Goal: Task Accomplishment & Management: Complete application form

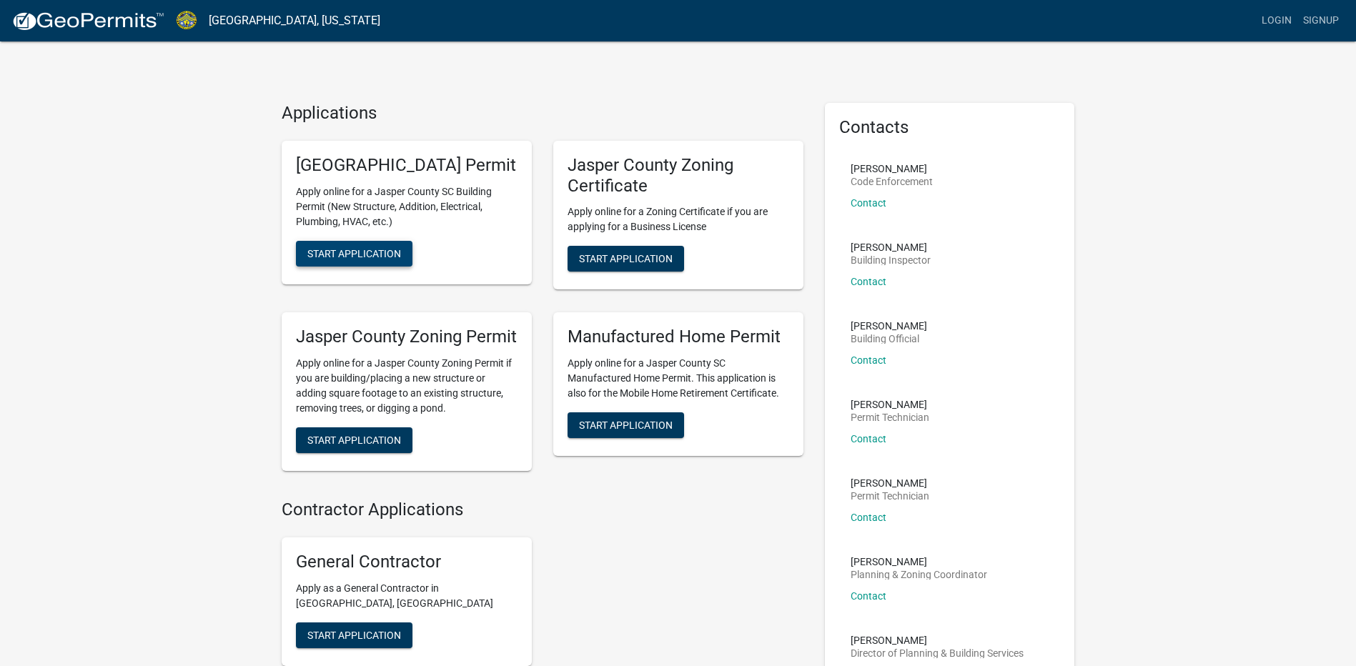
click at [381, 259] on span "Start Application" at bounding box center [354, 252] width 94 height 11
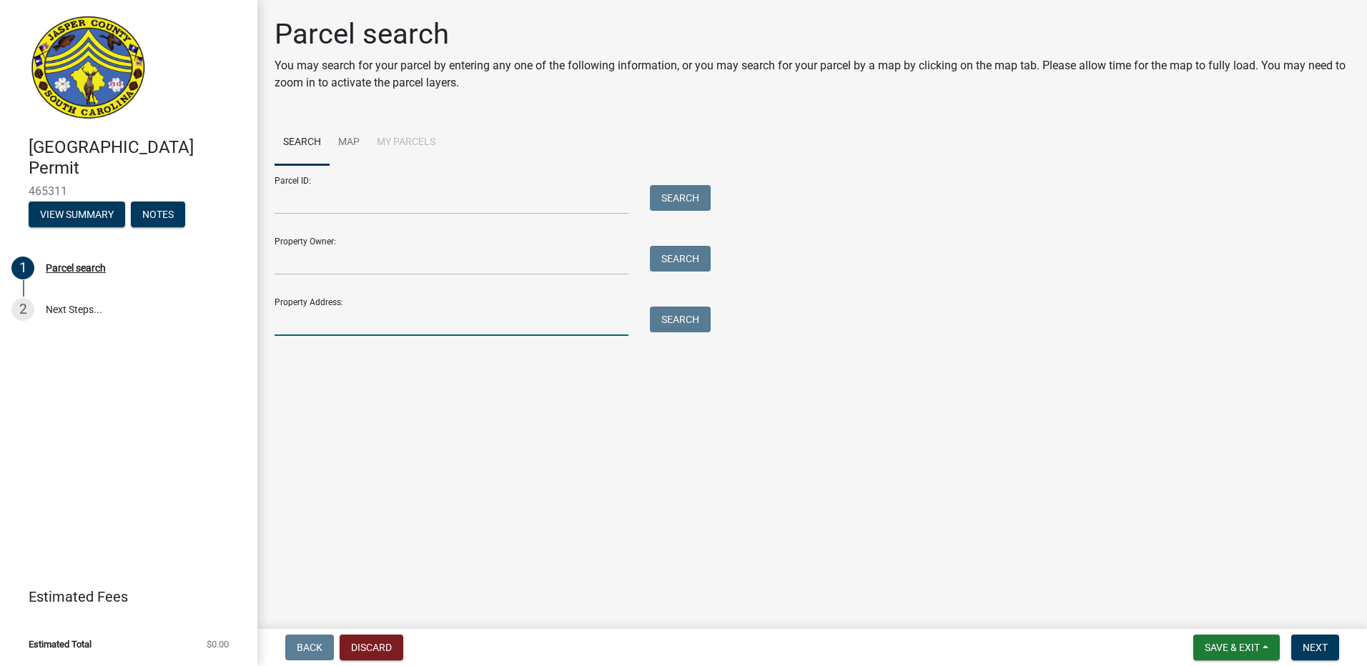
click at [433, 327] on input "Property Address:" at bounding box center [452, 321] width 354 height 29
type input "84 carolina cherry dr"
click at [677, 319] on button "Search" at bounding box center [680, 320] width 61 height 26
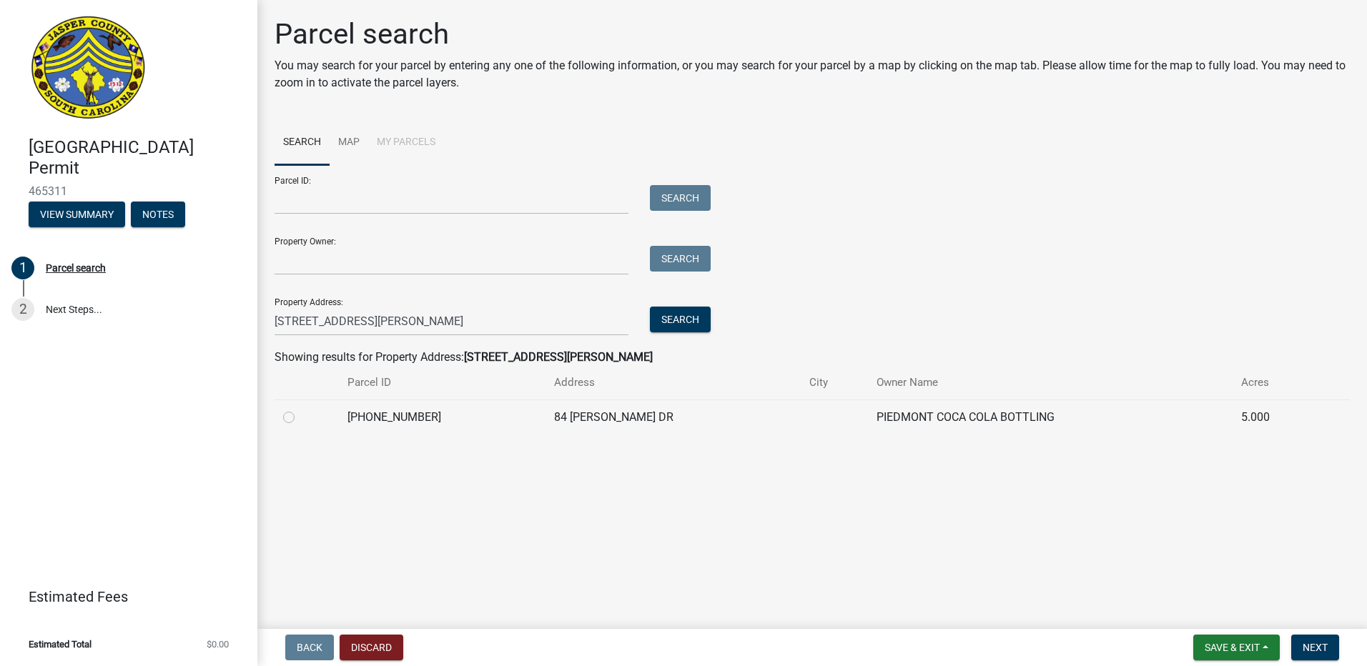
click at [300, 409] on label at bounding box center [300, 409] width 0 height 0
click at [300, 415] on input "radio" at bounding box center [304, 413] width 9 height 9
radio input "true"
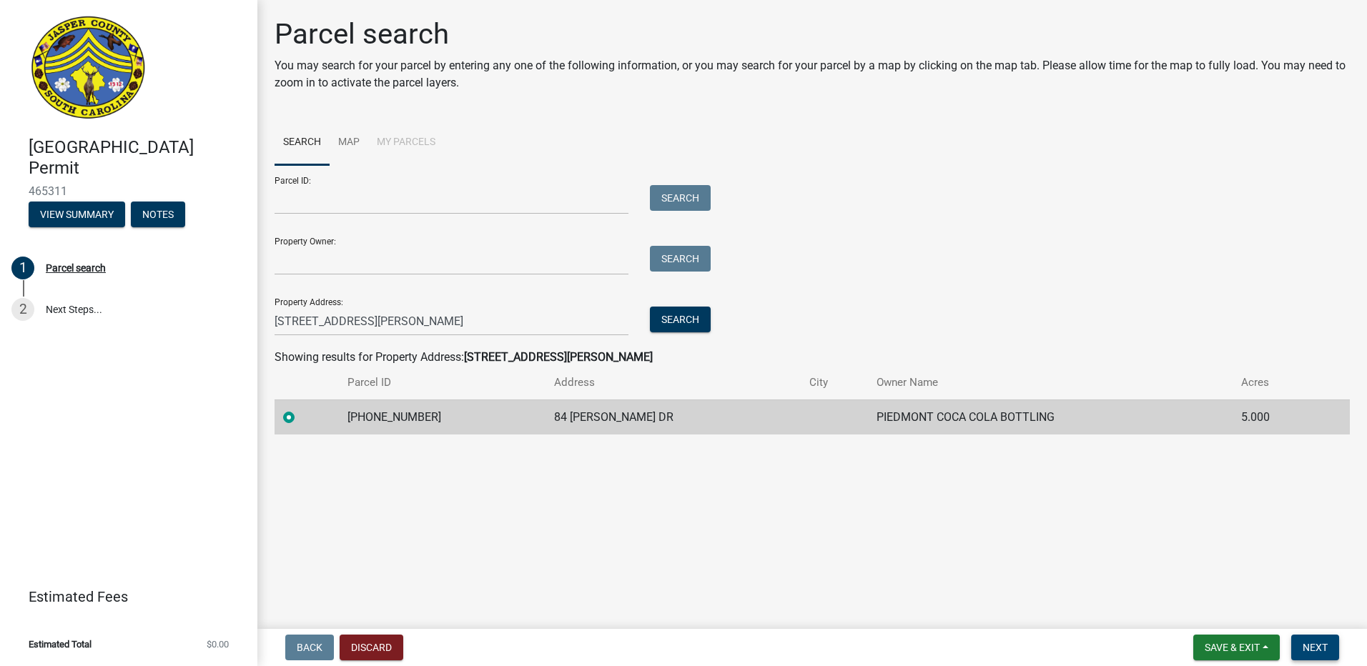
click at [1320, 646] on span "Next" at bounding box center [1315, 647] width 25 height 11
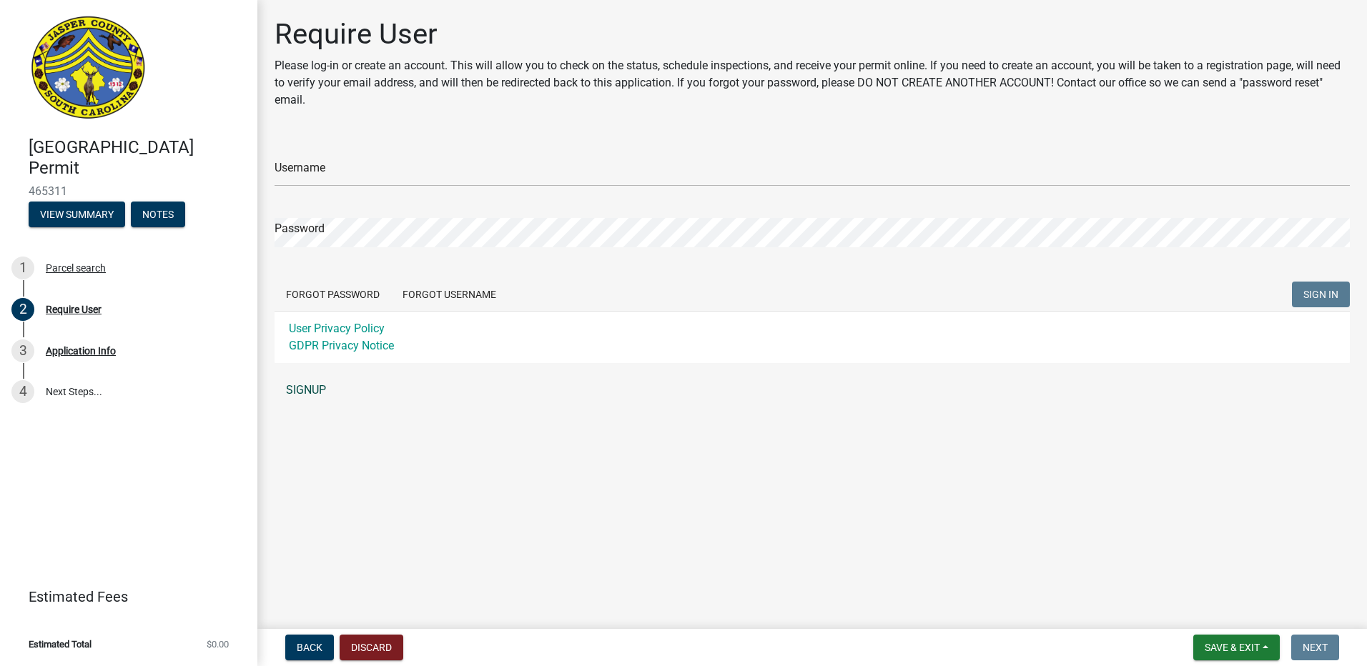
click at [316, 383] on link "SIGNUP" at bounding box center [812, 390] width 1075 height 29
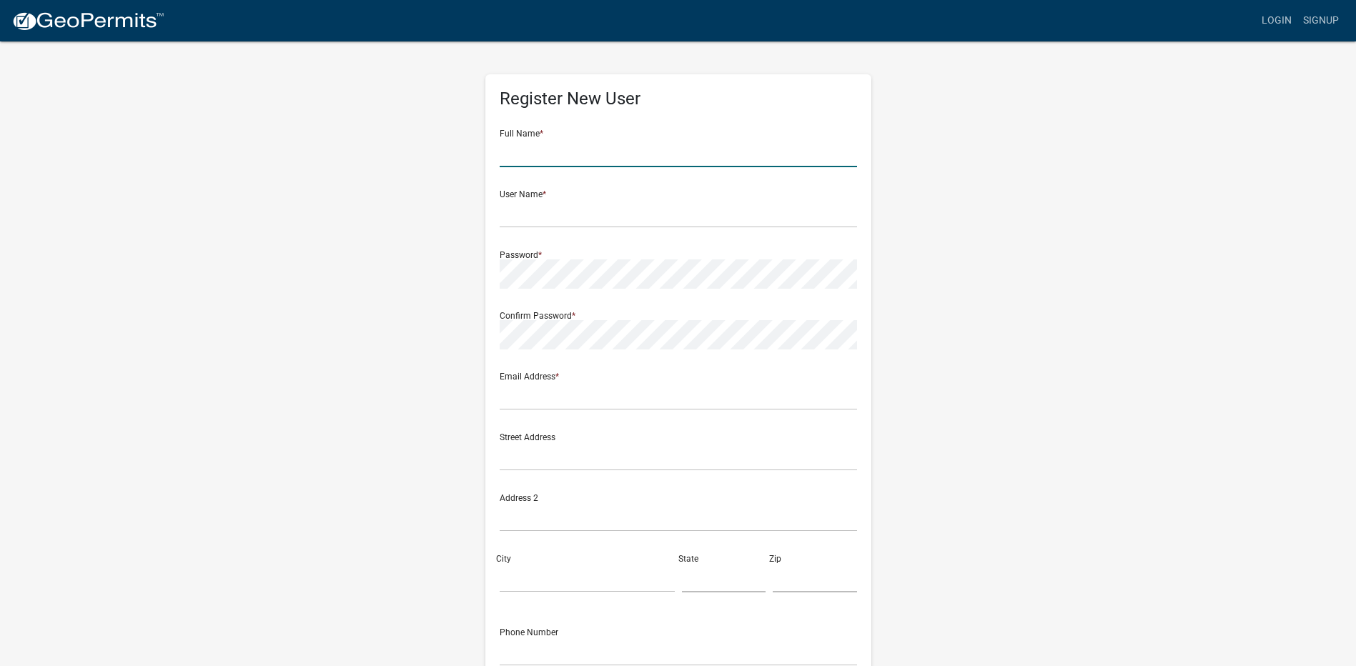
click at [556, 147] on input "text" at bounding box center [679, 152] width 358 height 29
type input "[PERSON_NAME]"
type input "[EMAIL_ADDRESS][DOMAIN_NAME]"
type input "14 Red Fox Blvd"
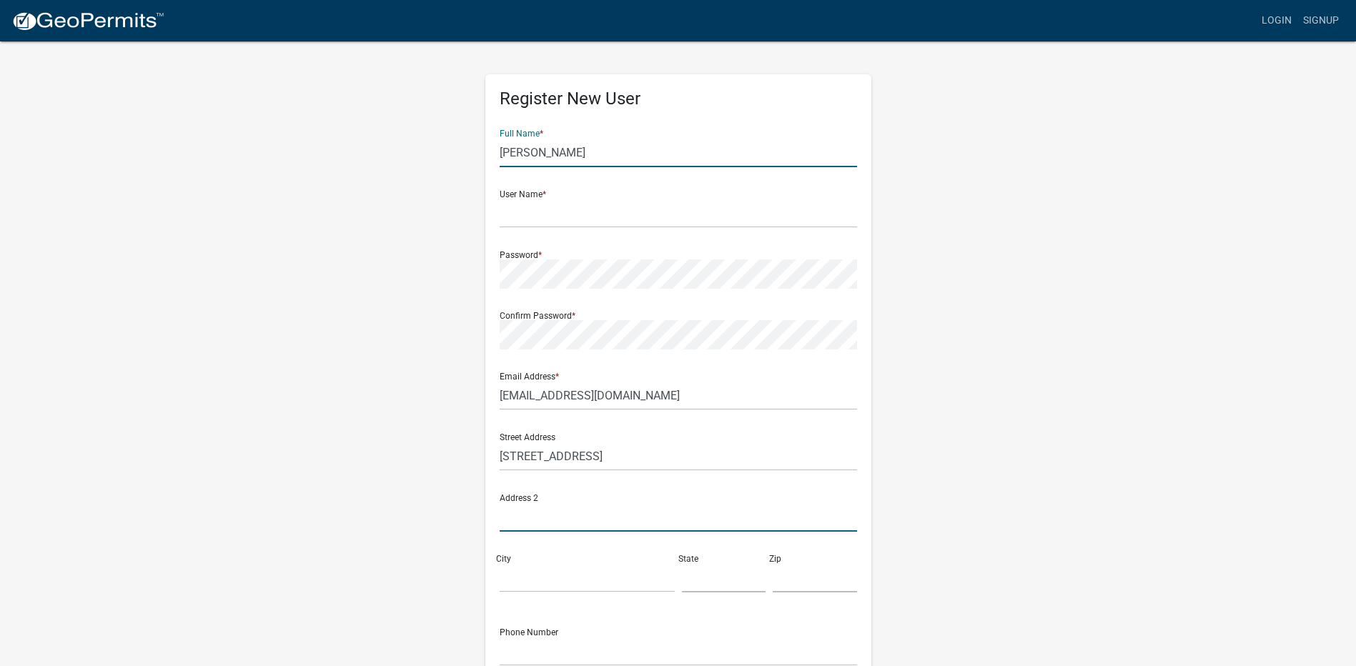
type input "Williamston"
type input "29697"
type input "8644011498"
type input "Donnelly"
type input "818 Jamestown Rd"
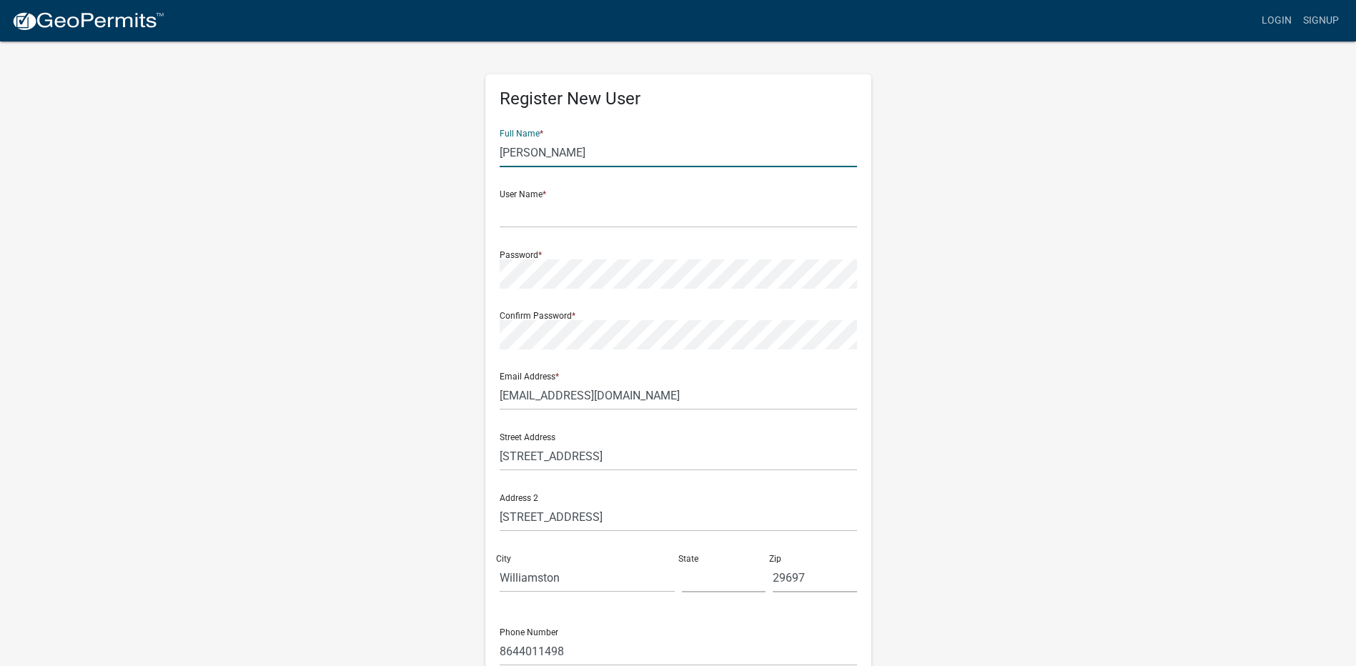
type input "SC"
drag, startPoint x: 576, startPoint y: 151, endPoint x: 327, endPoint y: 147, distance: 249.6
click at [327, 147] on div "Register New User Full Name * Donnelly User Name * Password * Confirm Password …" at bounding box center [678, 422] width 815 height 765
type input "[PERSON_NAME]"
click at [495, 218] on div "Register New User Full Name * Danny Donnelly User Name * Password * Confirm Pas…" at bounding box center [679, 415] width 386 height 683
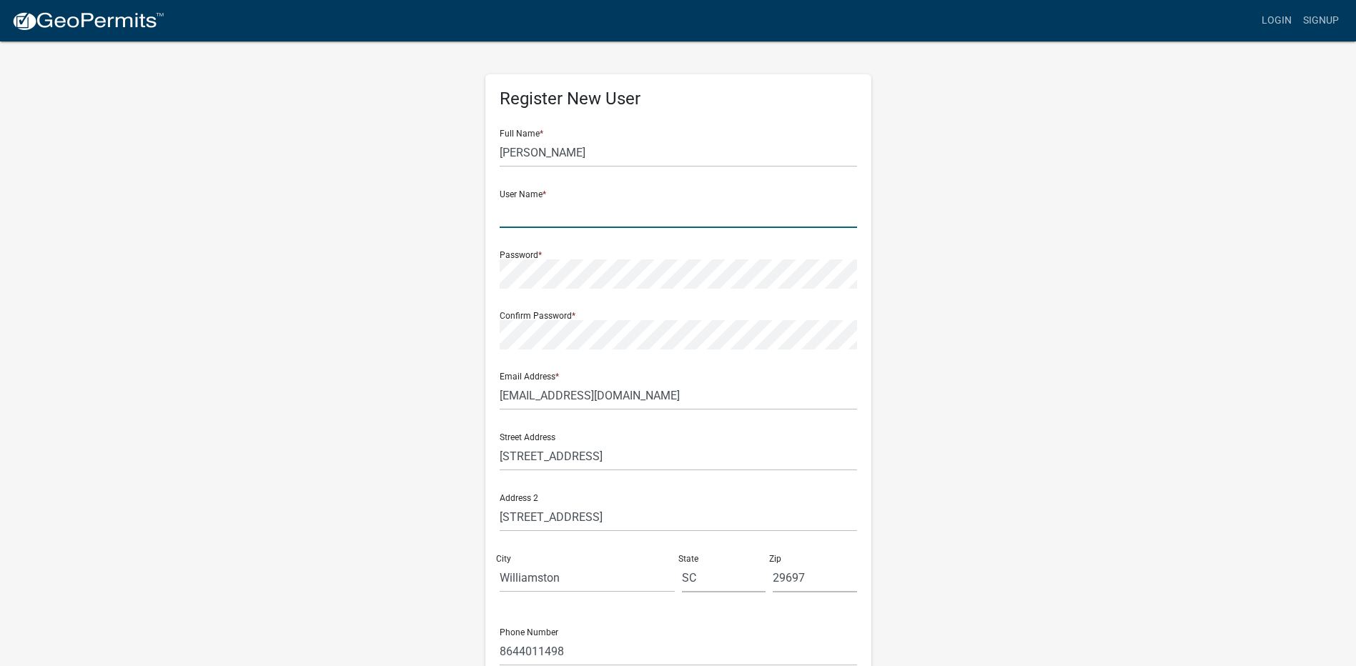
click at [500, 217] on input "text" at bounding box center [679, 213] width 358 height 29
type input "ddonnelly"
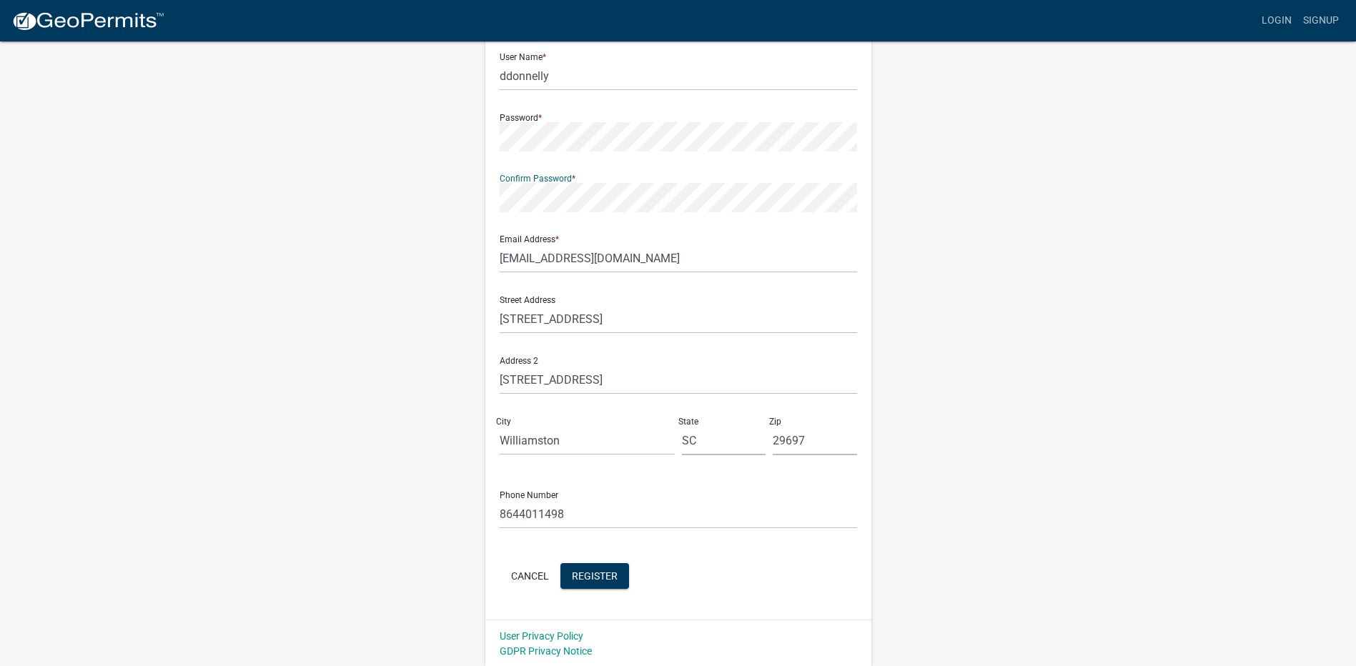
scroll to position [139, 0]
drag, startPoint x: 603, startPoint y: 318, endPoint x: 360, endPoint y: 321, distance: 243.1
click at [360, 321] on div "Register New User Full Name * Danny Donnelly User Name * ddonnelly Password * C…" at bounding box center [678, 283] width 815 height 765
click at [567, 320] on input "text" at bounding box center [679, 317] width 358 height 29
click at [593, 311] on input "text" at bounding box center [679, 317] width 358 height 29
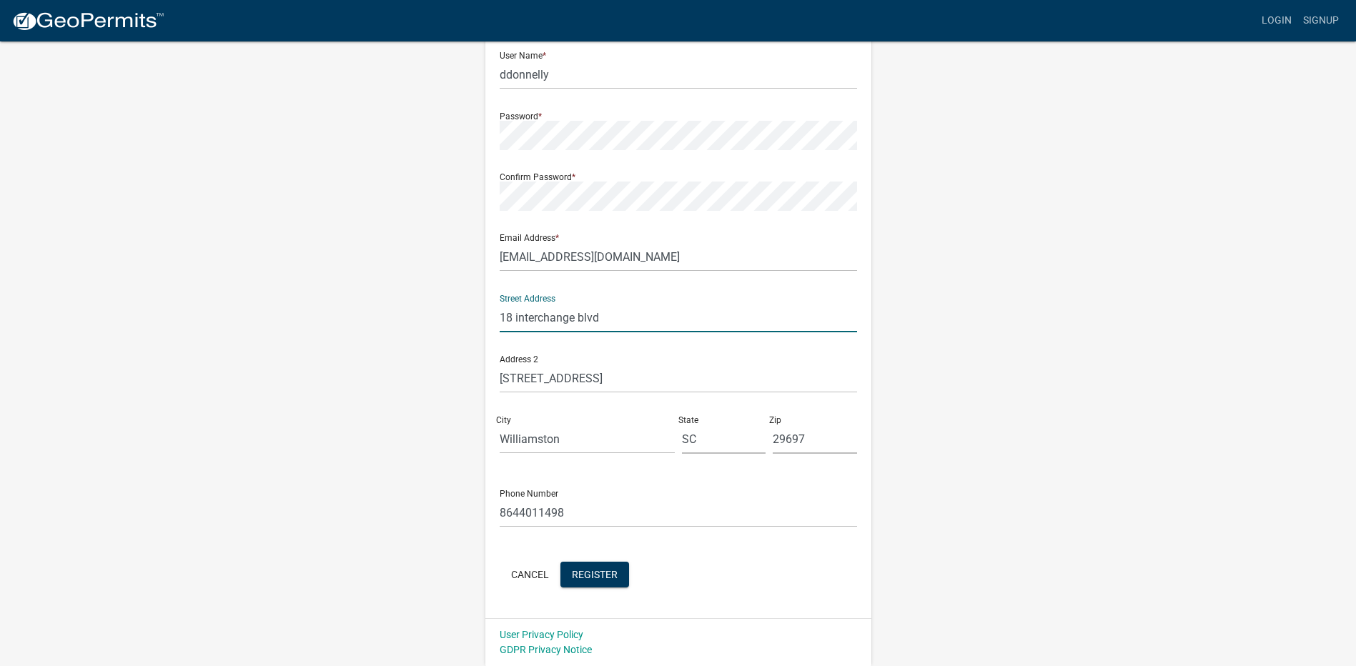
type input "18 interchange blvd"
drag, startPoint x: 632, startPoint y: 384, endPoint x: 262, endPoint y: 390, distance: 370.4
click at [262, 390] on wm-register-view "more_horiz Login Signup Register New User Full Name * Danny Donnelly User Name …" at bounding box center [678, 263] width 1356 height 805
drag, startPoint x: 611, startPoint y: 440, endPoint x: 389, endPoint y: 445, distance: 221.7
click at [389, 445] on div "Register New User Full Name * Danny Donnelly User Name * ddonnelly Password * C…" at bounding box center [678, 283] width 815 height 765
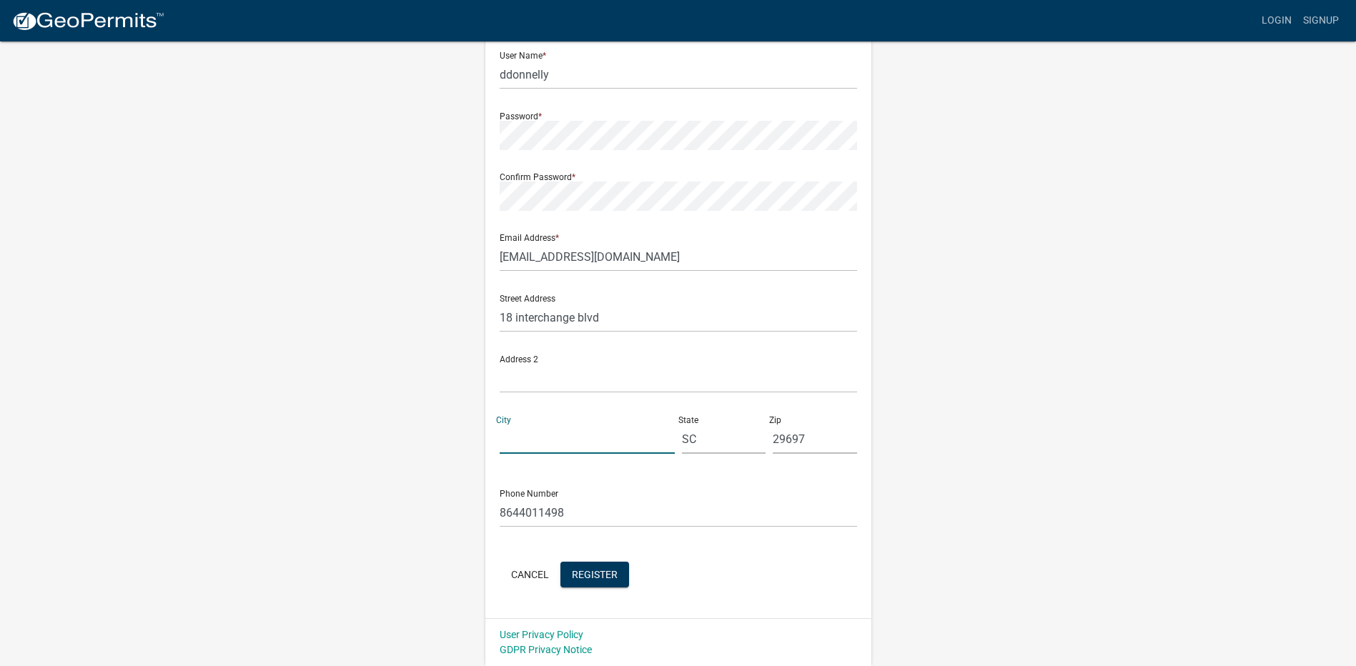
click at [533, 439] on input "City" at bounding box center [587, 439] width 175 height 29
type input "greenville"
drag, startPoint x: 829, startPoint y: 440, endPoint x: 606, endPoint y: 440, distance: 223.8
click at [606, 440] on div "Street Address 18 interchange blvd Address 2 City greenville State SC Zip 29697" at bounding box center [678, 374] width 365 height 182
type input "29607"
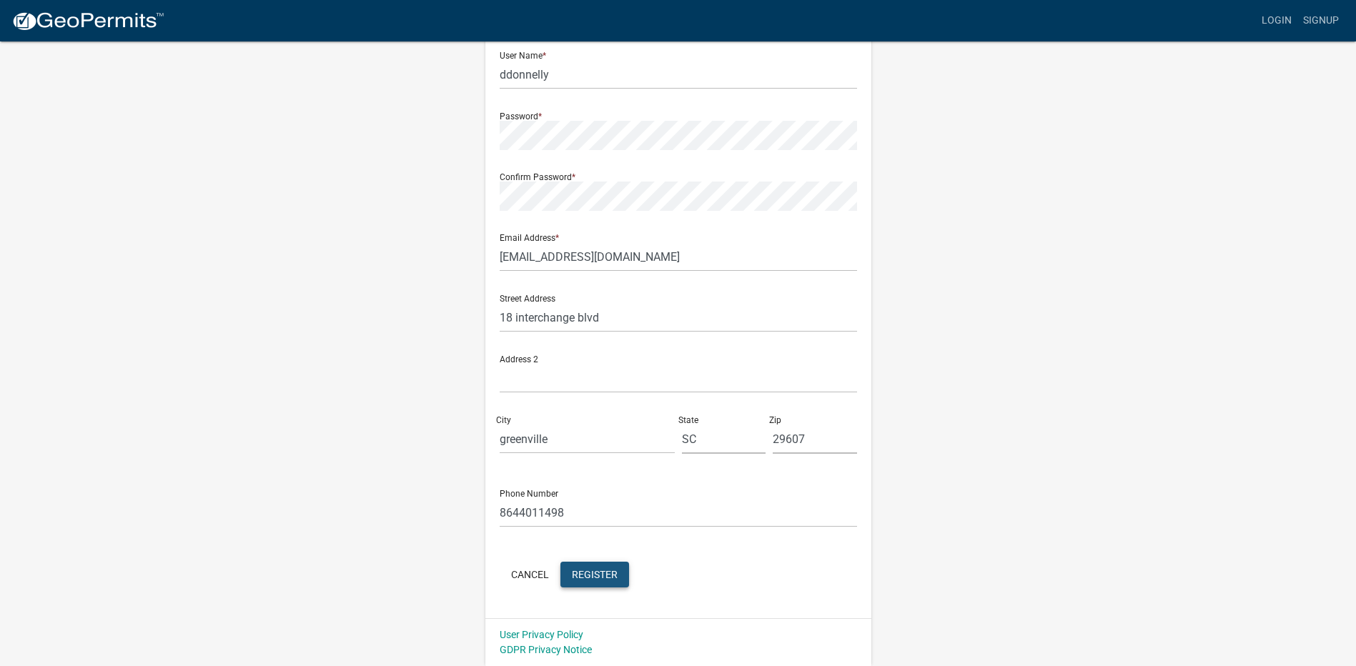
click at [603, 578] on span "Register" at bounding box center [595, 573] width 46 height 11
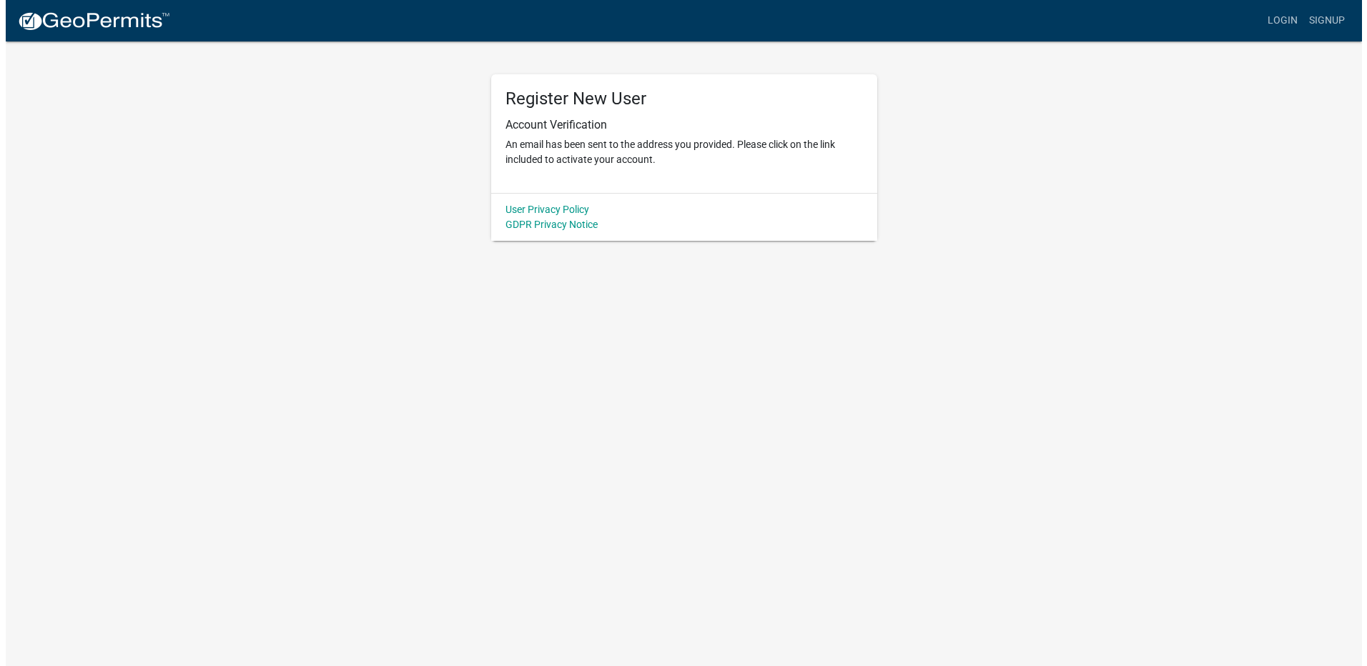
scroll to position [0, 0]
click at [117, 19] on img at bounding box center [87, 21] width 153 height 21
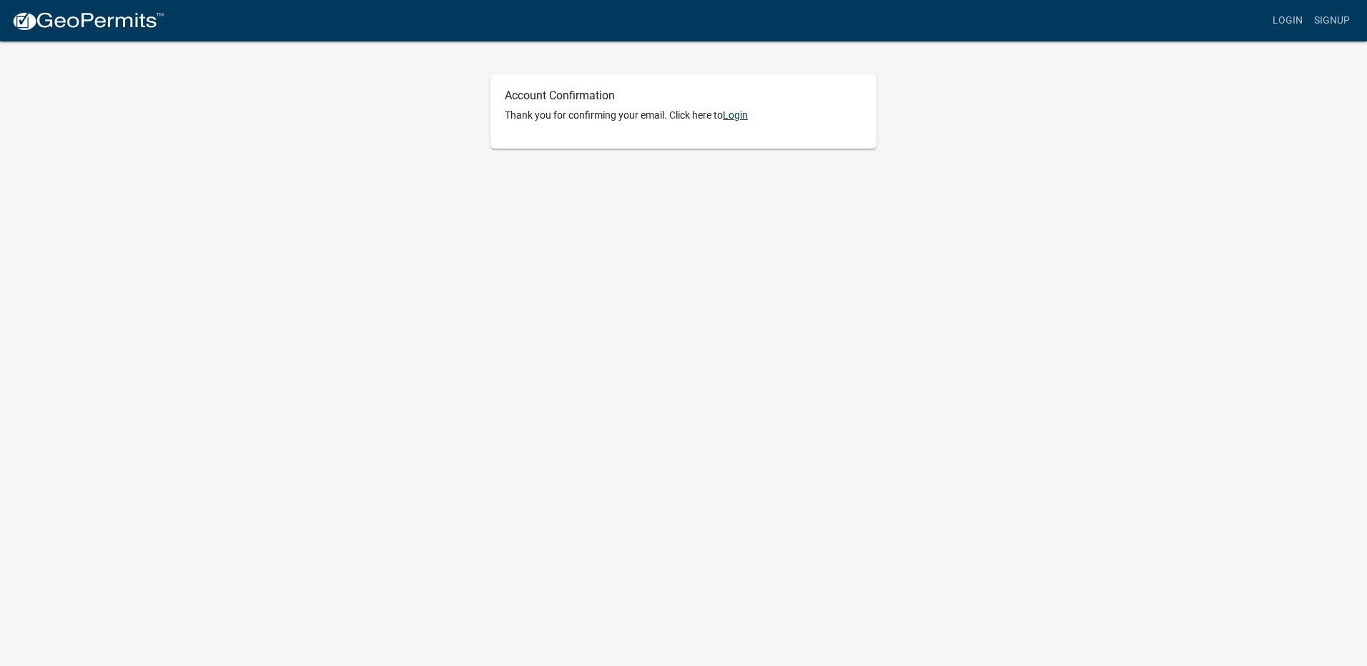
click at [739, 118] on link "Login" at bounding box center [735, 114] width 25 height 11
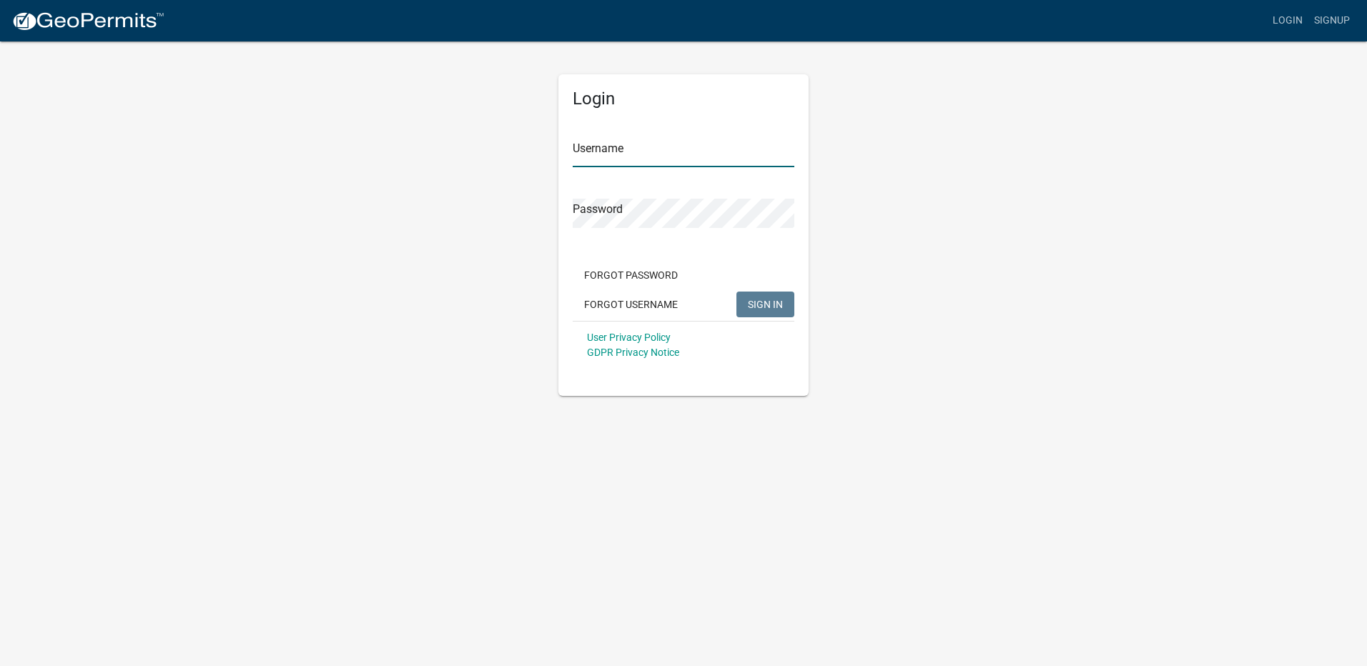
type input "ddonnelly"
click at [774, 312] on button "SIGN IN" at bounding box center [765, 305] width 58 height 26
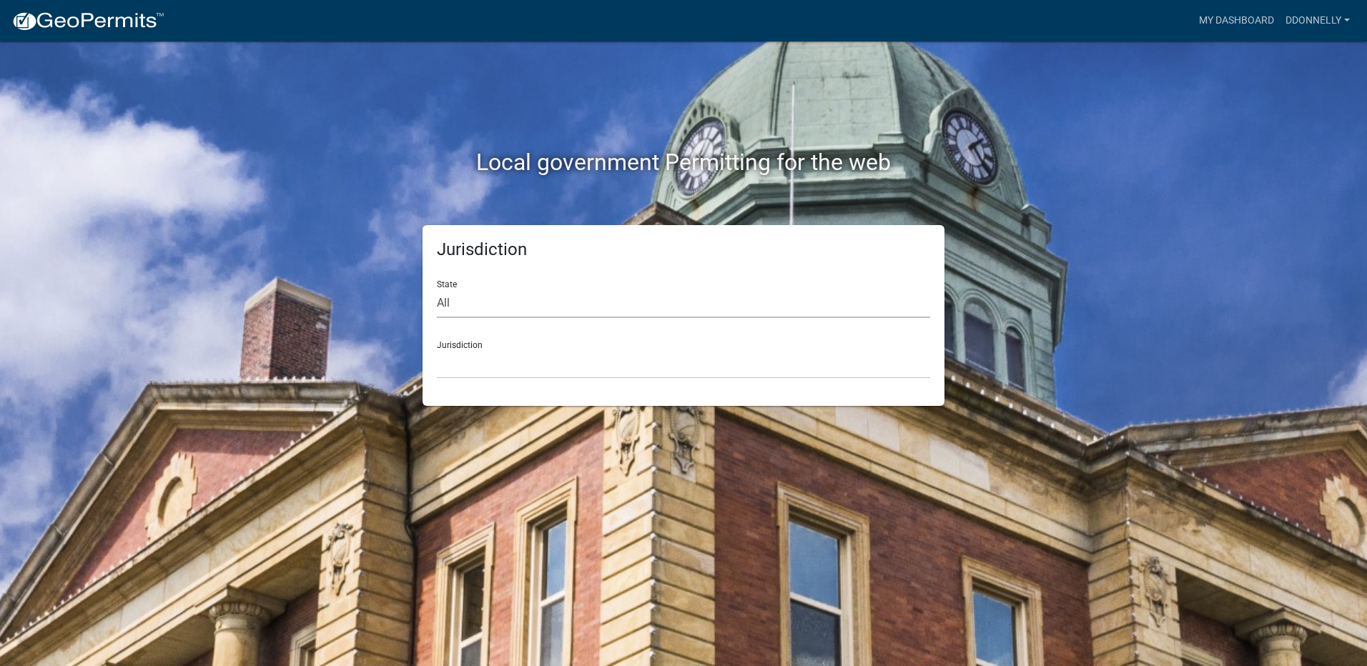
click at [498, 304] on select "All Colorado Georgia Indiana Iowa Kansas Minnesota Ohio South Carolina Wisconsin" at bounding box center [683, 303] width 493 height 29
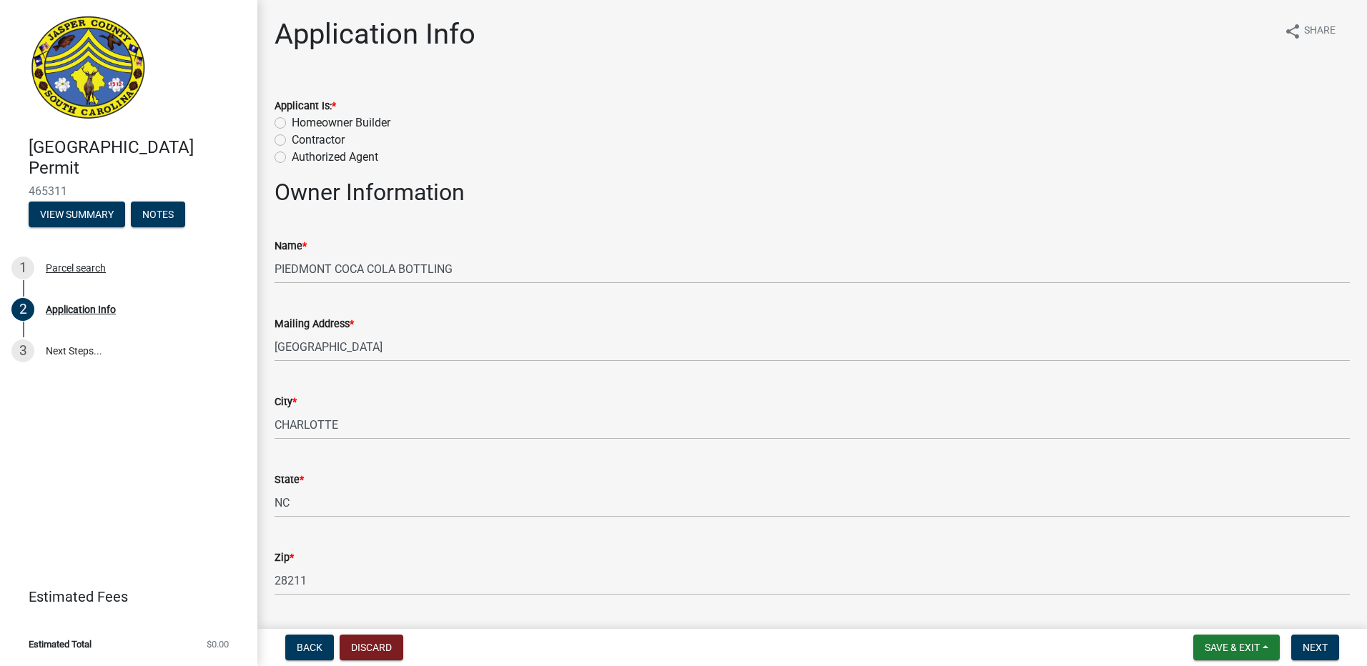
click at [292, 138] on label "Contractor" at bounding box center [318, 140] width 53 height 17
click at [292, 138] on input "Contractor" at bounding box center [296, 136] width 9 height 9
radio input "true"
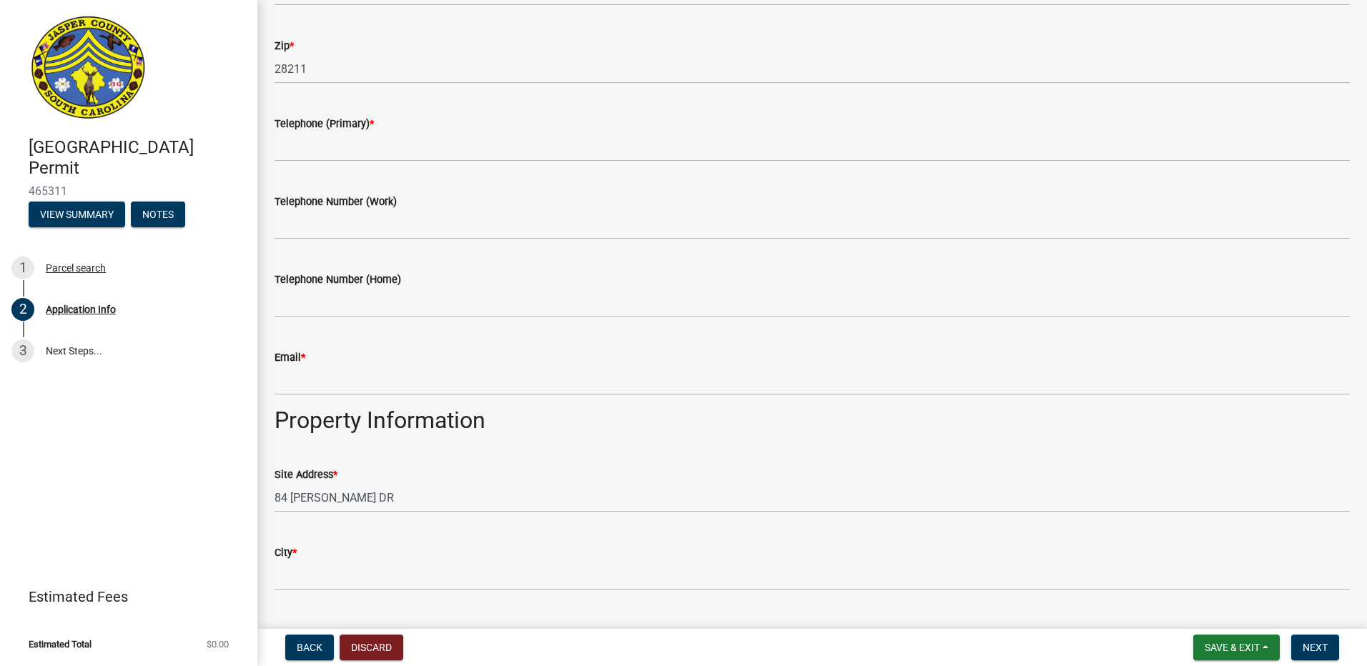
scroll to position [501, 0]
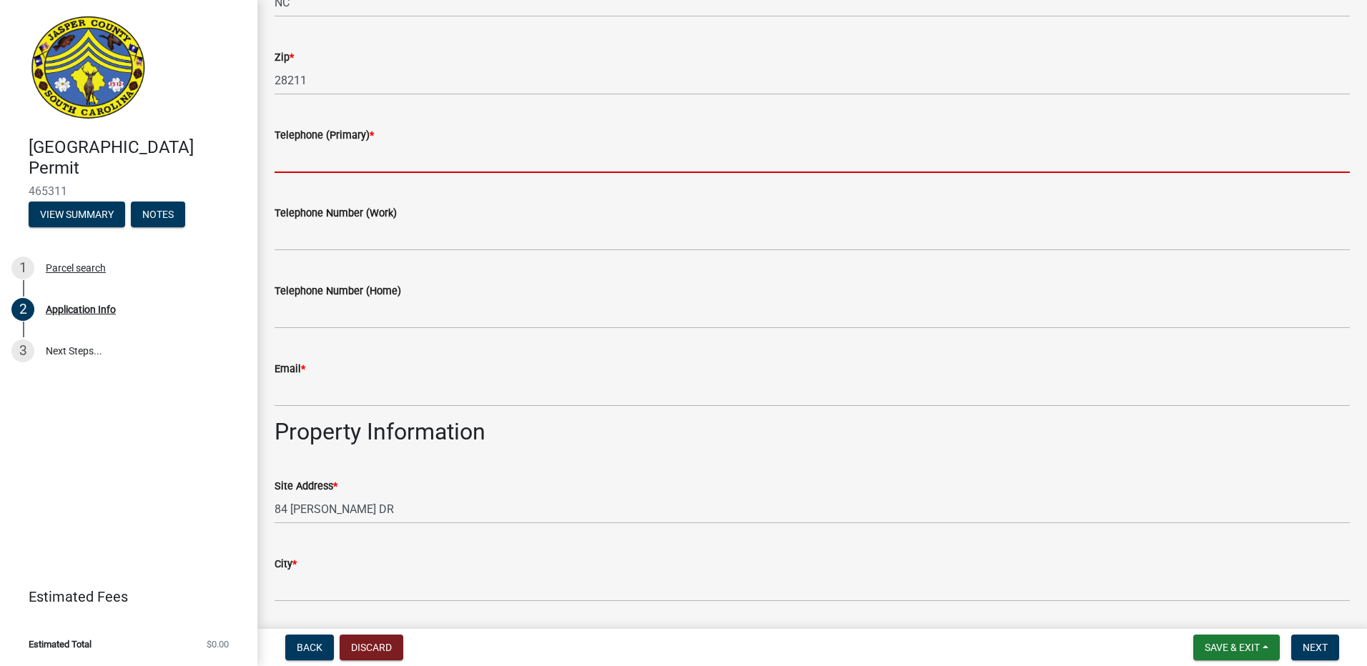
click at [342, 157] on input "Telephone (Primary) *" at bounding box center [812, 158] width 1075 height 29
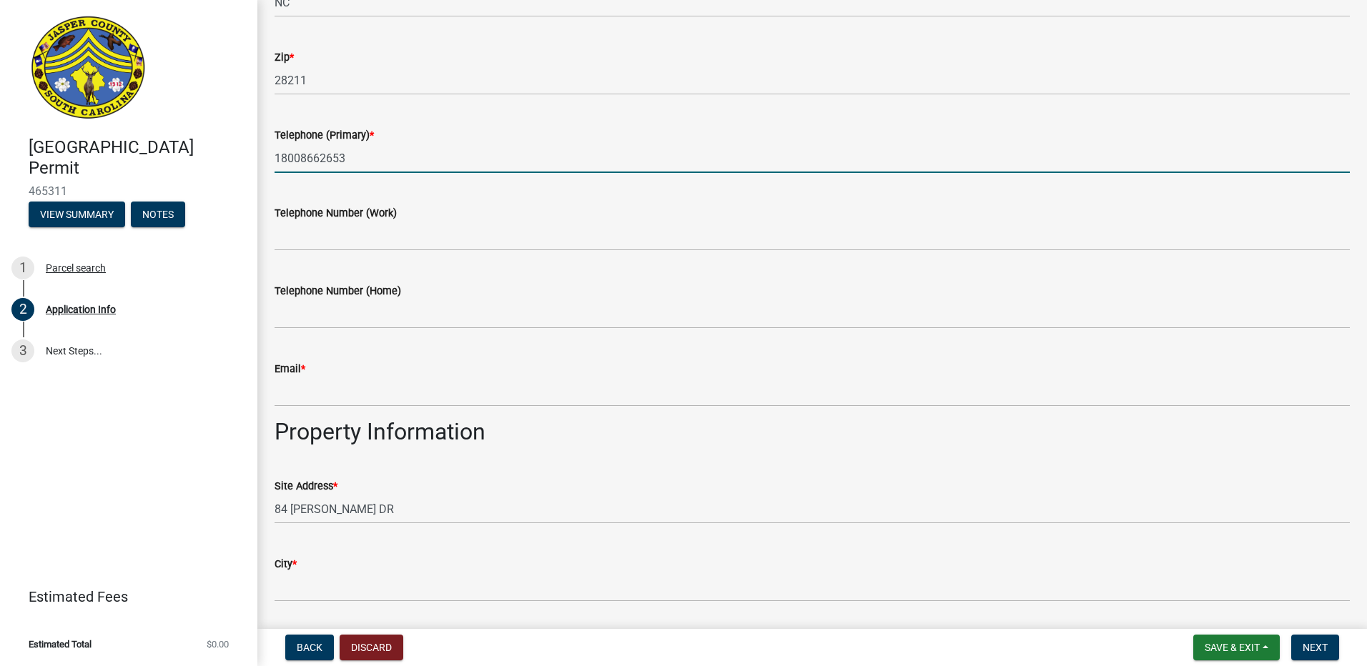
type input "18008662653"
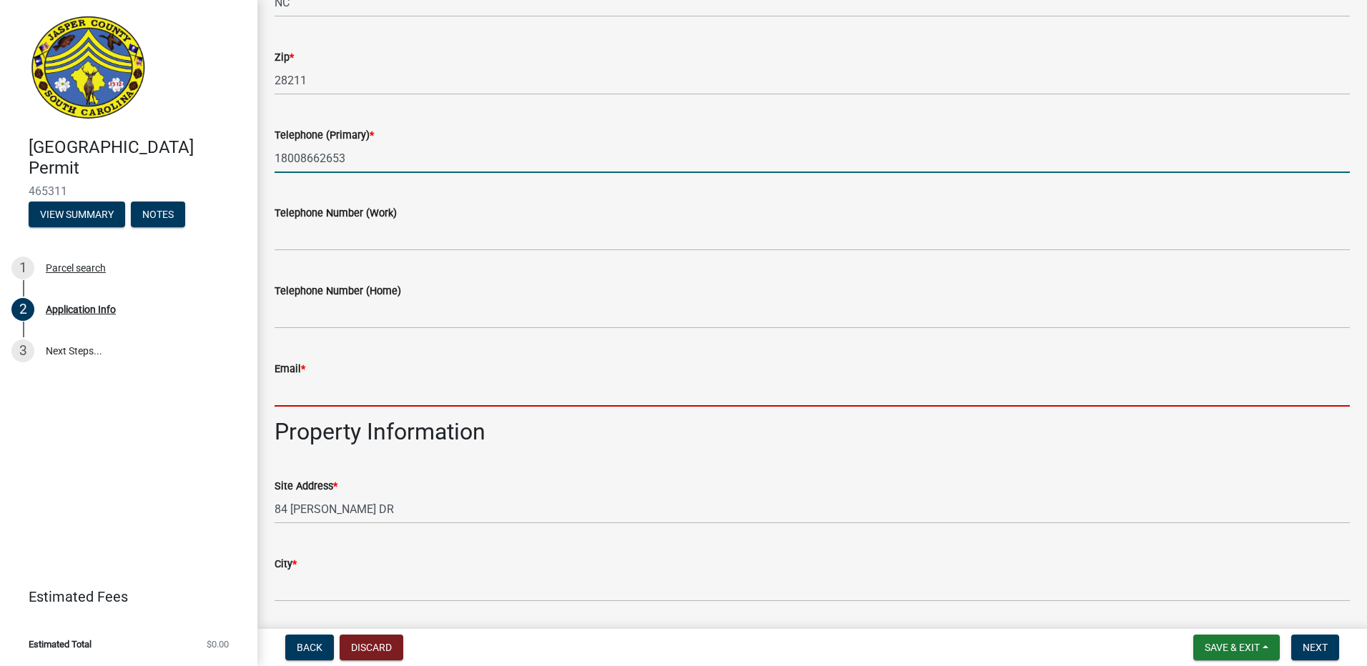
click at [326, 387] on input "Email *" at bounding box center [812, 392] width 1075 height 29
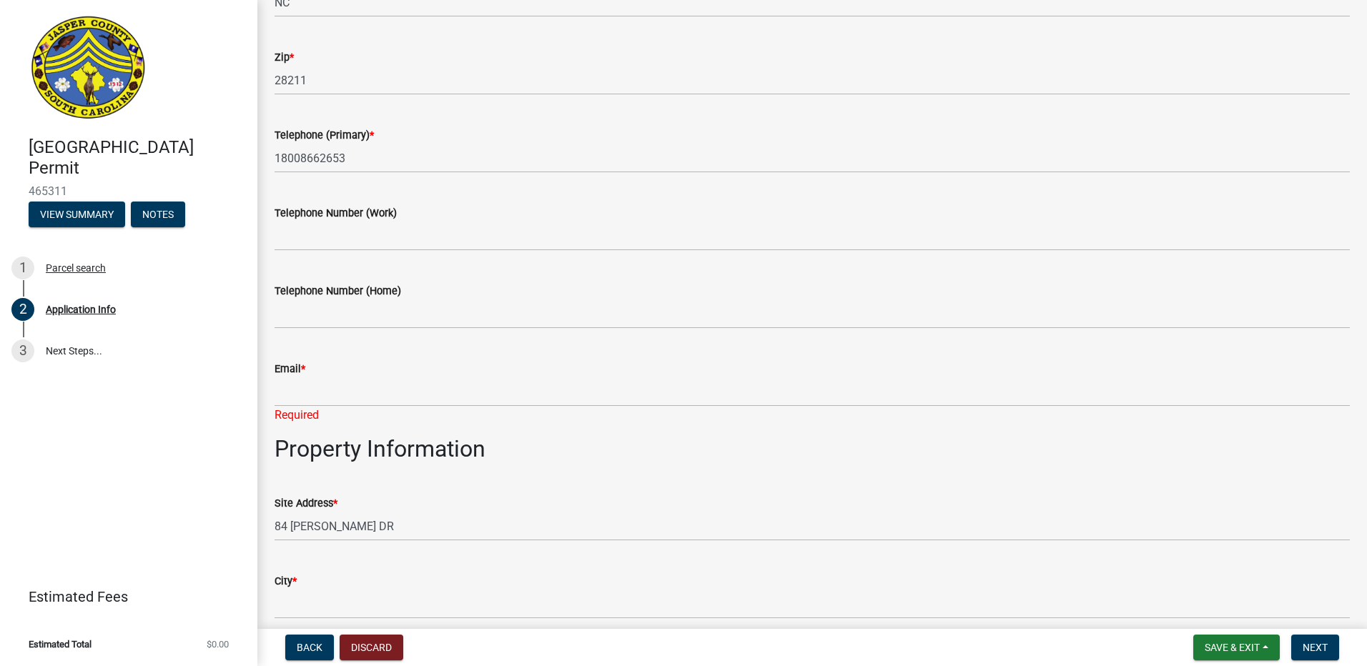
click at [423, 377] on div "Email *" at bounding box center [812, 368] width 1075 height 17
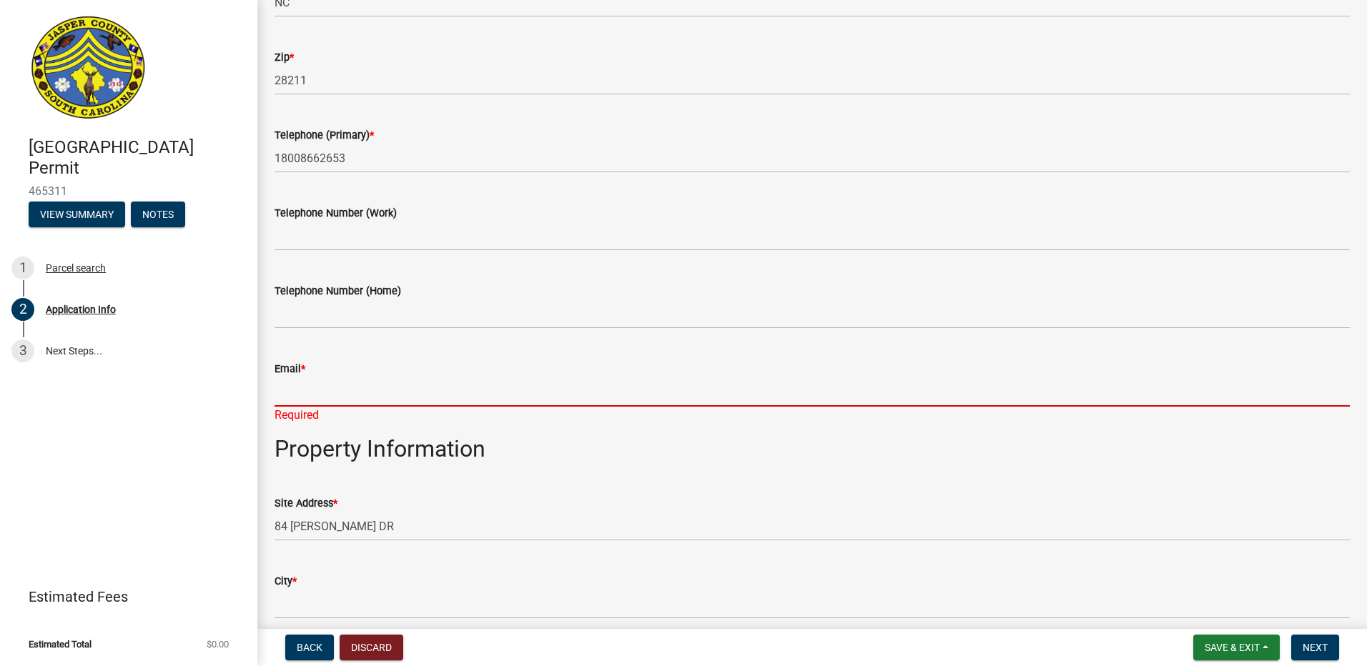
click at [317, 395] on input "Email *" at bounding box center [812, 392] width 1075 height 29
drag, startPoint x: 317, startPoint y: 395, endPoint x: 328, endPoint y: 393, distance: 10.8
click at [317, 395] on input "Email *" at bounding box center [812, 392] width 1075 height 29
paste input "[PERSON_NAME][EMAIL_ADDRESS][PERSON_NAME][DOMAIN_NAME]"
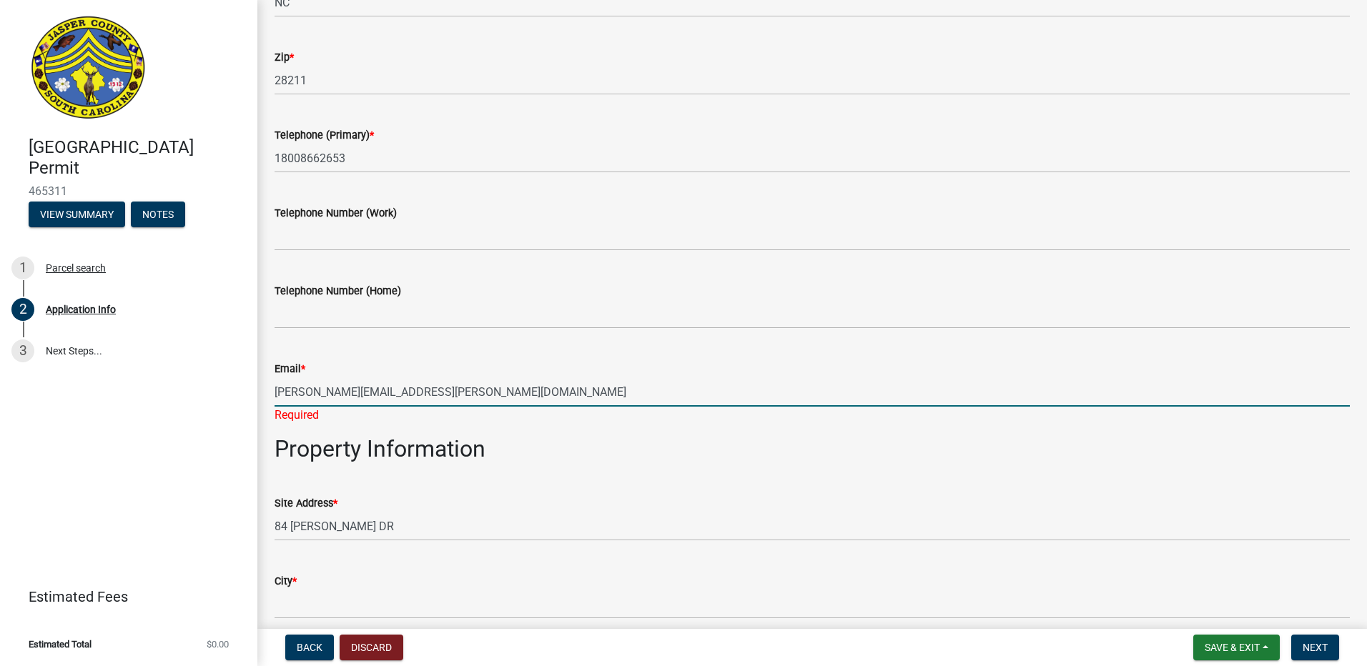
scroll to position [715, 0]
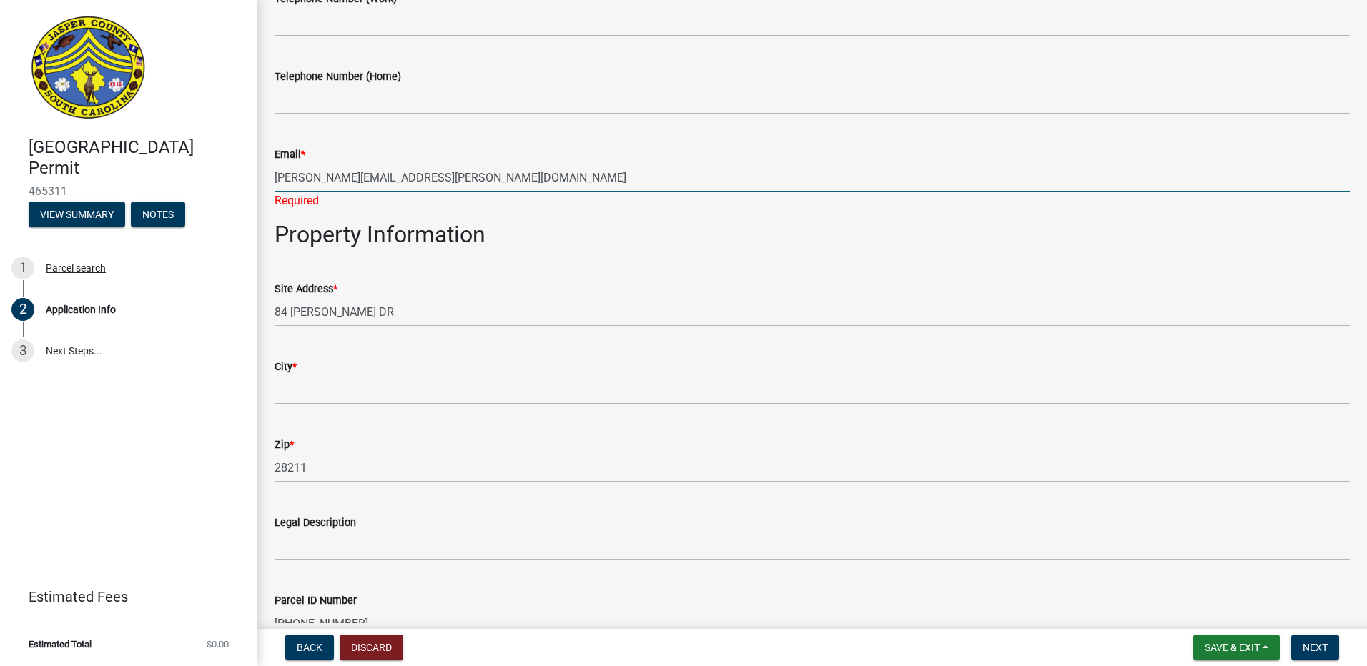
type input "[PERSON_NAME][EMAIL_ADDRESS][PERSON_NAME][DOMAIN_NAME]"
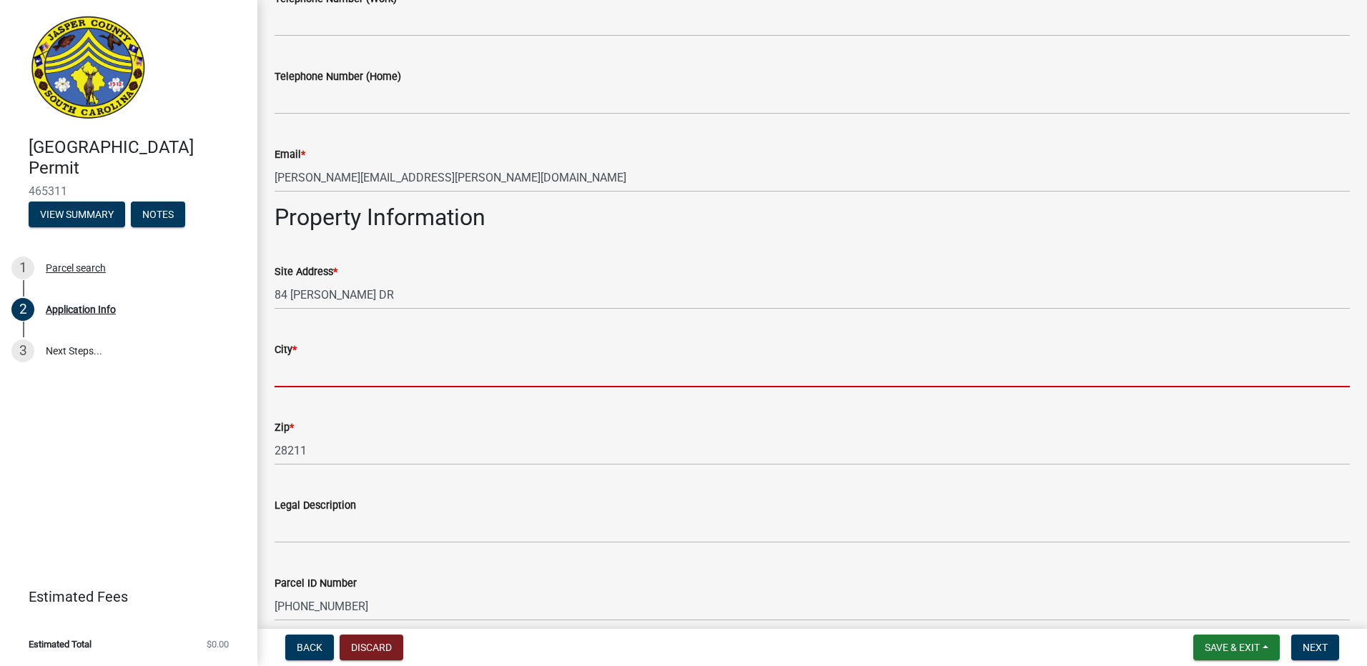
click at [332, 397] on wm-data-entity-input "City *" at bounding box center [812, 360] width 1075 height 78
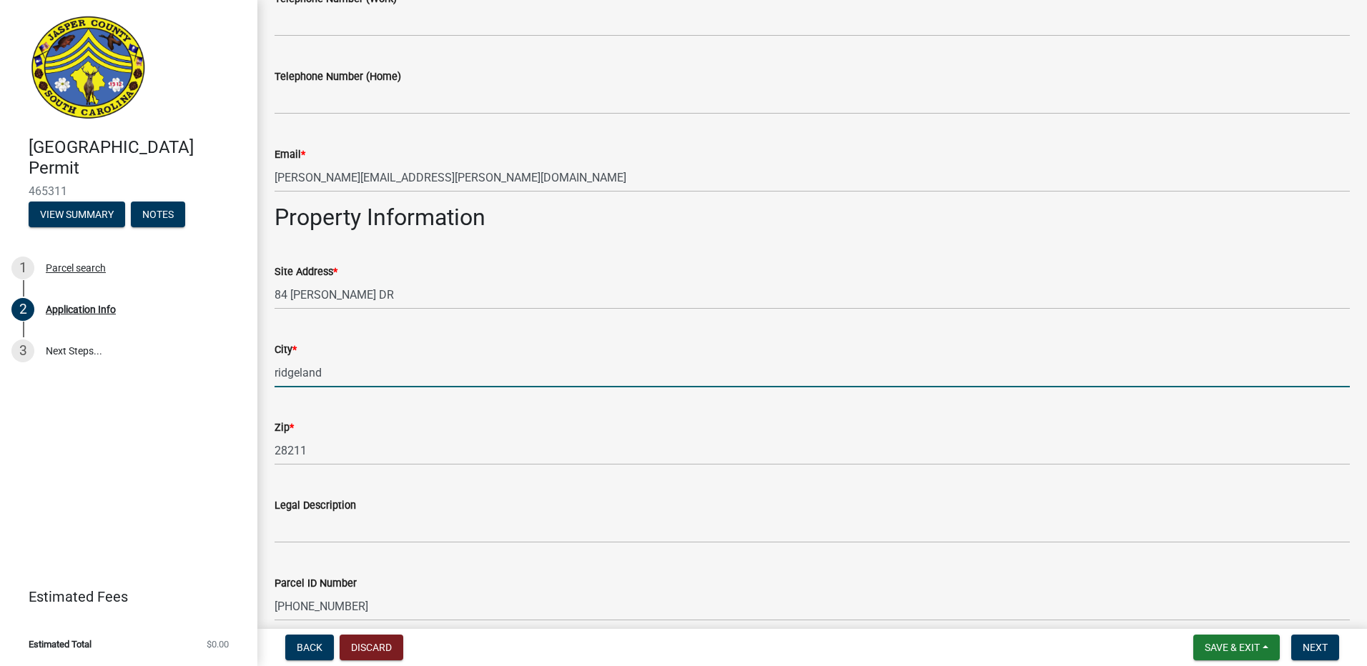
type input "ridgeland"
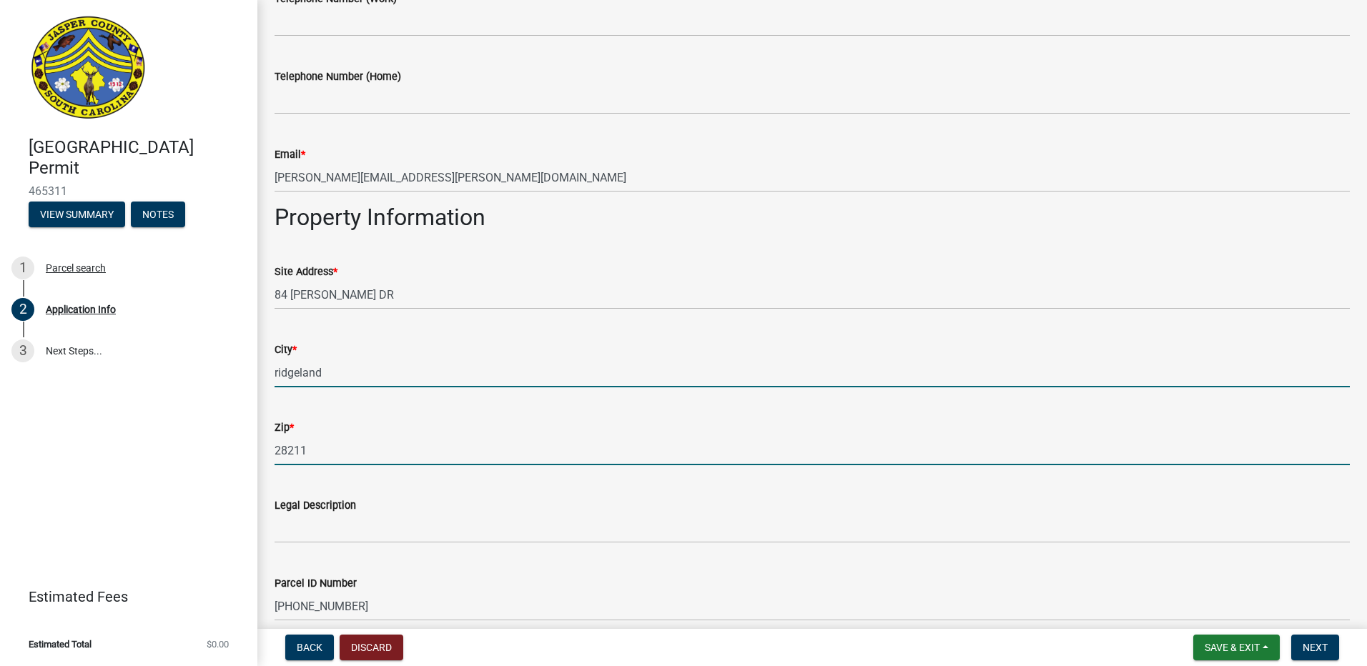
click at [390, 438] on input "28211" at bounding box center [812, 450] width 1075 height 29
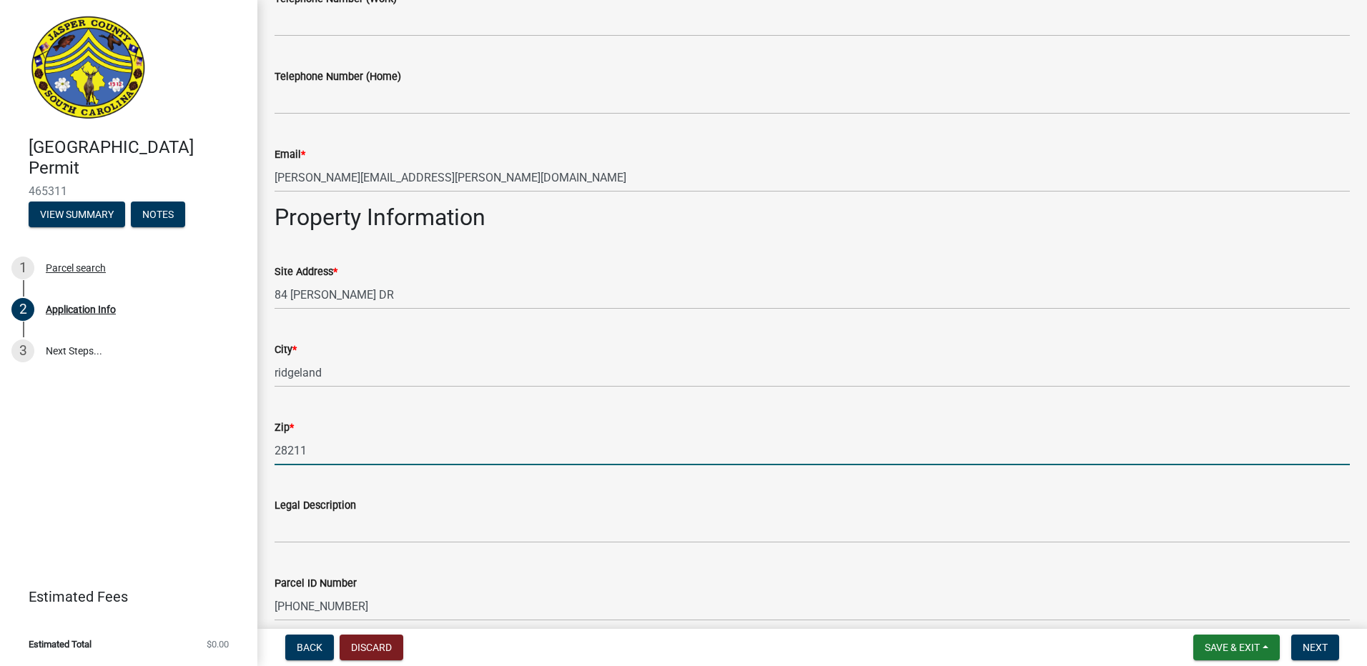
scroll to position [787, 0]
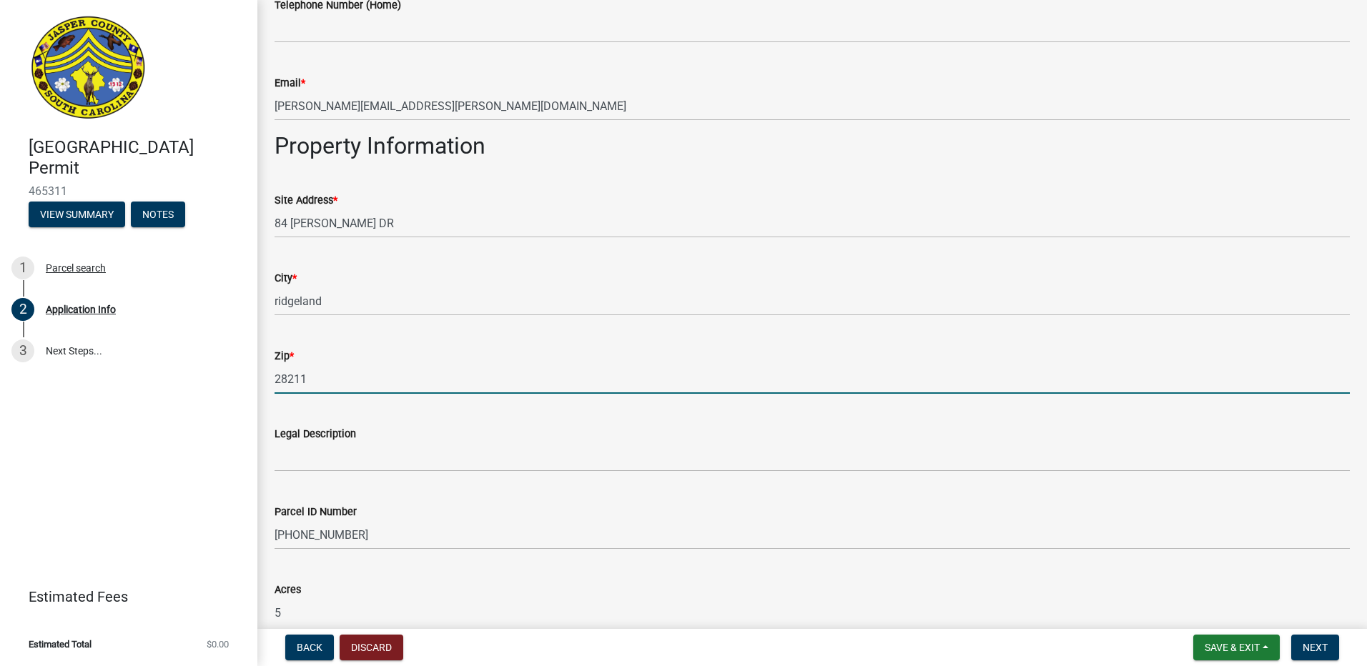
drag, startPoint x: 345, startPoint y: 381, endPoint x: 123, endPoint y: 383, distance: 221.7
click at [123, 383] on div "[GEOGRAPHIC_DATA] Permit 465311 View Summary Notes 1 Parcel search 2 Applicatio…" at bounding box center [683, 333] width 1367 height 666
type input "29936"
click at [433, 429] on div "Legal Description" at bounding box center [812, 433] width 1075 height 17
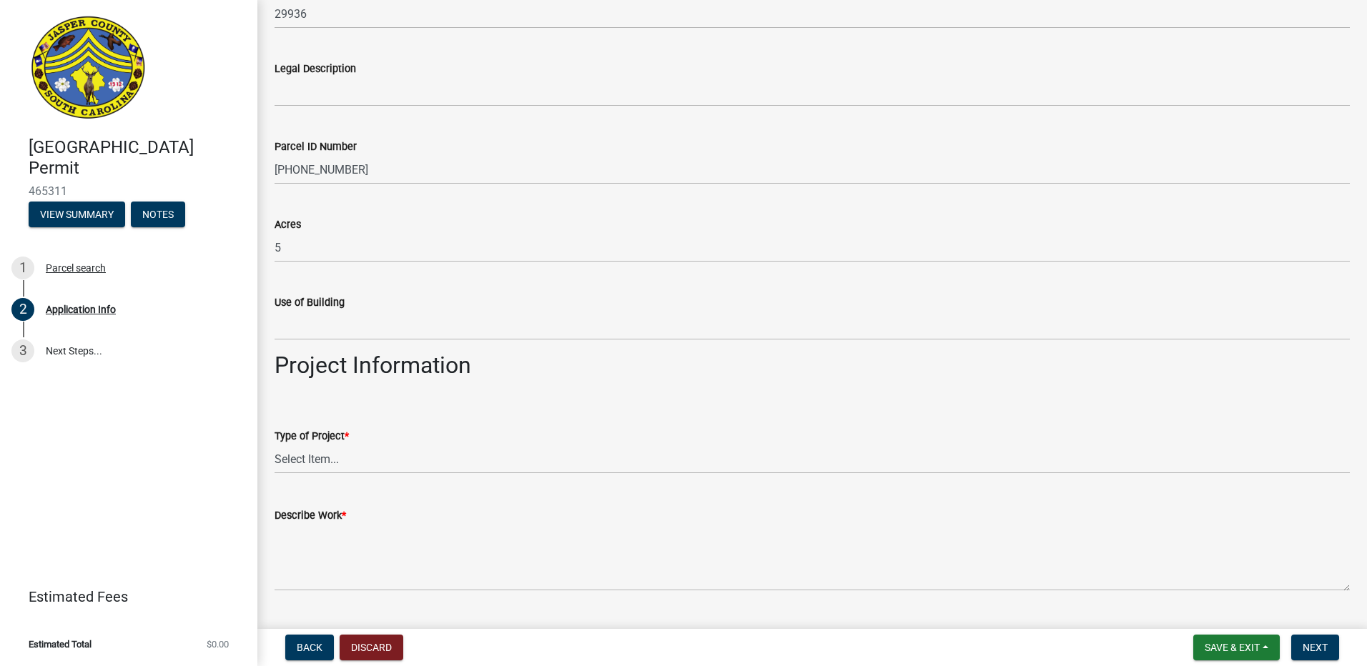
scroll to position [1216, 0]
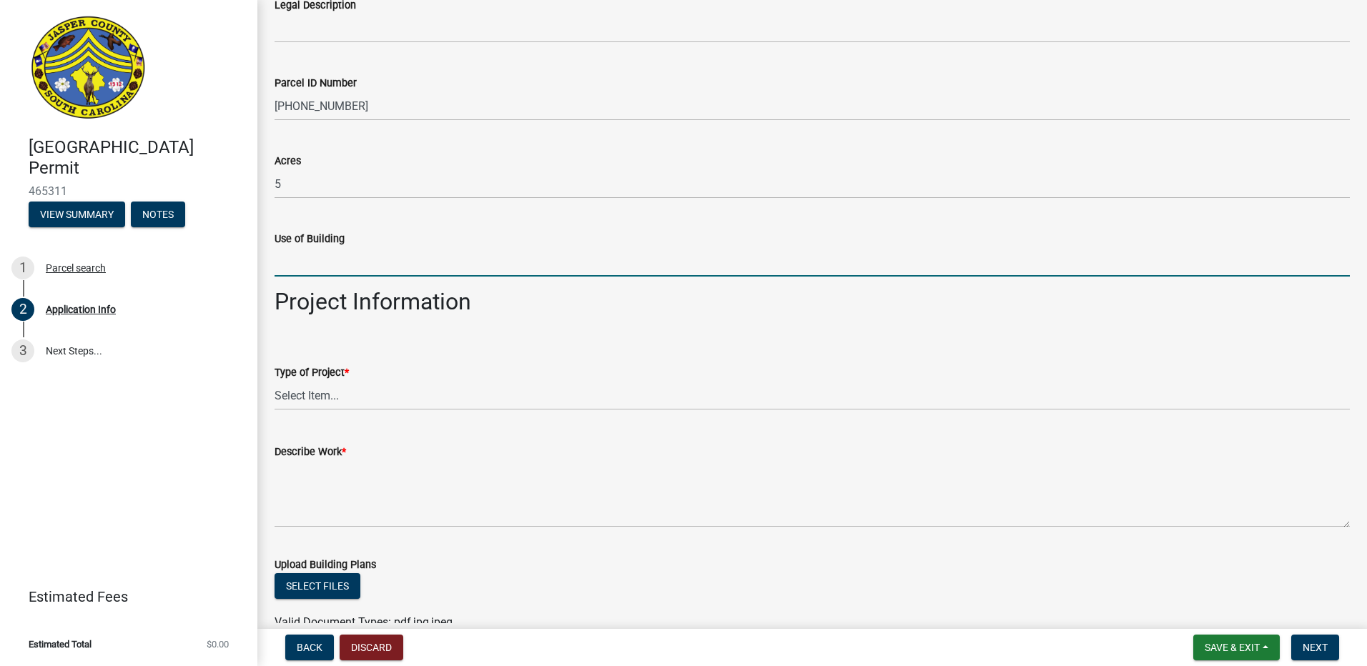
click at [315, 267] on input "Use of Building" at bounding box center [812, 261] width 1075 height 29
type input "Storage"
click at [358, 394] on select "Select Item... Construction Trailer/Shipping Container Residential Demolition C…" at bounding box center [812, 395] width 1075 height 29
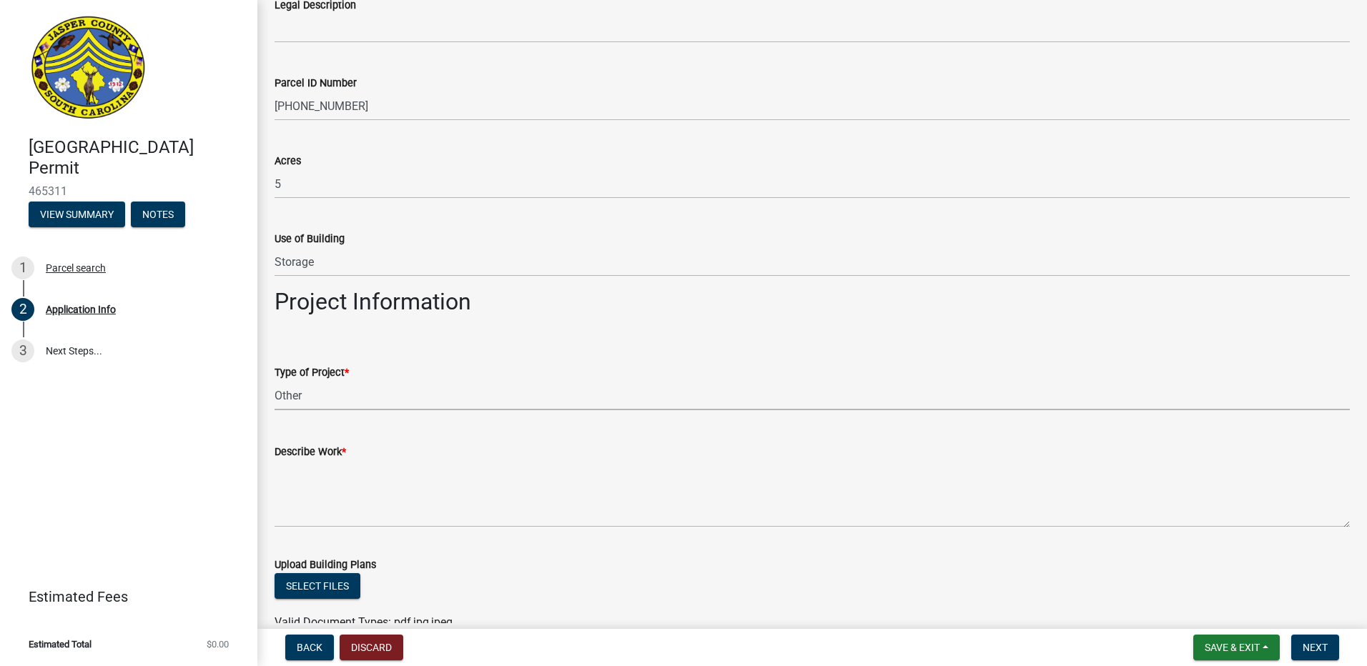
click at [275, 381] on select "Select Item... Construction Trailer/Shipping Container Residential Demolition C…" at bounding box center [812, 395] width 1075 height 29
select select "6570ce79-212e-4c42-b64f-f74b85e12671"
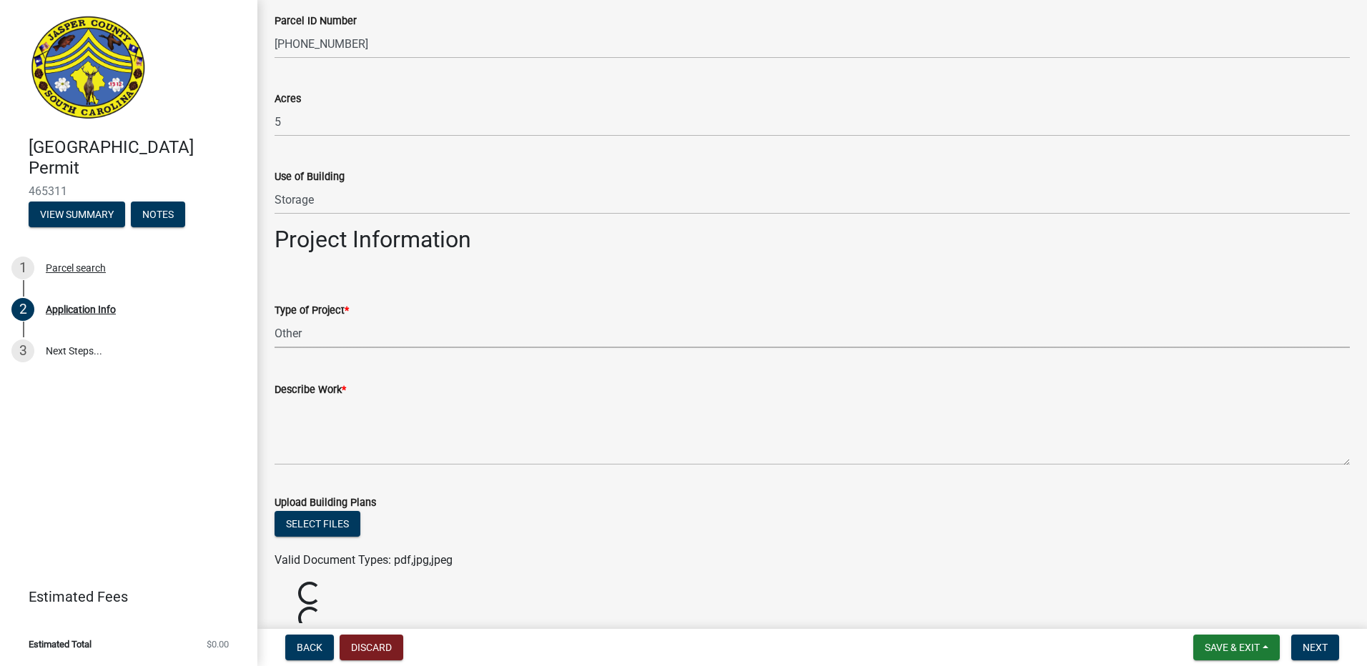
scroll to position [1359, 0]
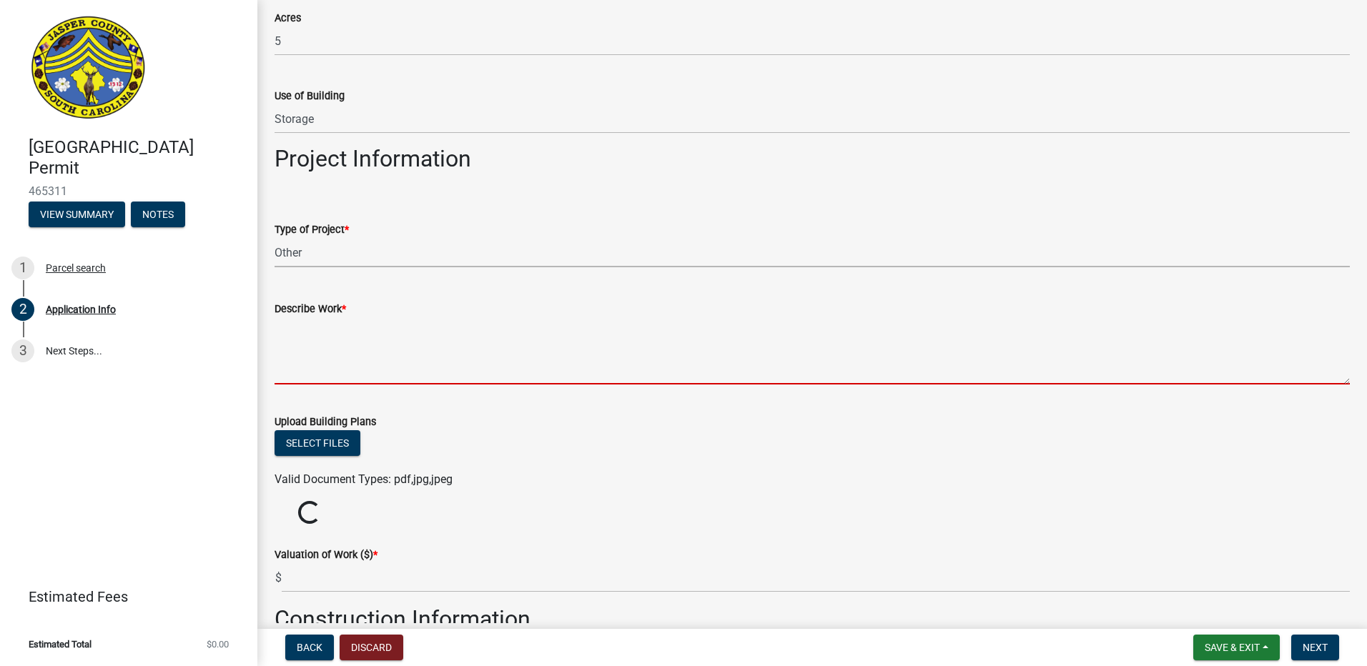
click at [361, 367] on textarea "Describe Work *" at bounding box center [812, 350] width 1075 height 67
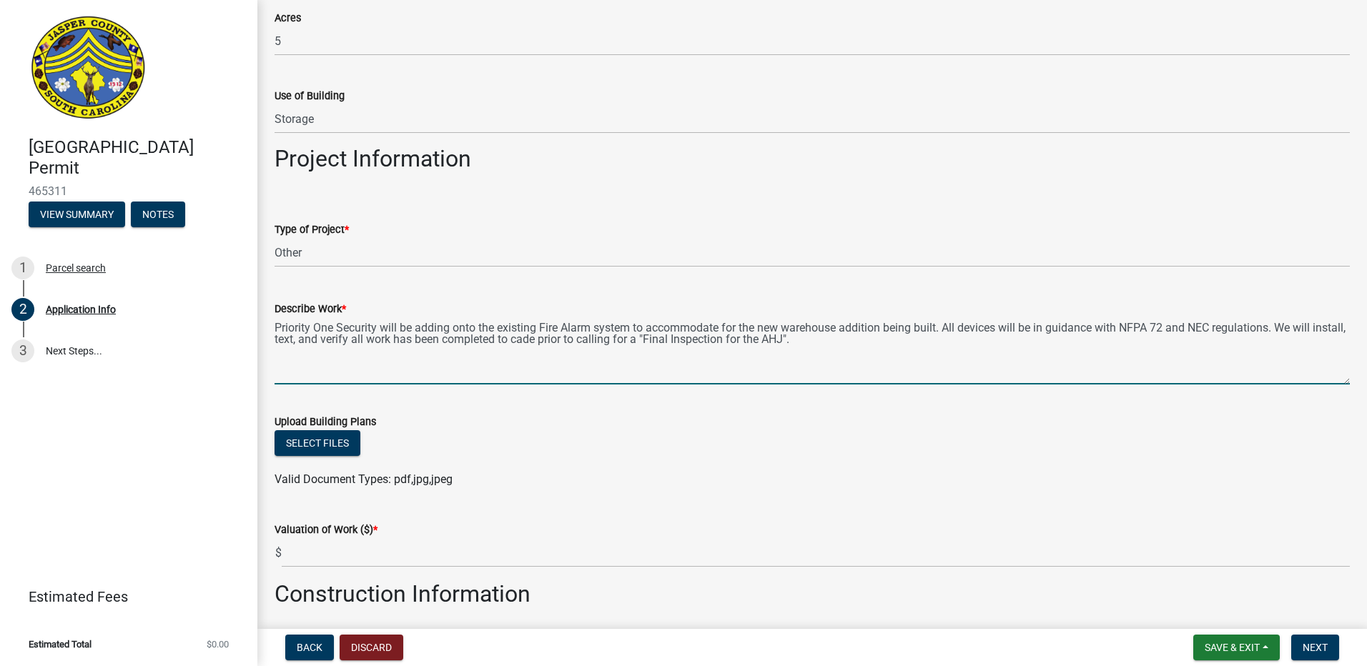
click at [325, 335] on textarea "Priority One Security will be adding onto the existing Fire Alarm system to acc…" at bounding box center [812, 350] width 1075 height 67
click at [558, 341] on textarea "Priority One Security will be adding onto the existing Fire Alarm system to acc…" at bounding box center [812, 350] width 1075 height 67
click at [619, 365] on textarea "Priority One Security will be adding onto the existing Fire Alarm system to acc…" at bounding box center [812, 350] width 1075 height 67
click at [779, 345] on textarea "Priority One Security will be adding onto the existing Fire Alarm system to acc…" at bounding box center [812, 350] width 1075 height 67
click at [873, 350] on textarea "Priority One Security will be adding onto the existing Fire Alarm system to acc…" at bounding box center [812, 350] width 1075 height 67
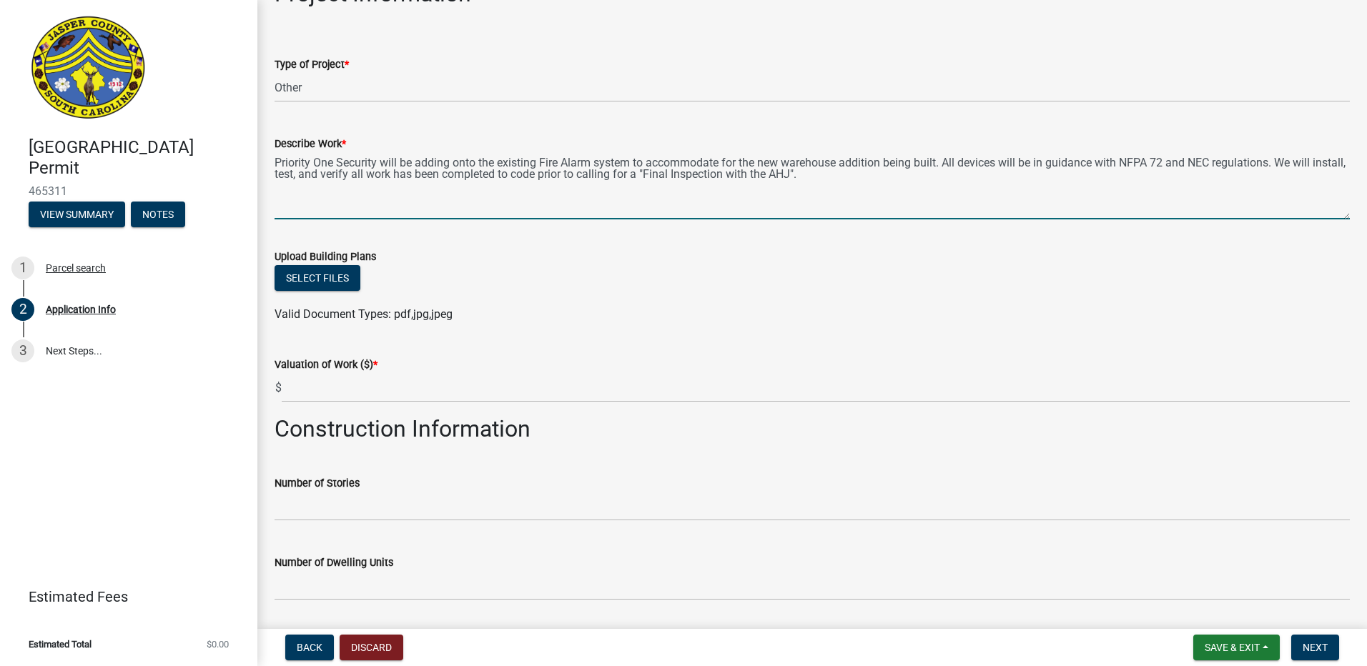
scroll to position [1573, 0]
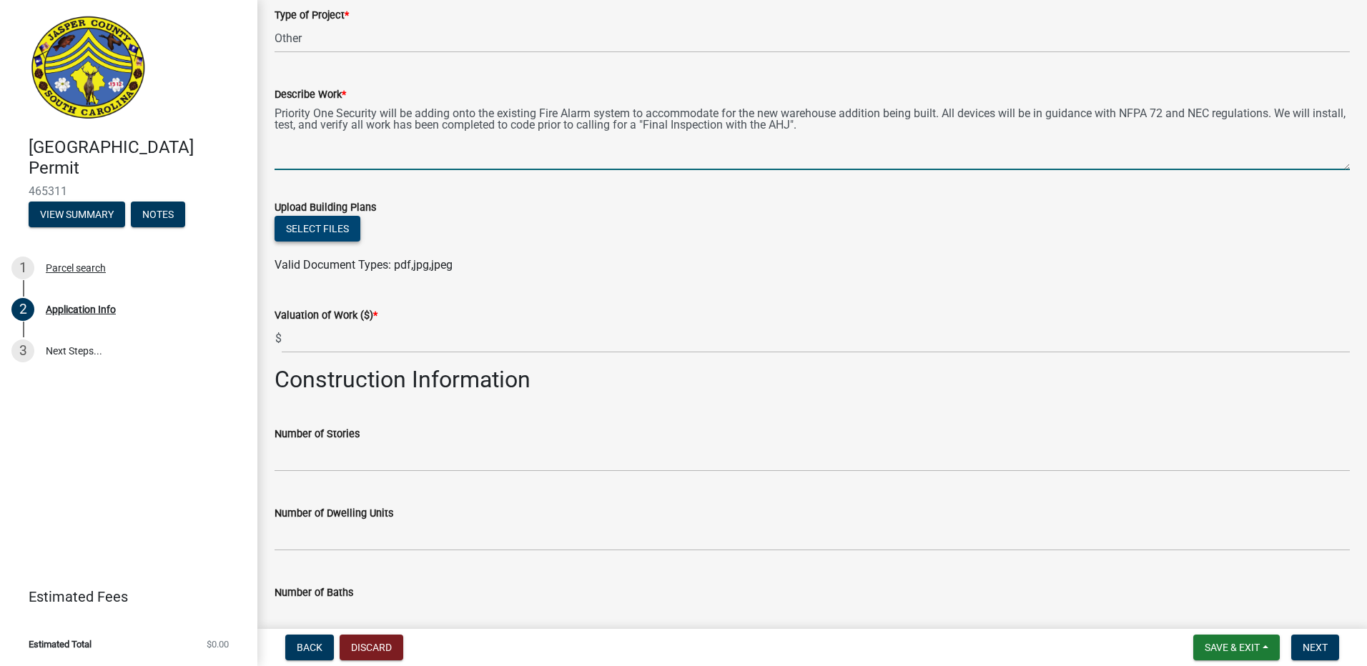
type textarea "Priority One Security will be adding onto the existing Fire Alarm system to acc…"
click at [328, 225] on button "Select files" at bounding box center [318, 229] width 86 height 26
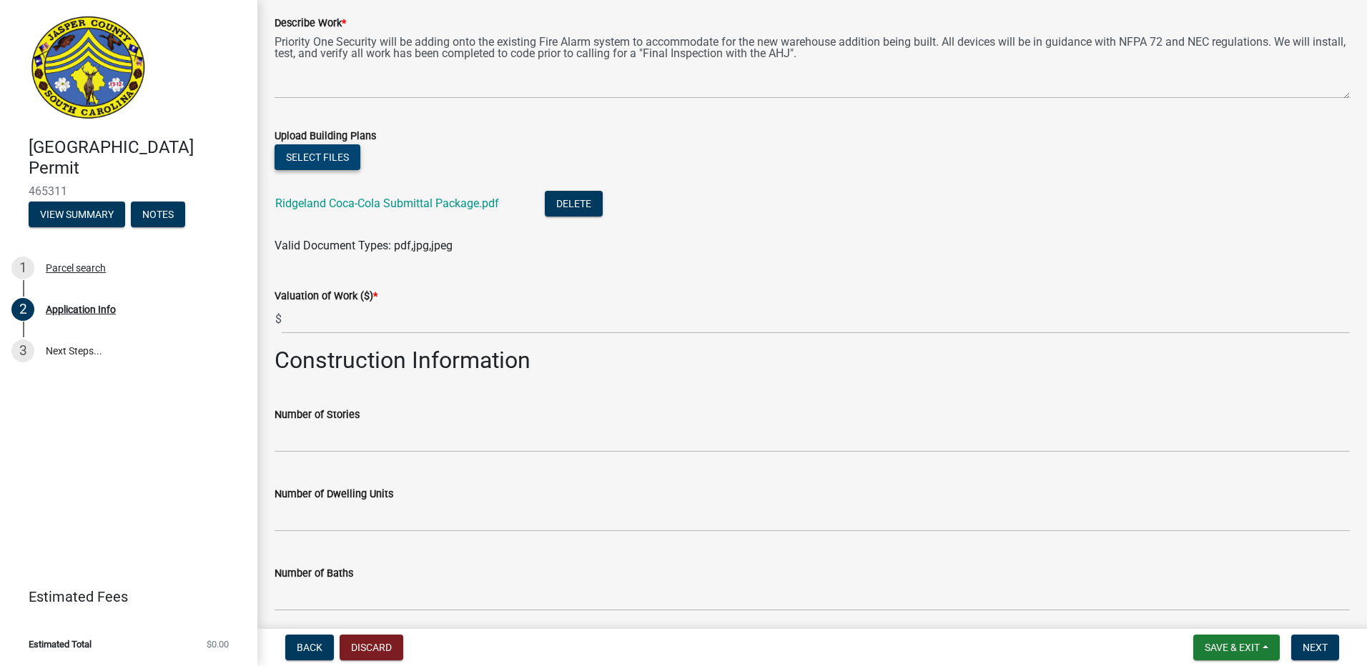
scroll to position [1716, 0]
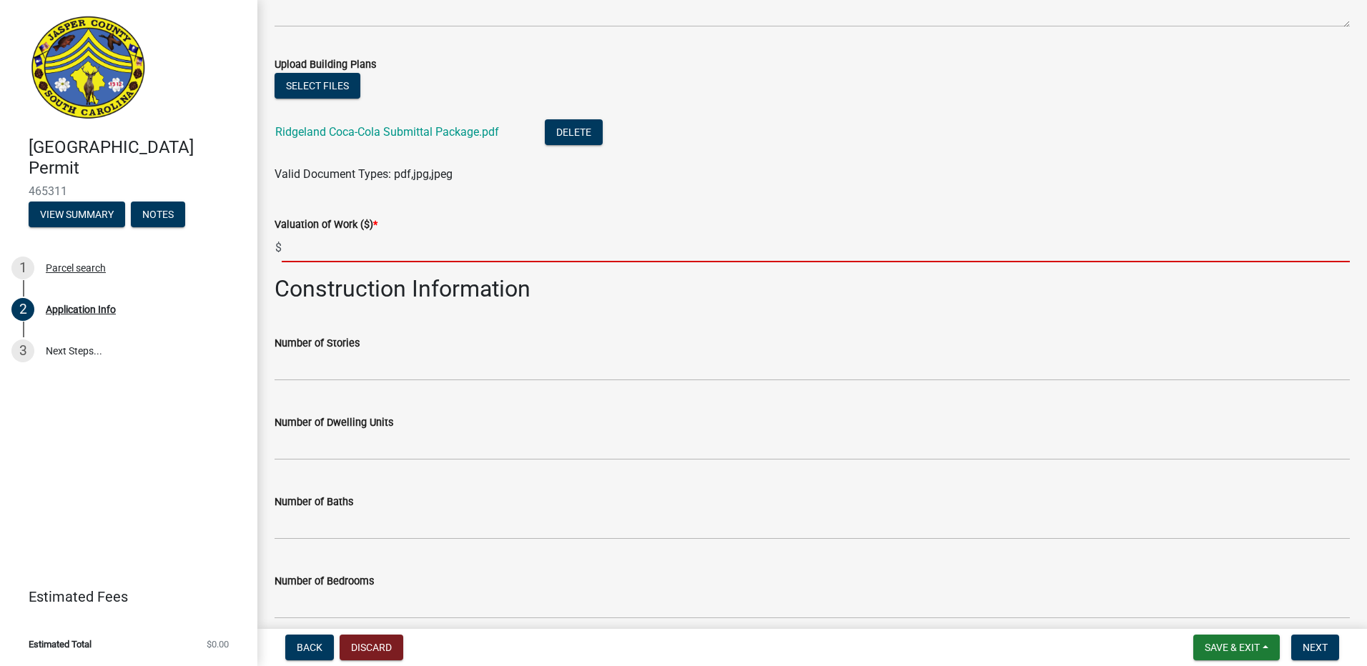
click at [363, 245] on input "text" at bounding box center [816, 247] width 1068 height 29
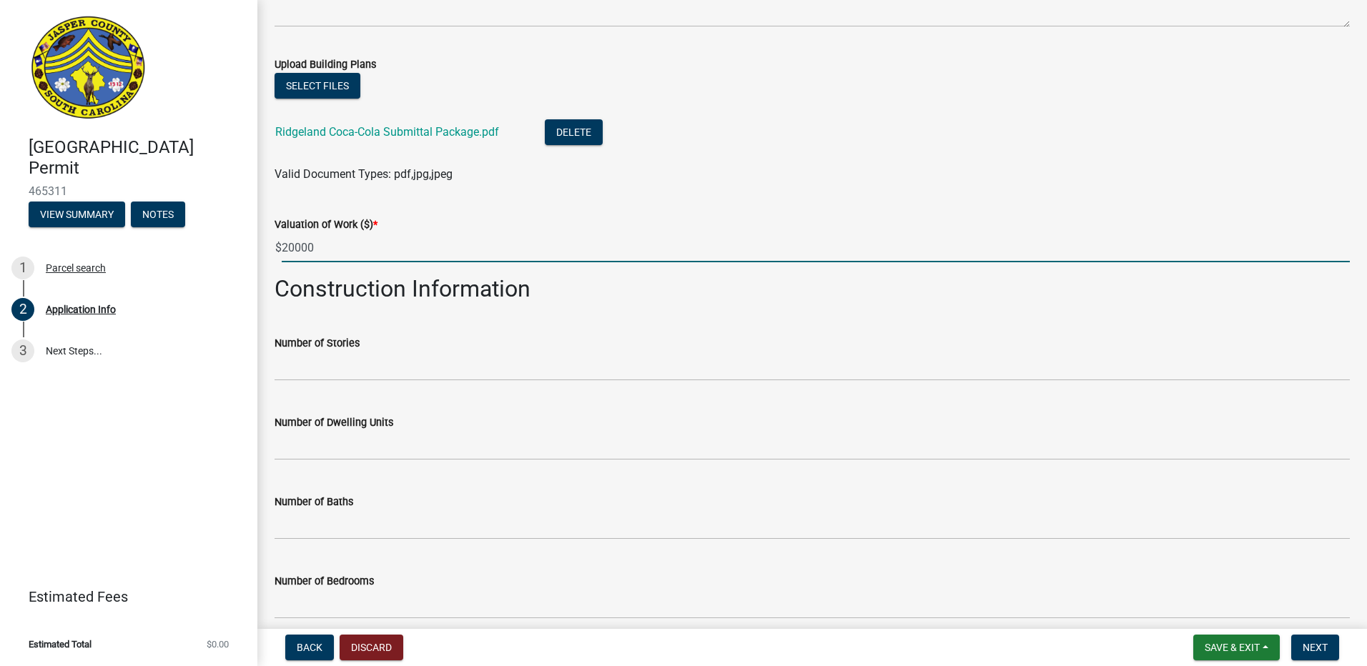
click at [392, 258] on input "20000" at bounding box center [816, 247] width 1068 height 29
drag, startPoint x: 330, startPoint y: 249, endPoint x: 295, endPoint y: 255, distance: 36.2
click at [295, 254] on input "20000" at bounding box center [816, 247] width 1068 height 29
type input "2"
click at [359, 253] on input "35,000" at bounding box center [816, 247] width 1068 height 29
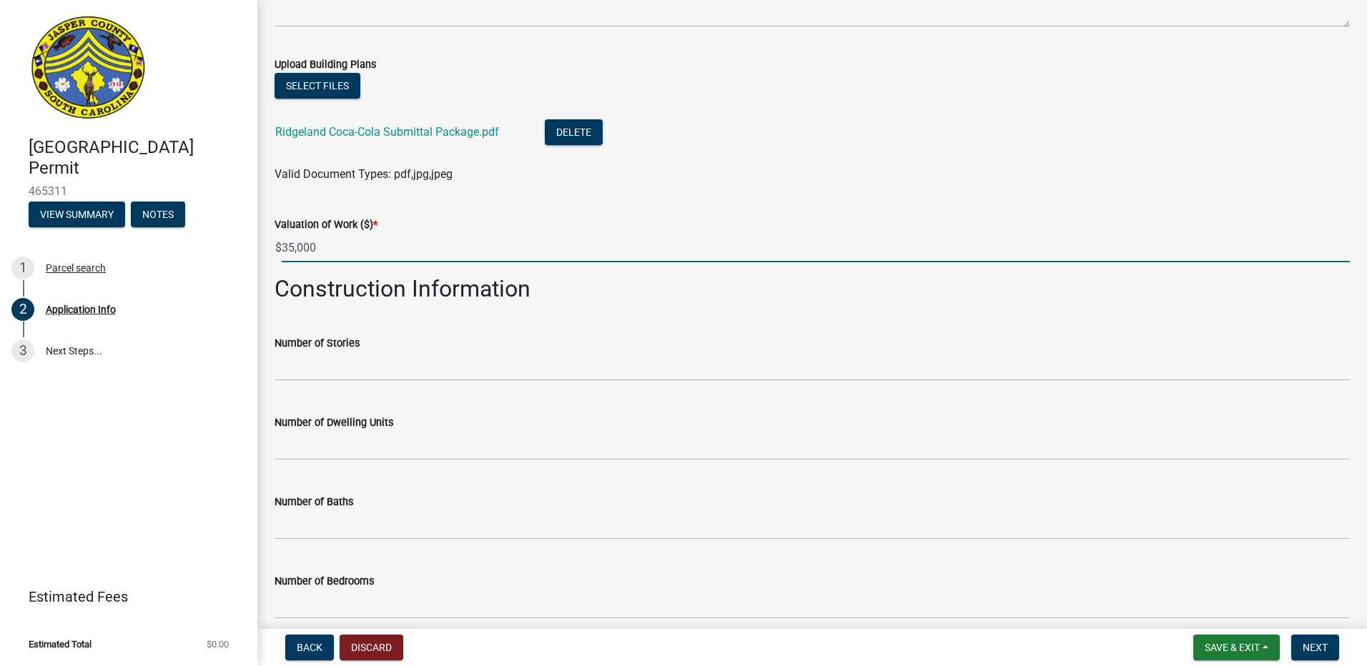
type input "35000"
click at [334, 315] on div "Number of Stories" at bounding box center [812, 348] width 1075 height 66
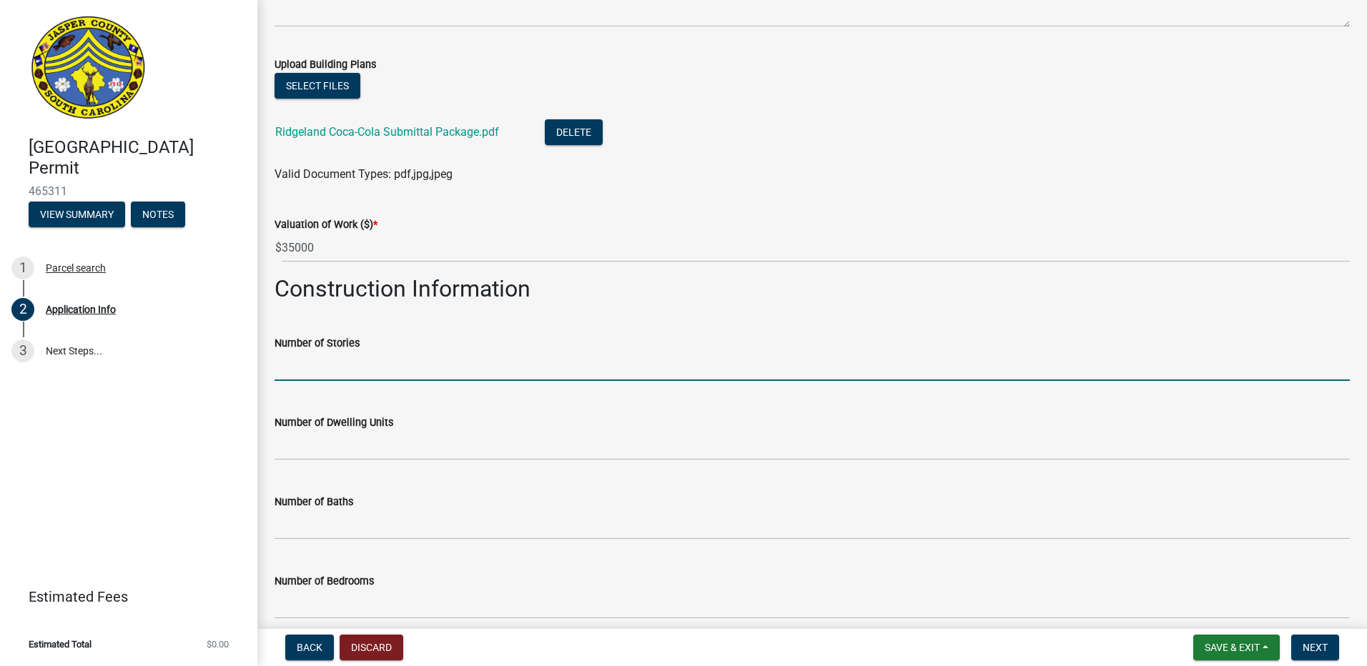
click at [329, 358] on input "text" at bounding box center [812, 366] width 1075 height 29
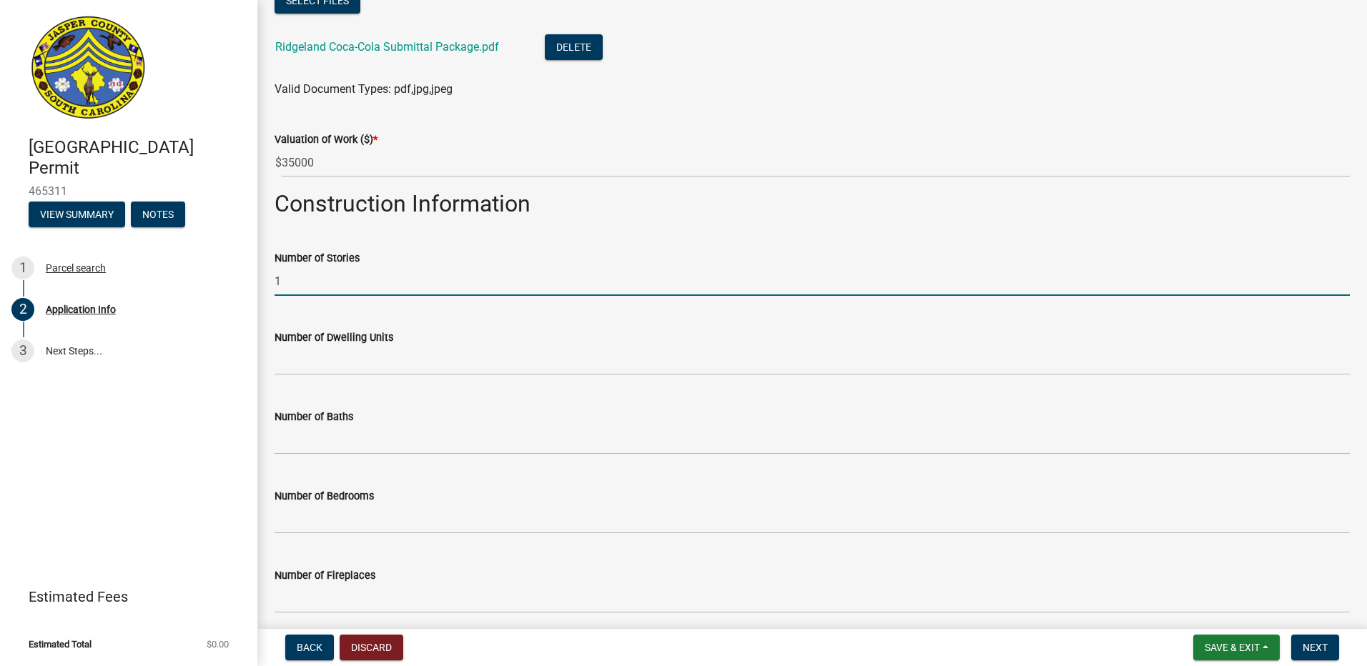
scroll to position [1931, 0]
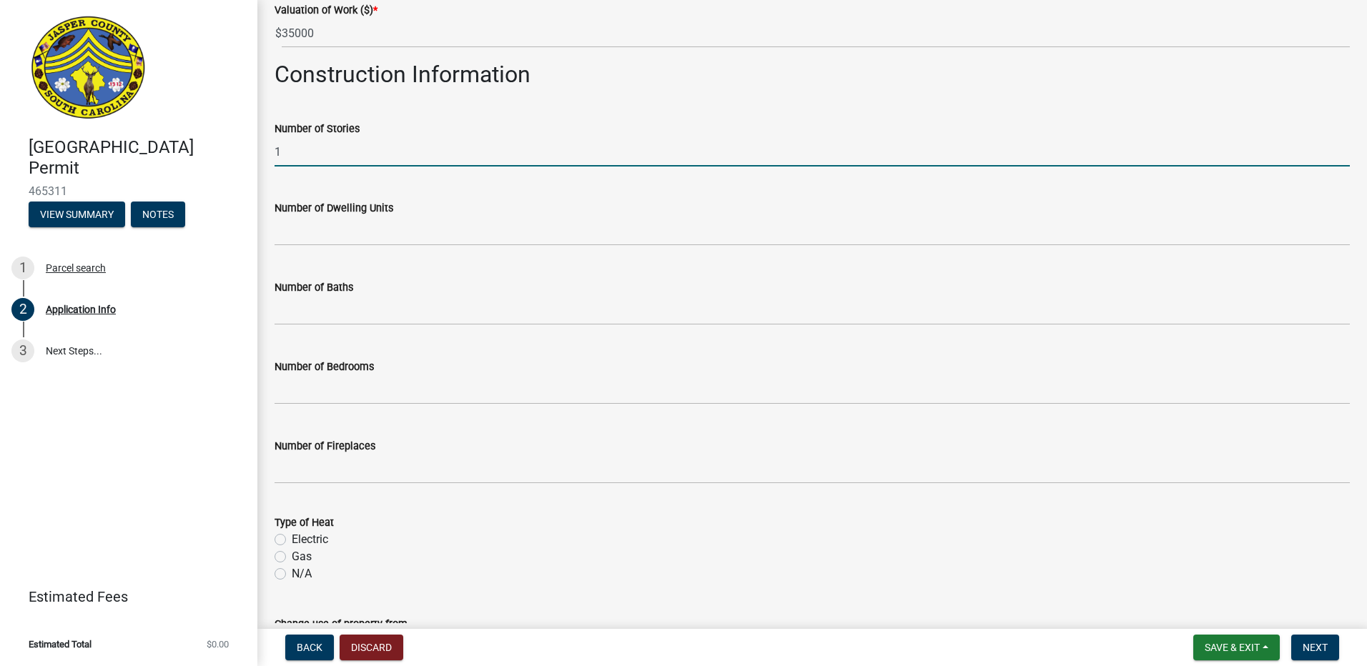
type input "1"
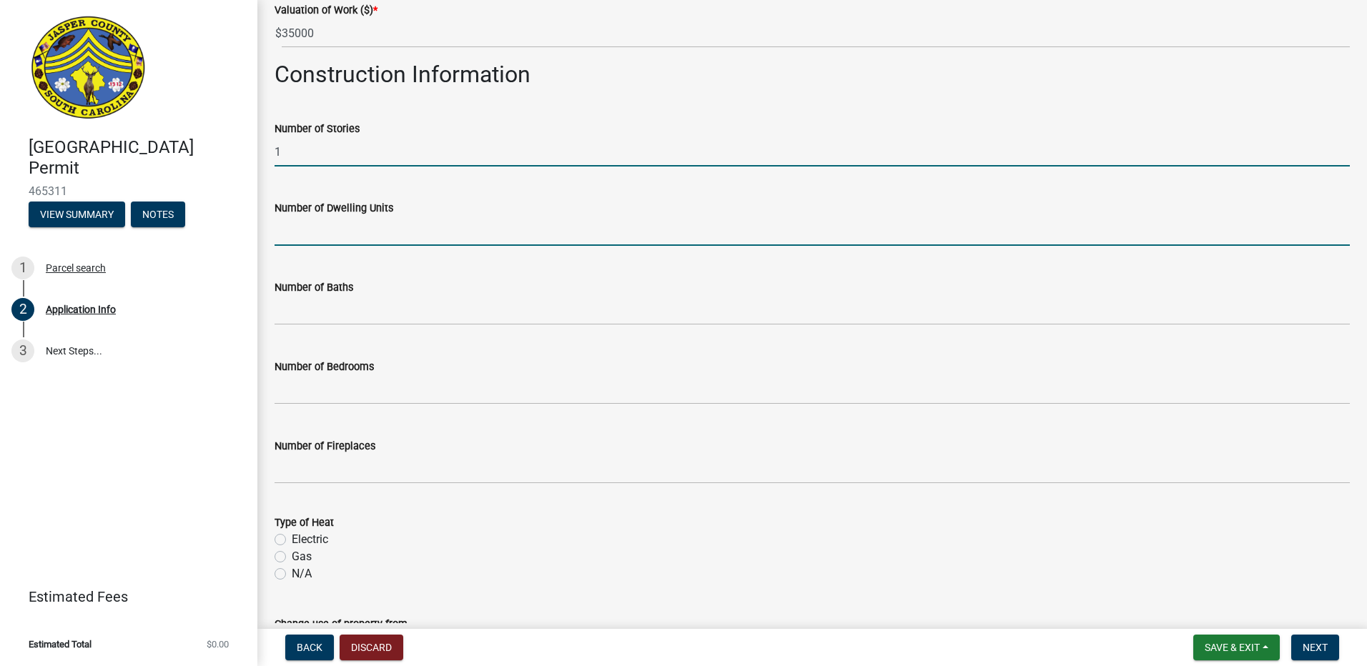
click at [315, 232] on input "text" at bounding box center [812, 231] width 1075 height 29
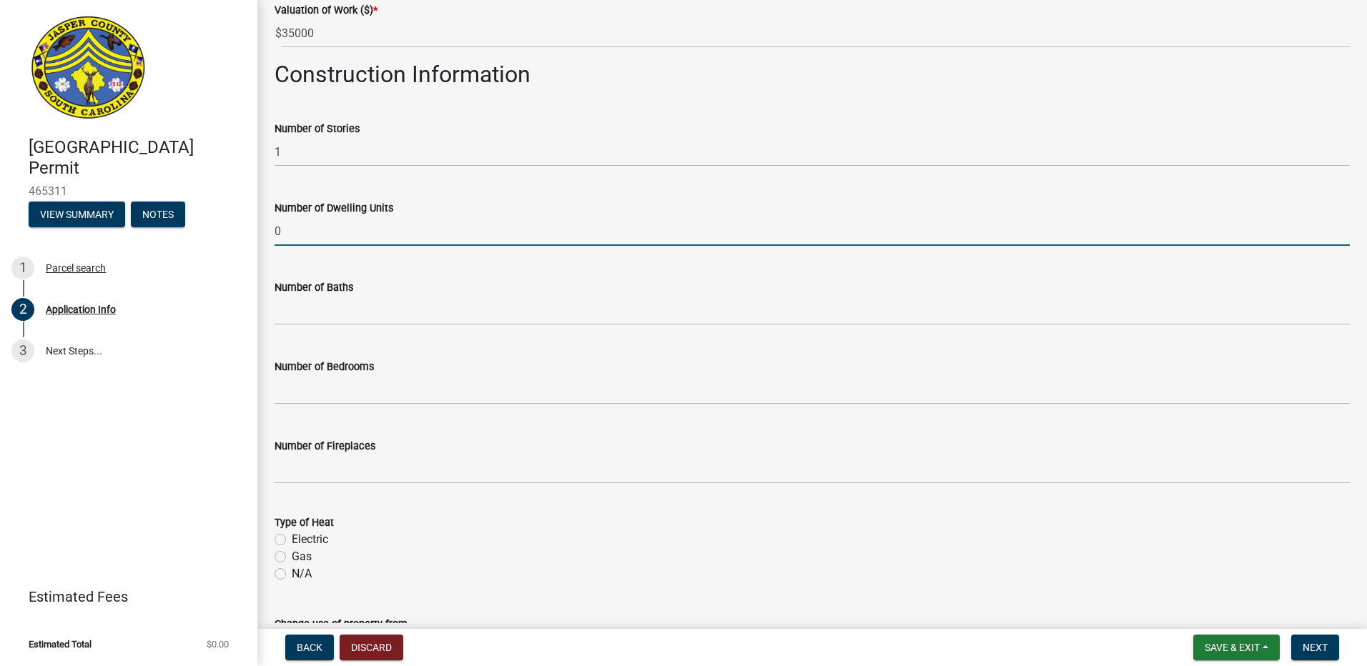
type input "0"
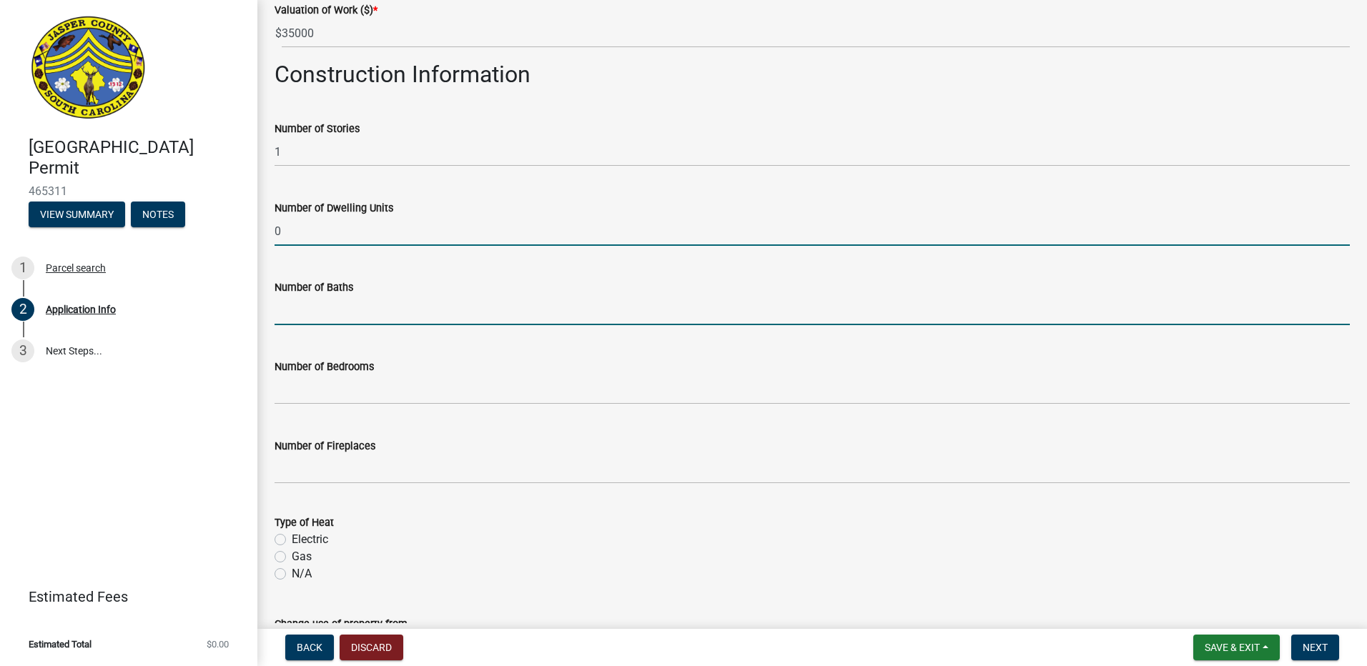
click at [322, 316] on input "text" at bounding box center [812, 310] width 1075 height 29
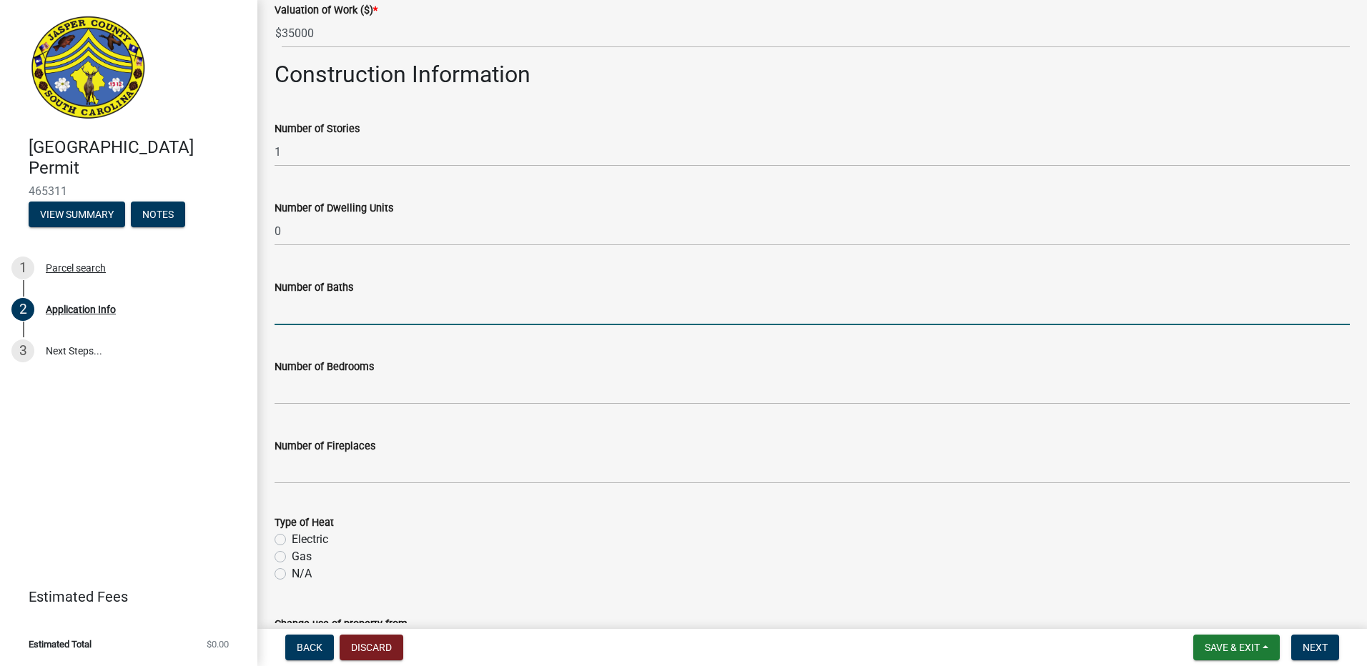
type input "0"
type input "2"
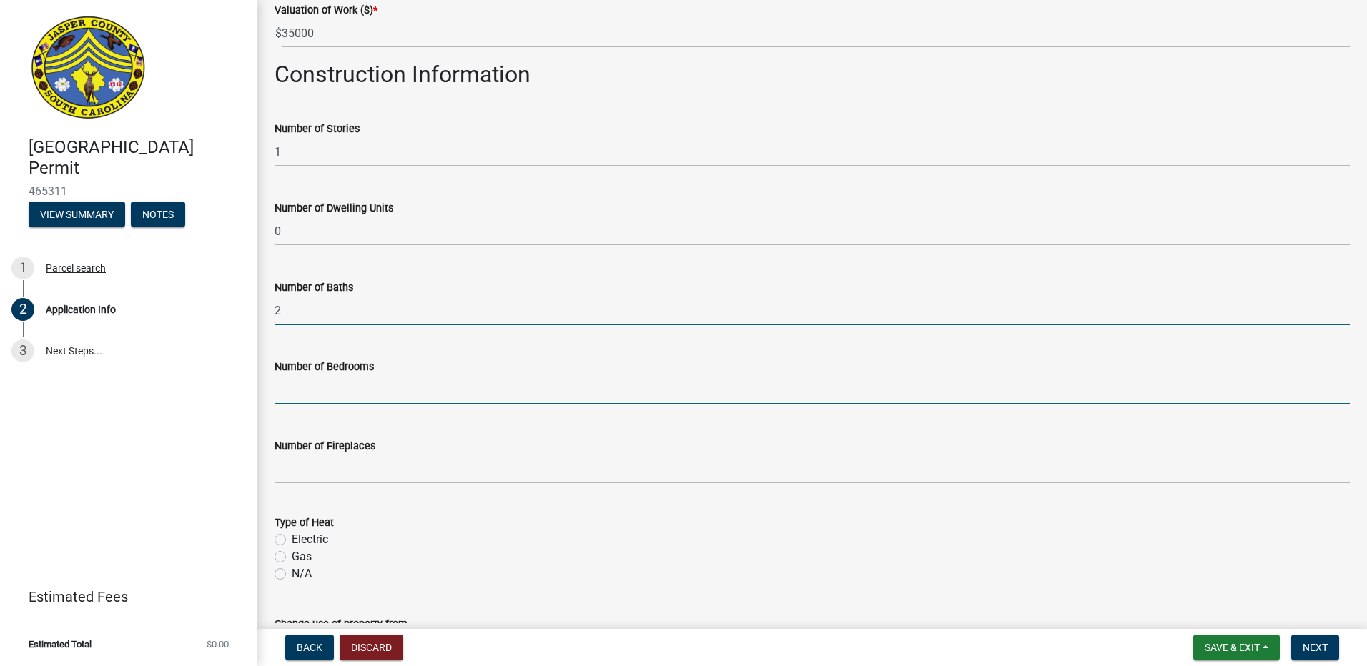
click at [338, 380] on input "text" at bounding box center [812, 389] width 1075 height 29
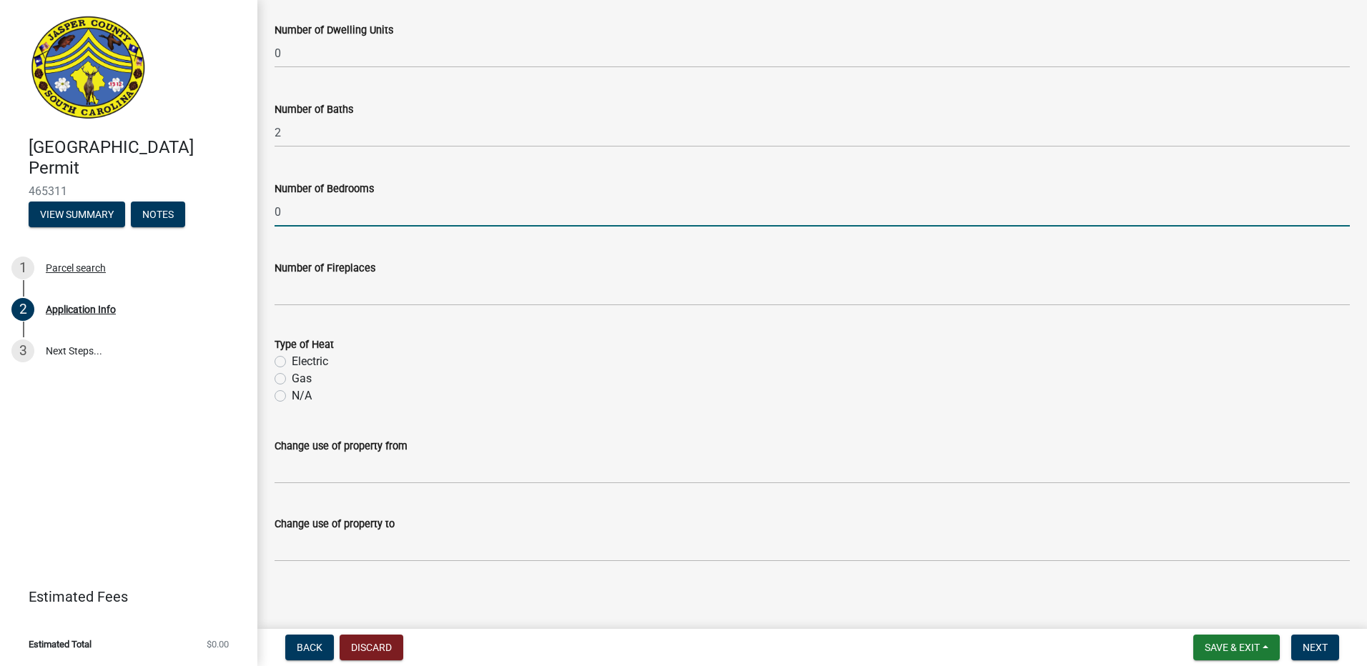
scroll to position [2114, 0]
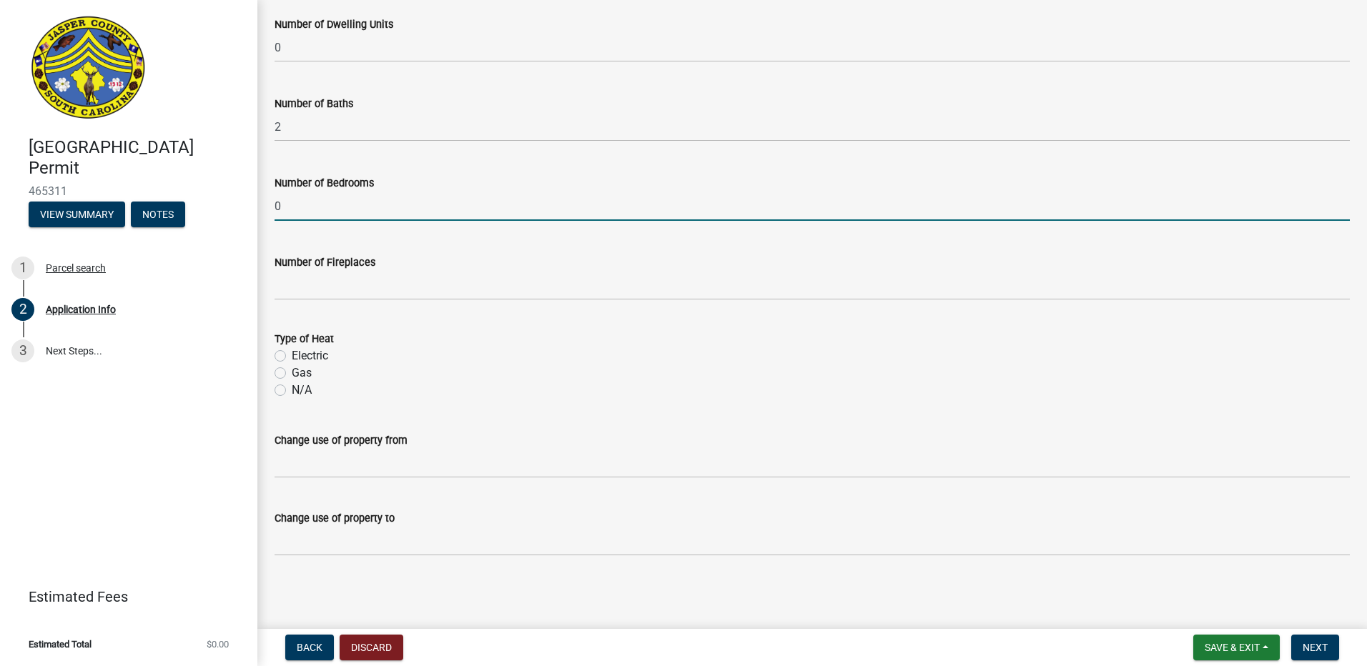
type input "0"
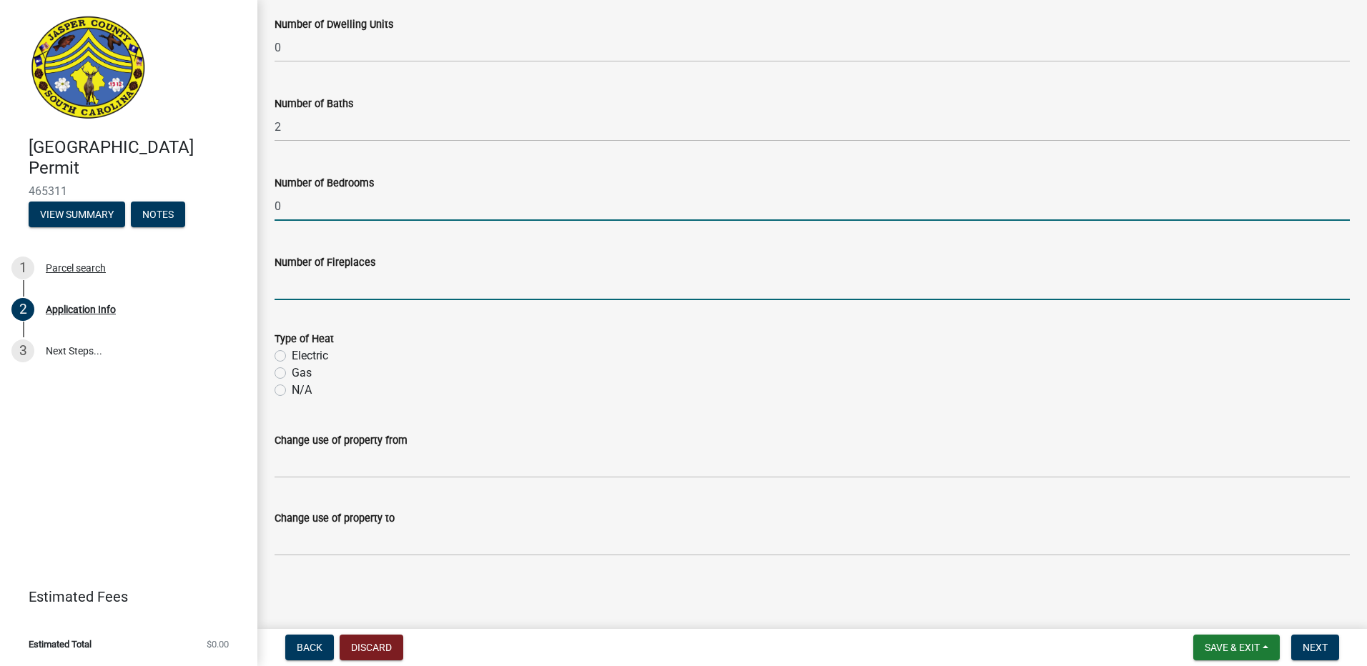
click at [323, 275] on input "text" at bounding box center [812, 285] width 1075 height 29
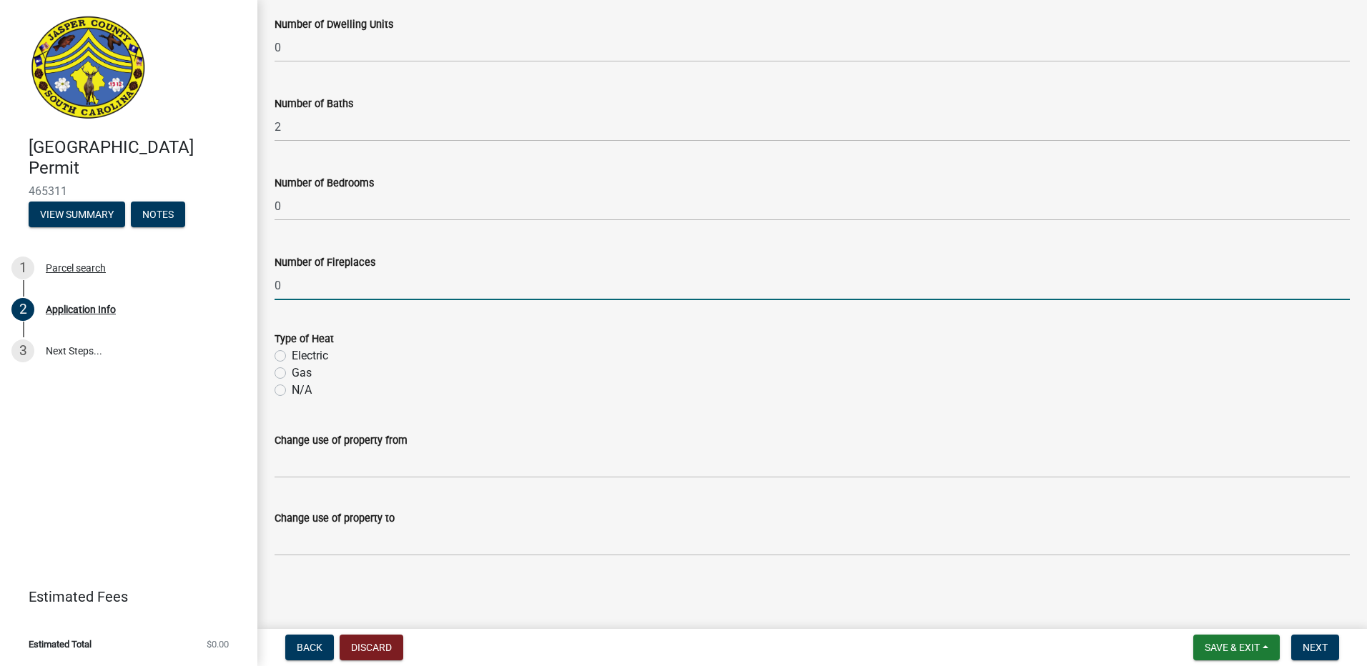
type input "0"
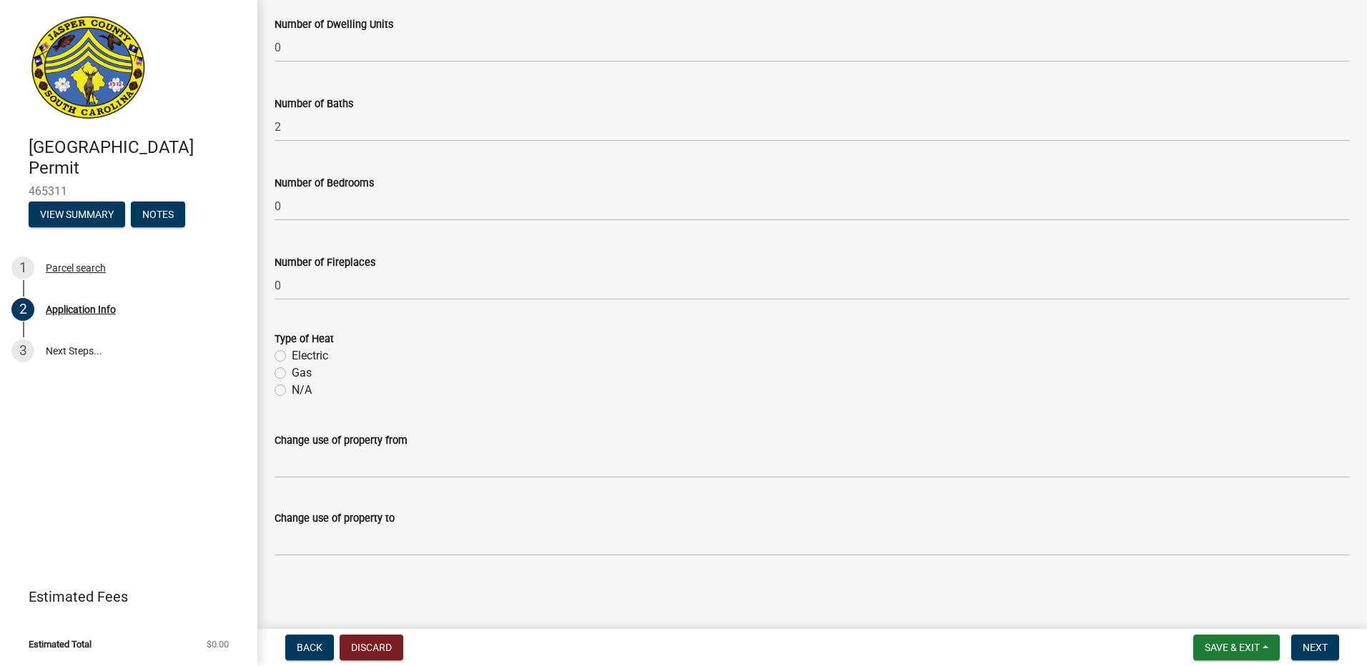
click at [292, 392] on label "N/A" at bounding box center [302, 390] width 20 height 17
click at [292, 391] on input "N/A" at bounding box center [296, 386] width 9 height 9
radio input "true"
click at [1312, 642] on span "Next" at bounding box center [1315, 647] width 25 height 11
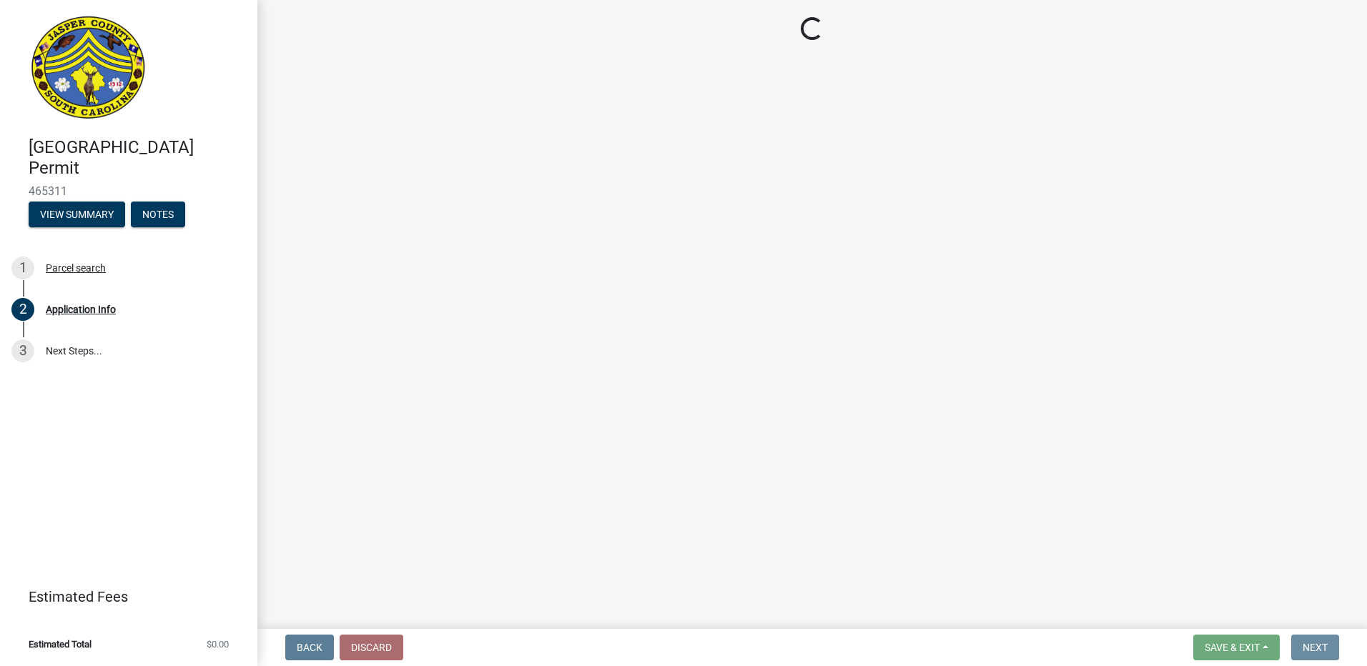
scroll to position [0, 0]
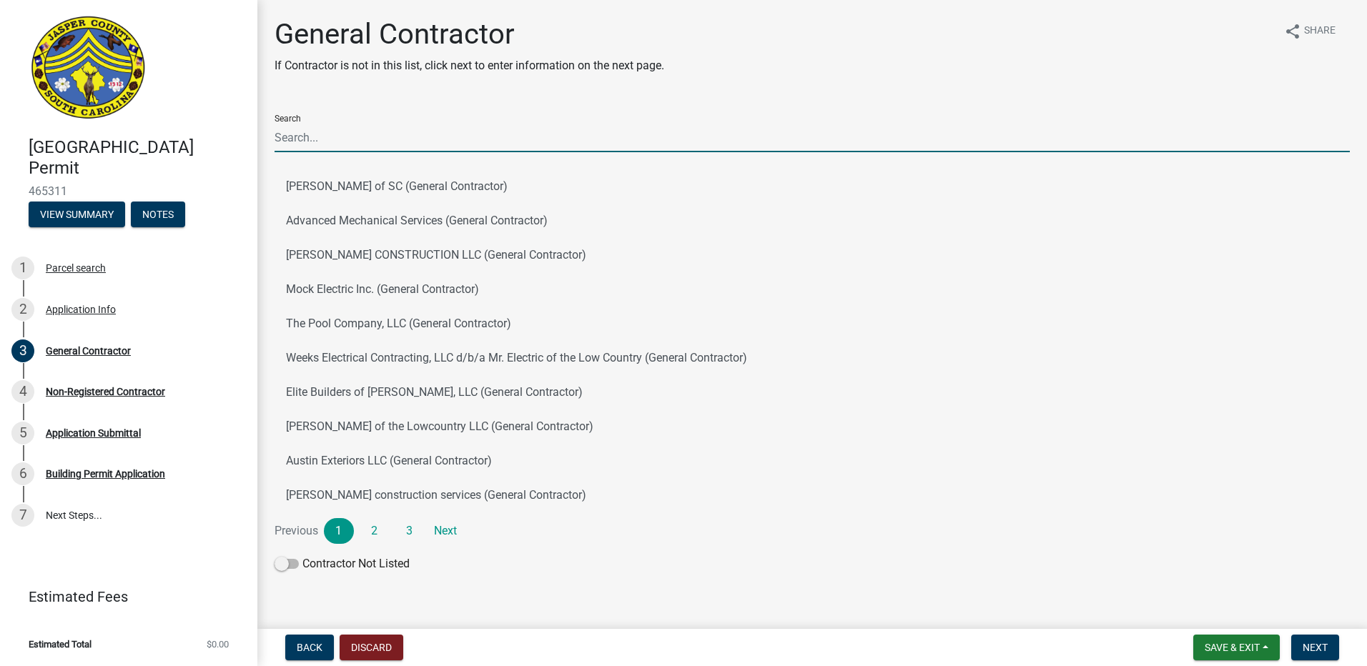
click at [340, 143] on input "Search" at bounding box center [812, 137] width 1075 height 29
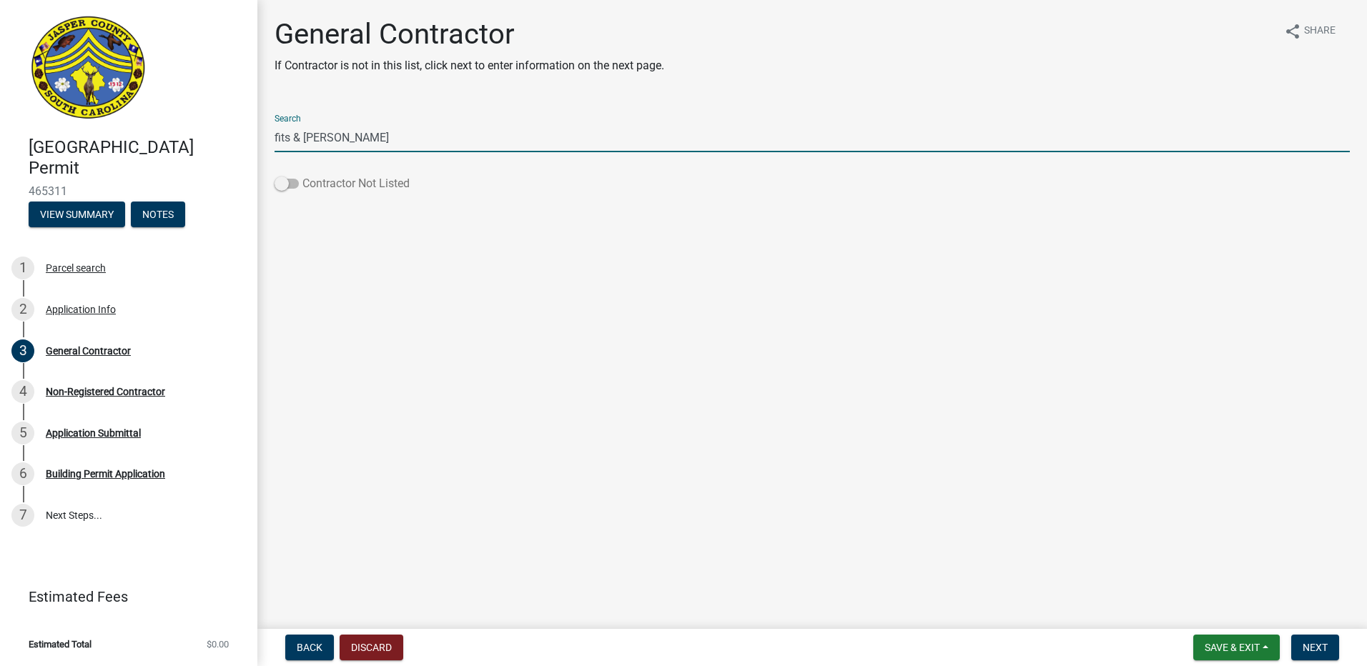
type input "fits & [PERSON_NAME]"
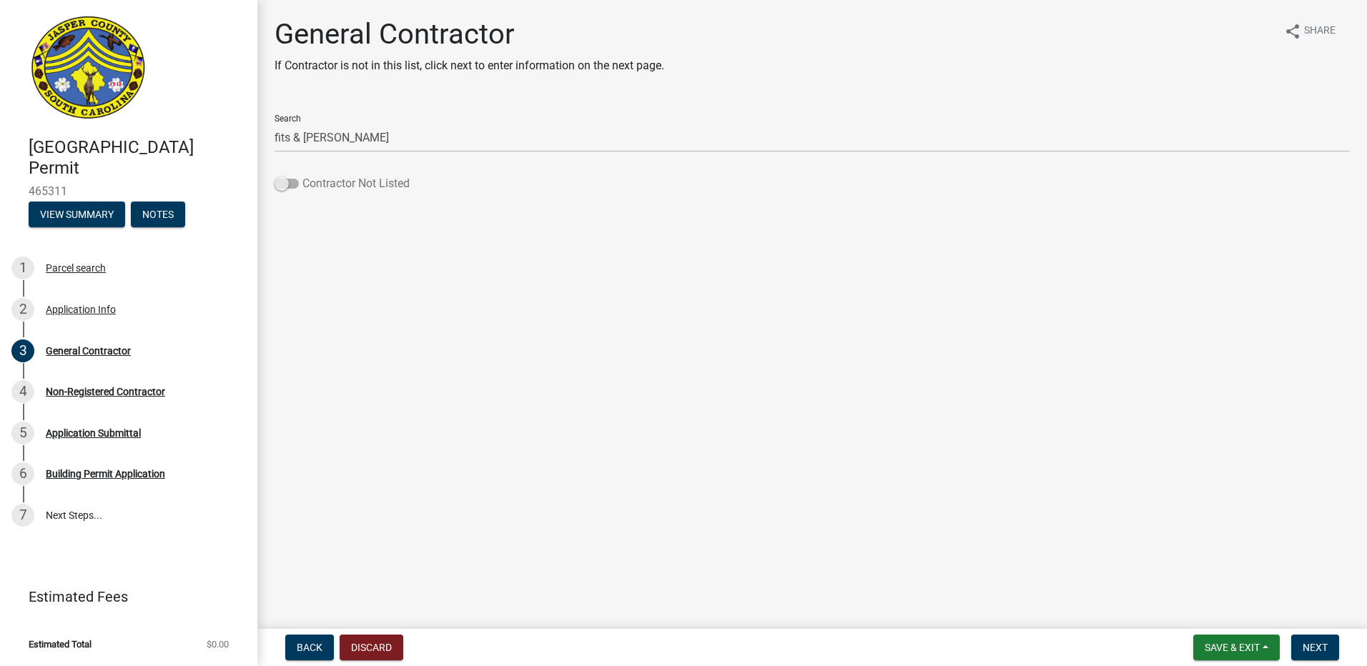
click at [289, 183] on span at bounding box center [287, 184] width 24 height 10
click at [302, 175] on input "Contractor Not Listed" at bounding box center [302, 175] width 0 height 0
click at [1315, 644] on span "Next" at bounding box center [1315, 647] width 25 height 11
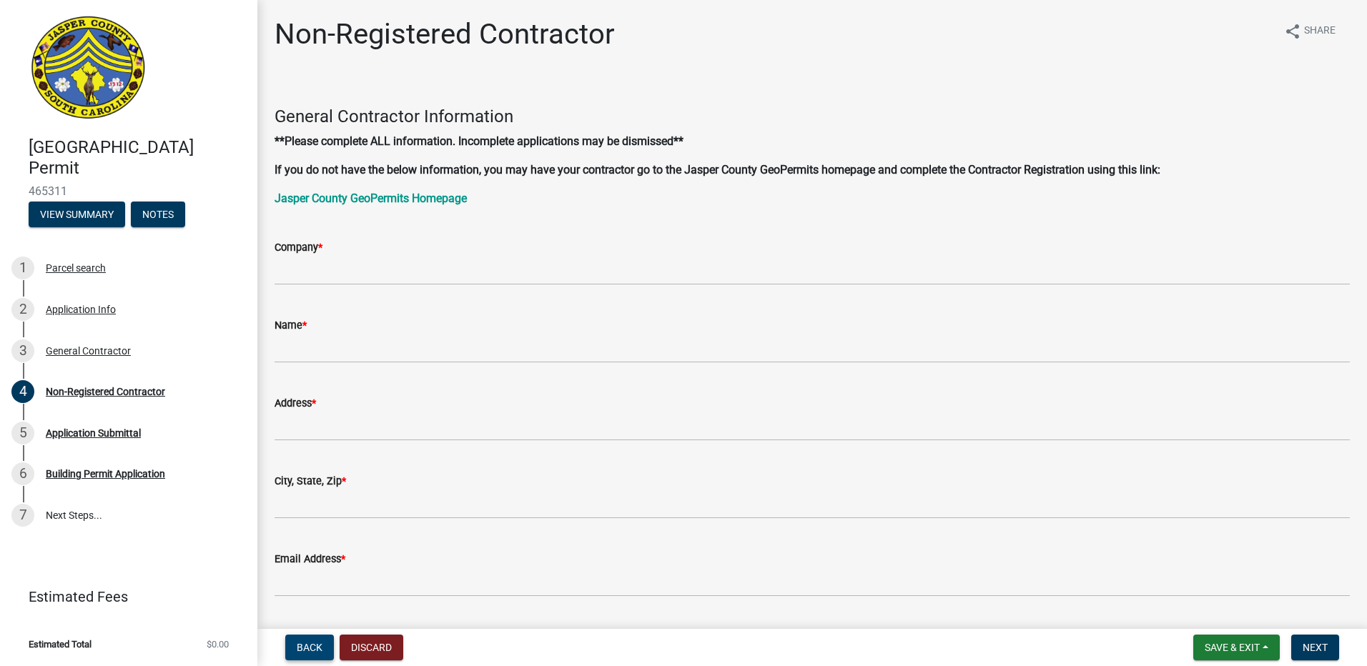
click at [315, 646] on span "Back" at bounding box center [310, 647] width 26 height 11
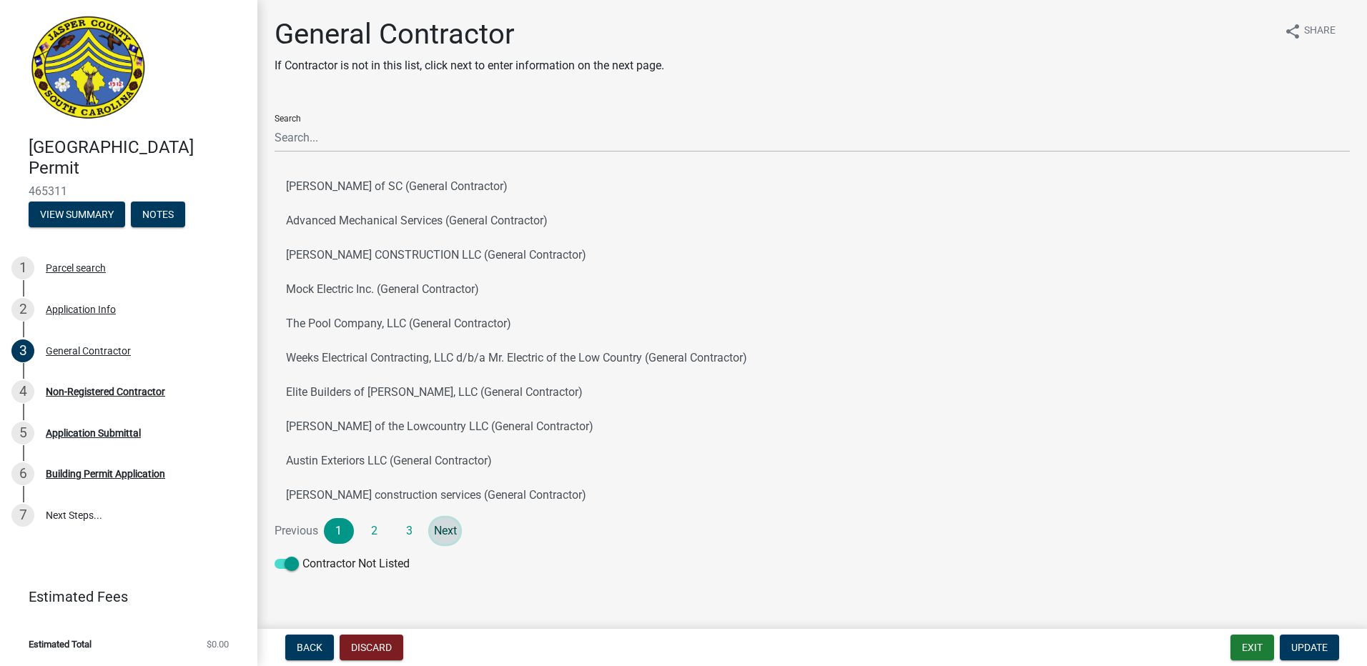
click at [443, 533] on link "Next" at bounding box center [445, 531] width 30 height 26
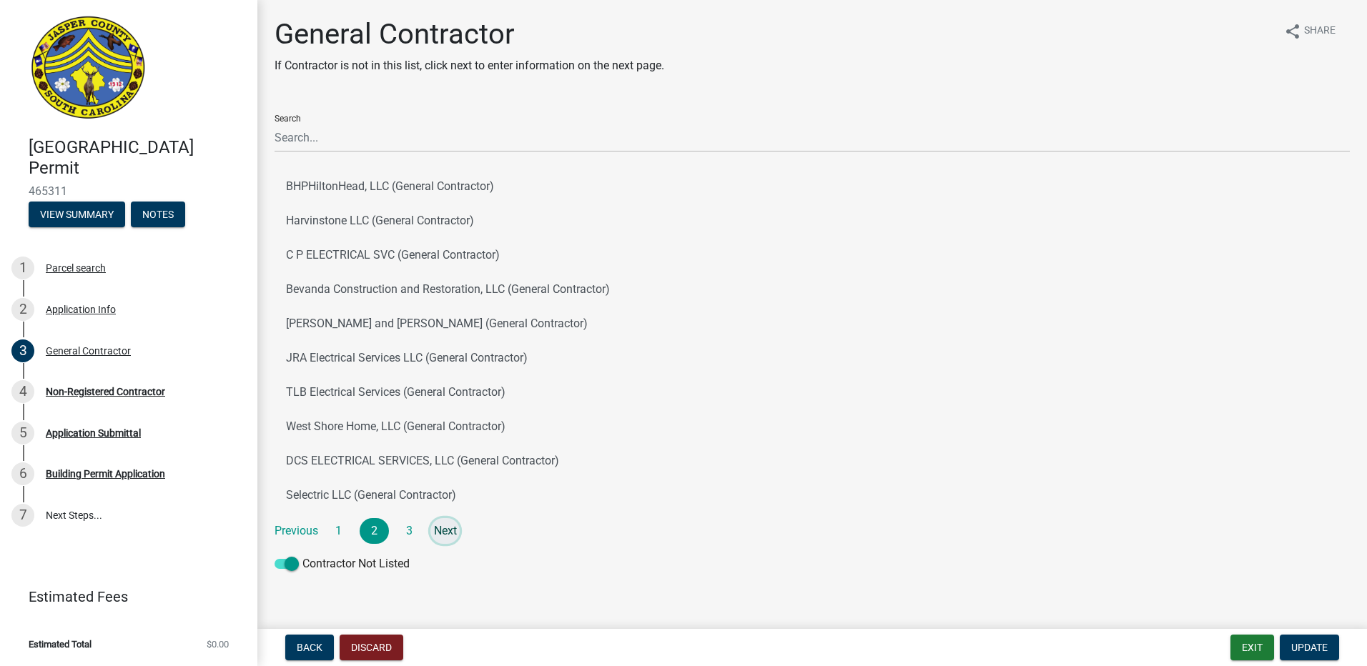
click at [443, 533] on link "Next" at bounding box center [445, 531] width 30 height 26
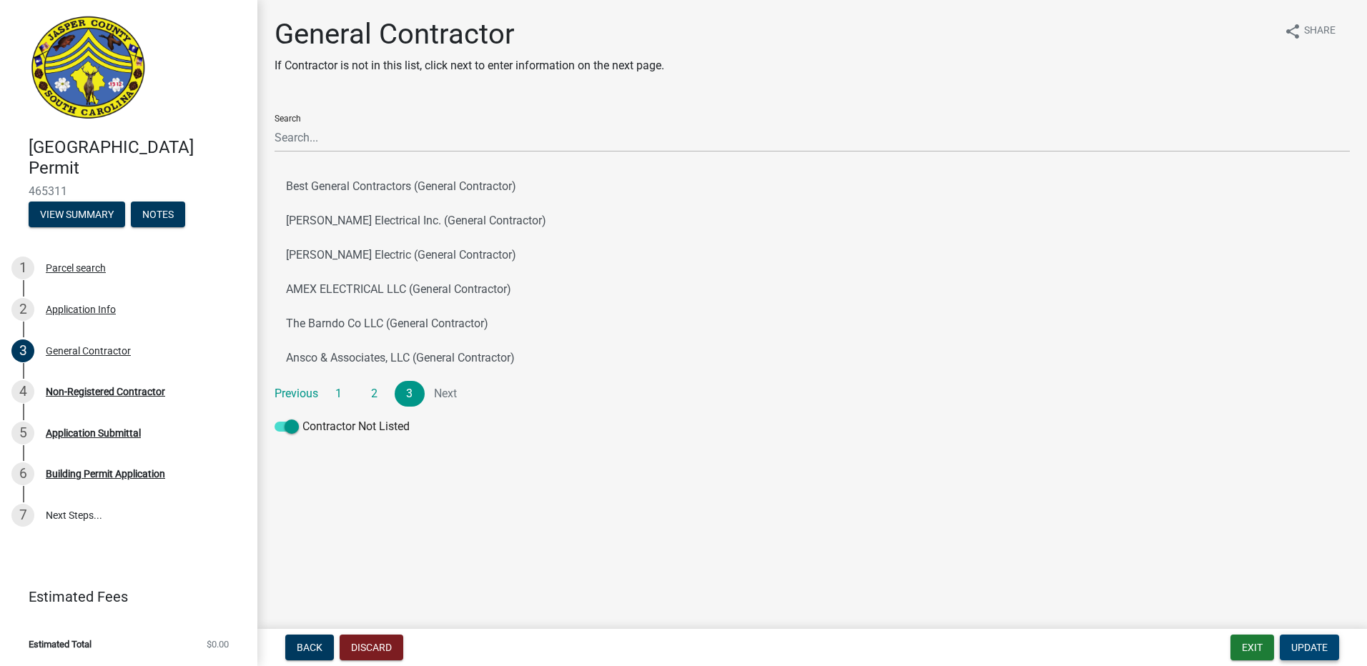
click at [1300, 647] on span "Update" at bounding box center [1309, 647] width 36 height 11
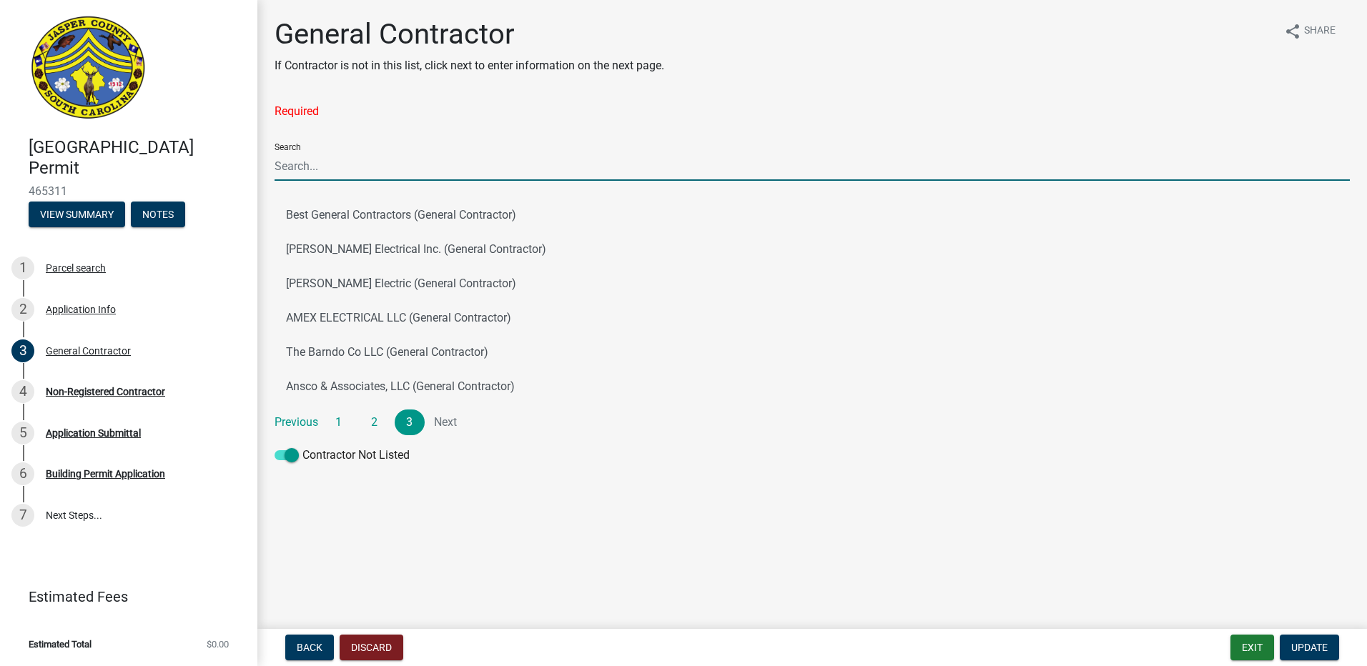
click at [331, 159] on input "Search" at bounding box center [812, 166] width 1075 height 29
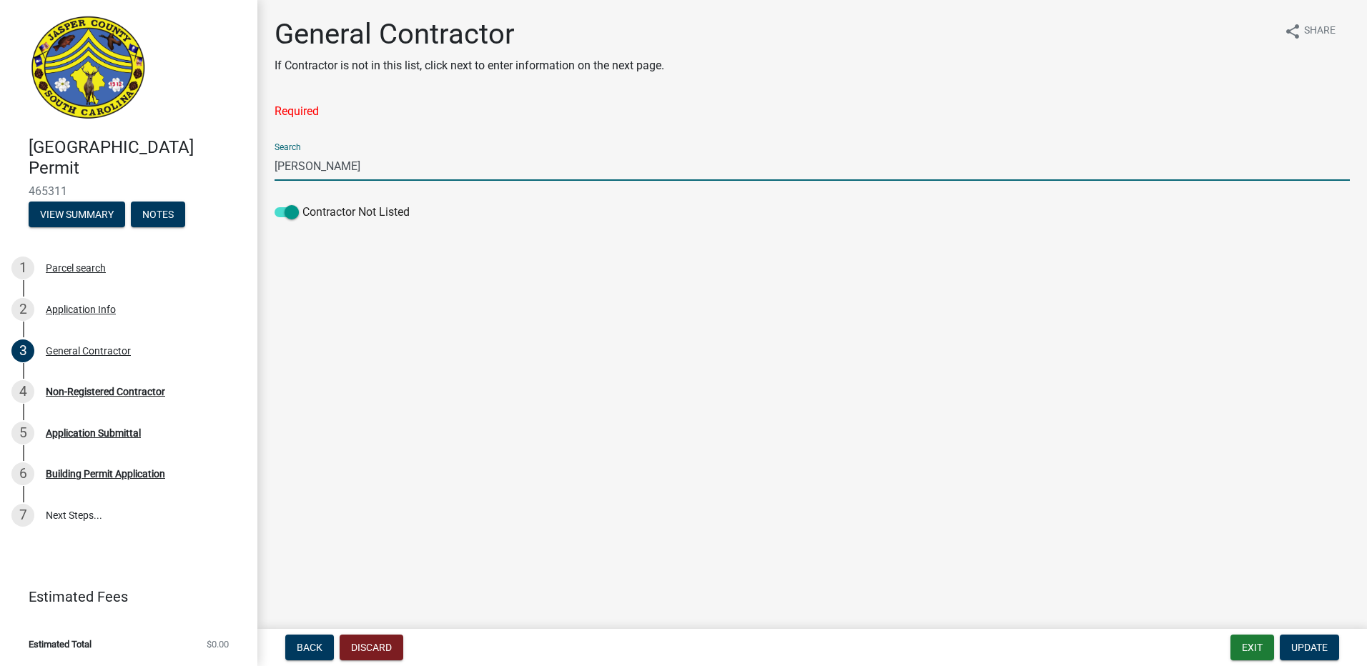
drag, startPoint x: 332, startPoint y: 167, endPoint x: -42, endPoint y: 136, distance: 376.0
click at [0, 136] on html "Internet Explorer does NOT work with GeoPermits. Get a new browser for more sec…" at bounding box center [683, 333] width 1367 height 666
type input "Fits & [PERSON_NAME]"
click at [869, 400] on main "General Contractor If Contractor is not in this list, click next to enter infor…" at bounding box center [812, 312] width 1110 height 624
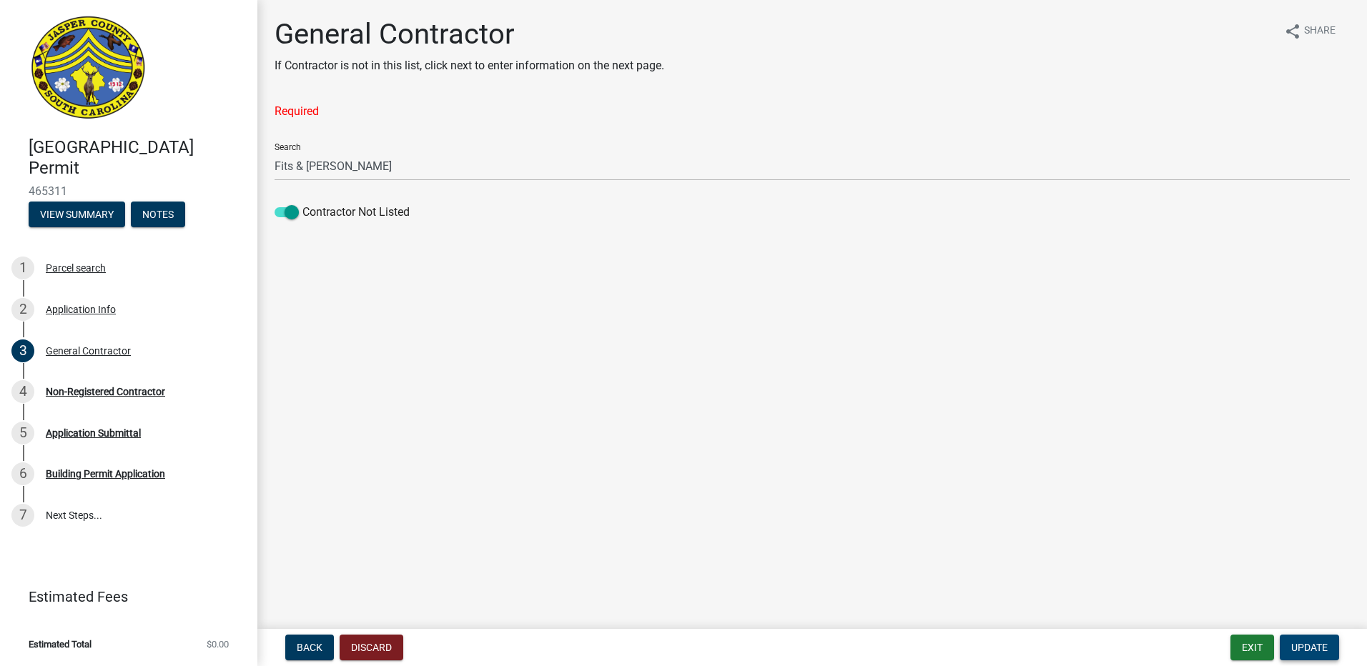
click at [1306, 648] on span "Update" at bounding box center [1309, 647] width 36 height 11
click at [1309, 643] on span "Update" at bounding box center [1309, 647] width 36 height 11
click at [137, 391] on div "Non-Registered Contractor" at bounding box center [105, 392] width 119 height 10
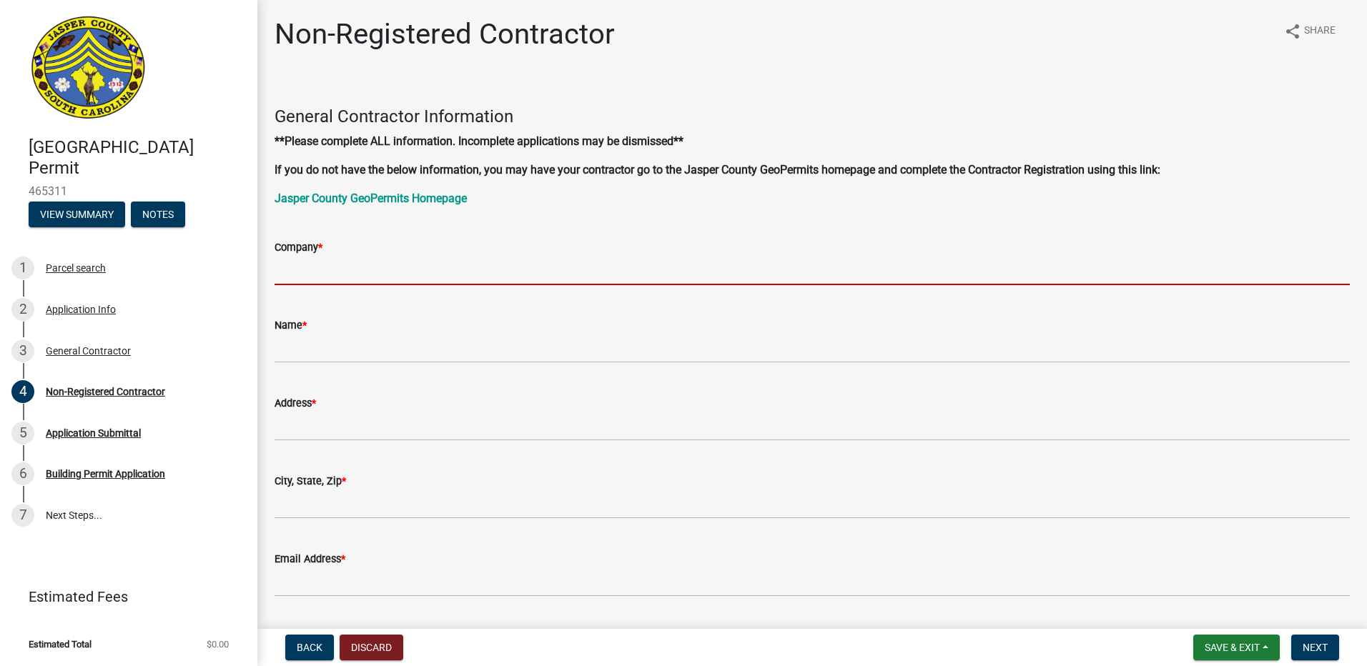
click at [351, 262] on input "Company *" at bounding box center [812, 270] width 1075 height 29
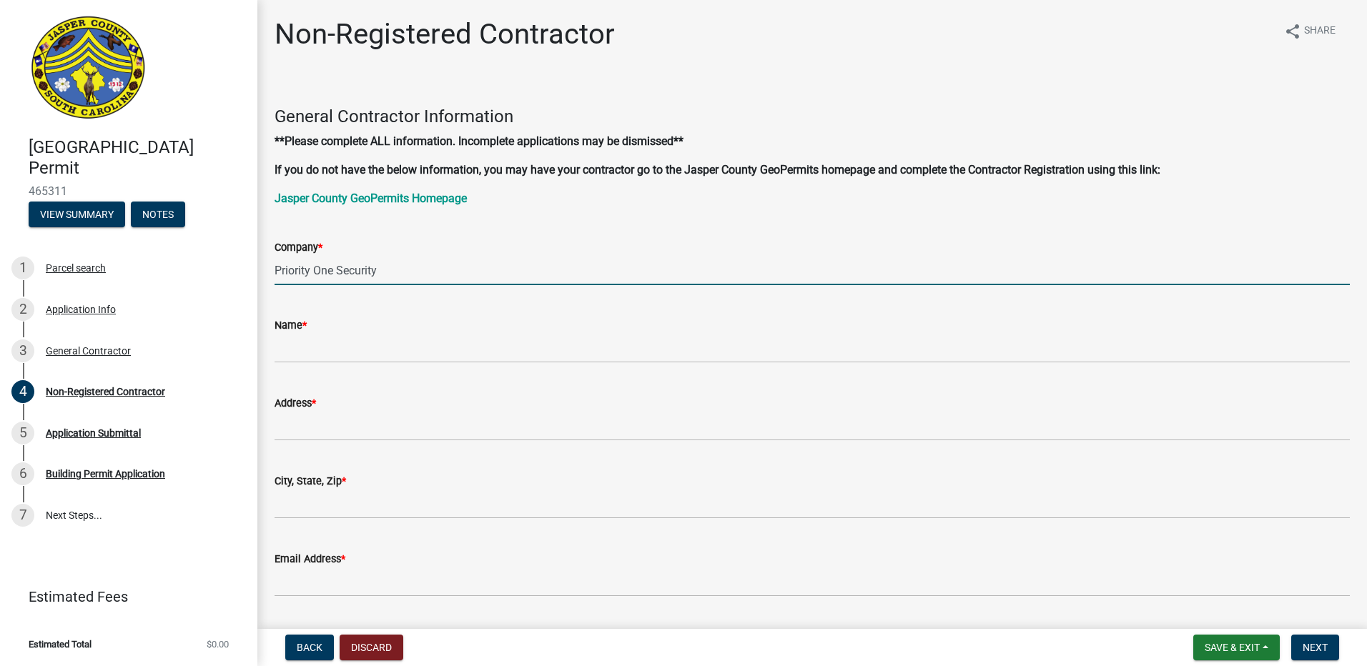
type input "Priority One Security"
click at [571, 237] on div "Company * Priority One Security" at bounding box center [812, 252] width 1075 height 66
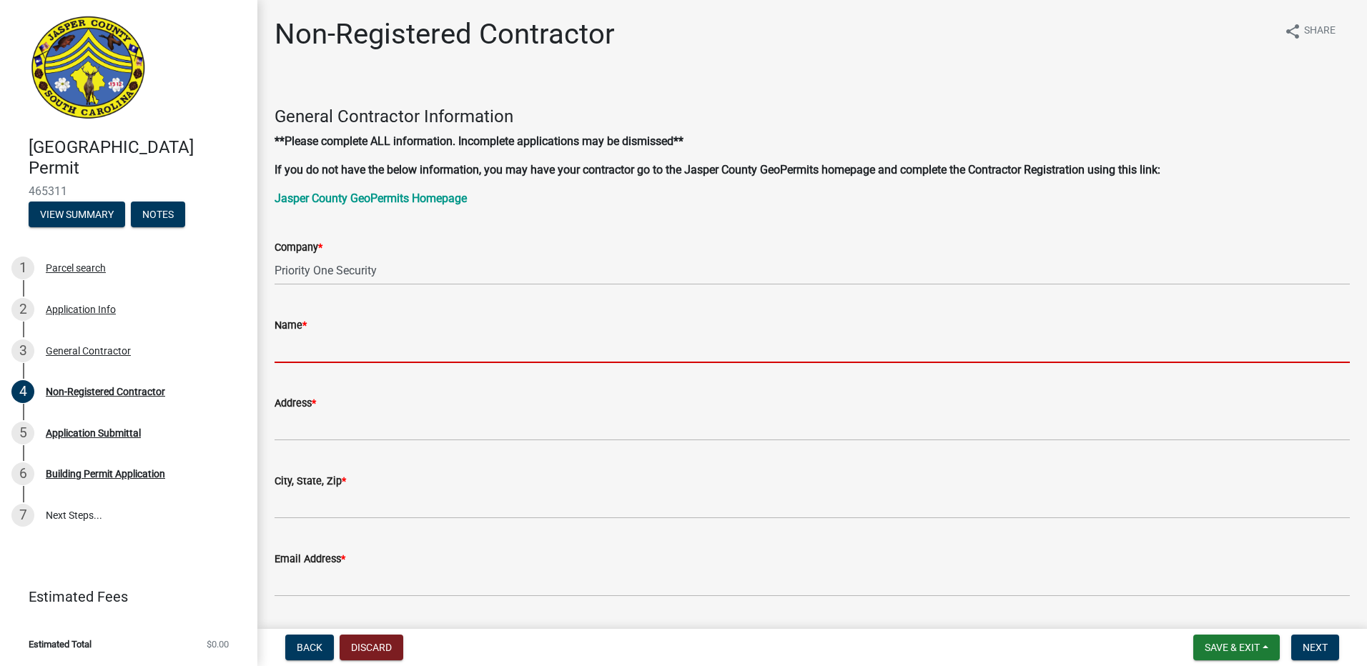
click at [363, 336] on input "Name *" at bounding box center [812, 348] width 1075 height 29
type input "[PERSON_NAME]"
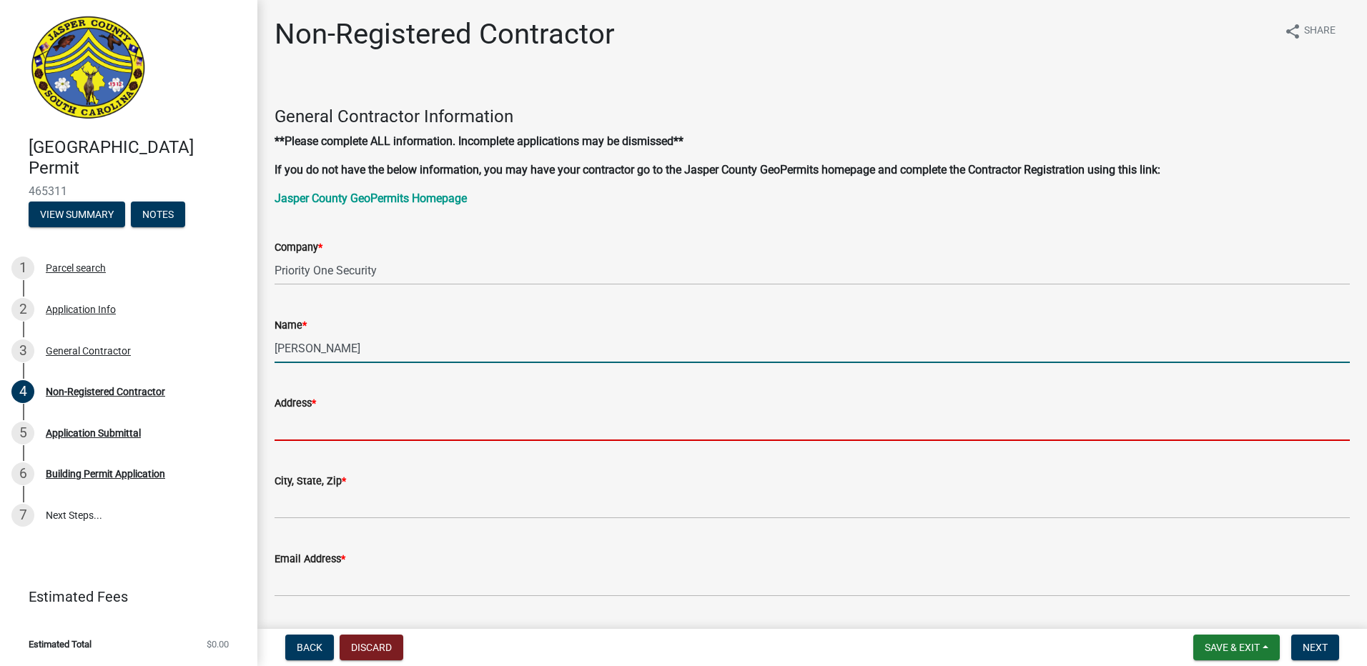
type input "Po Box 36"
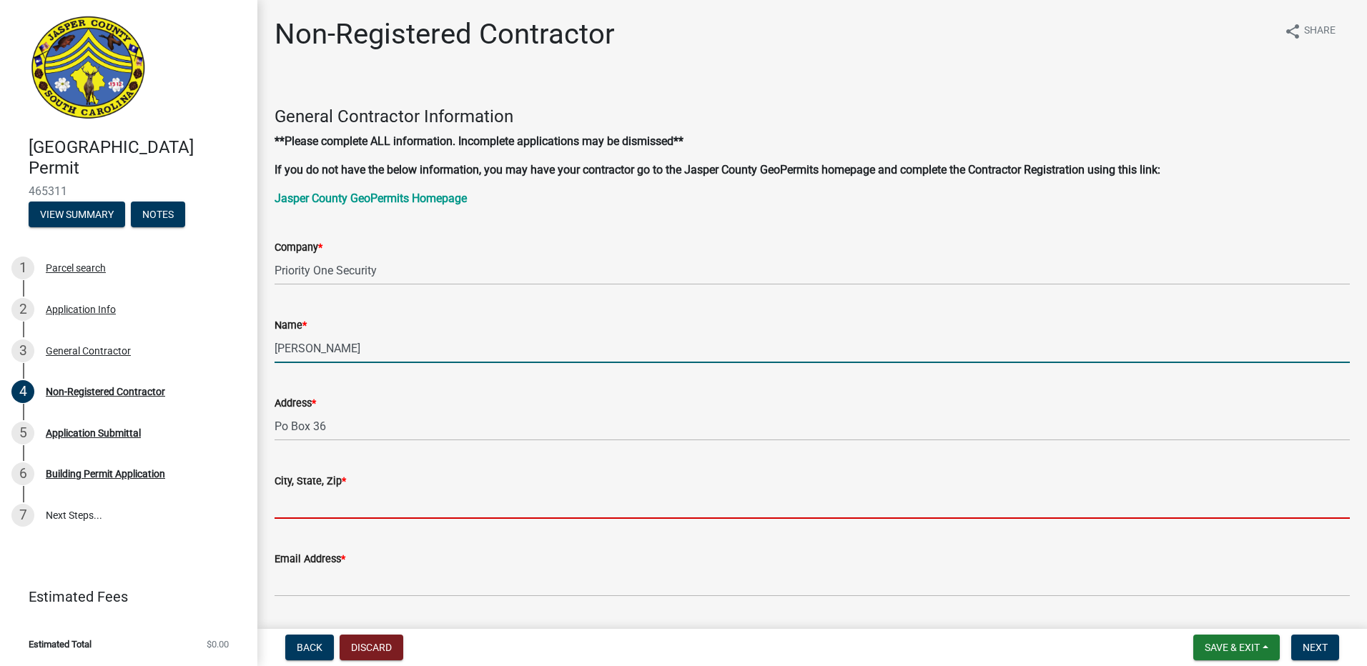
type input "[PERSON_NAME]"
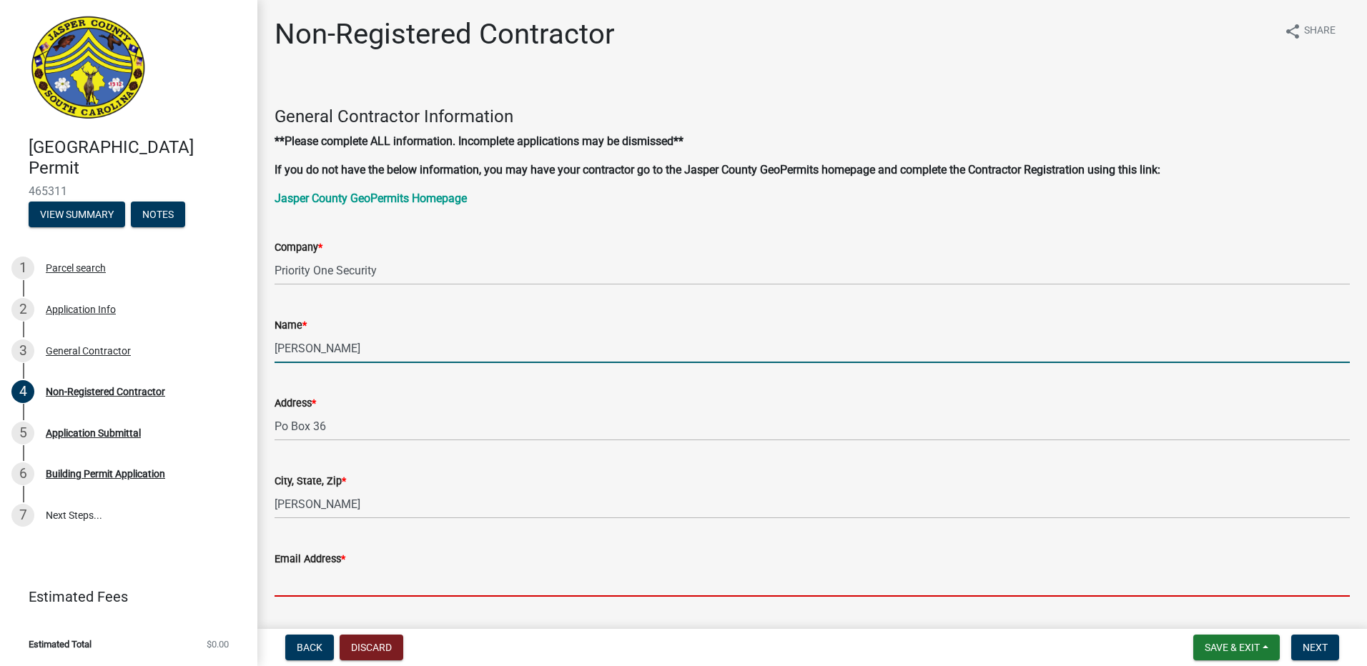
type input "[EMAIL_ADDRESS][DOMAIN_NAME]"
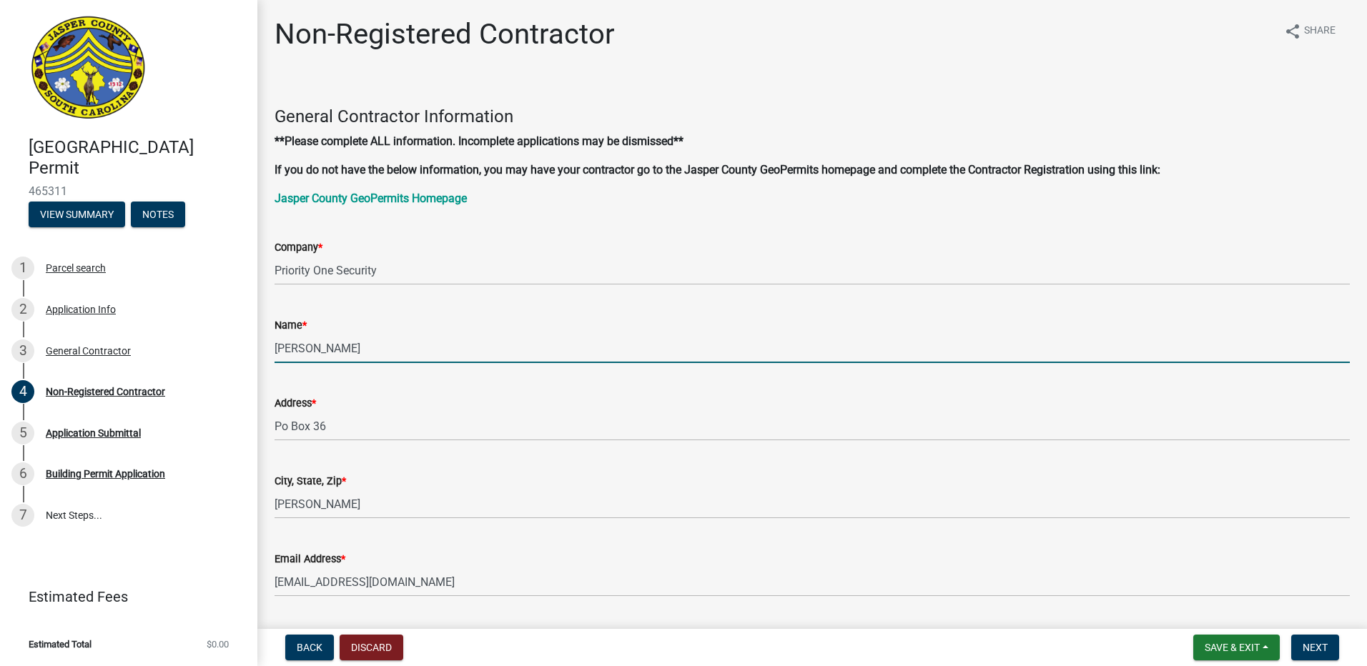
type input "[PHONE_NUMBER]"
type input "SC"
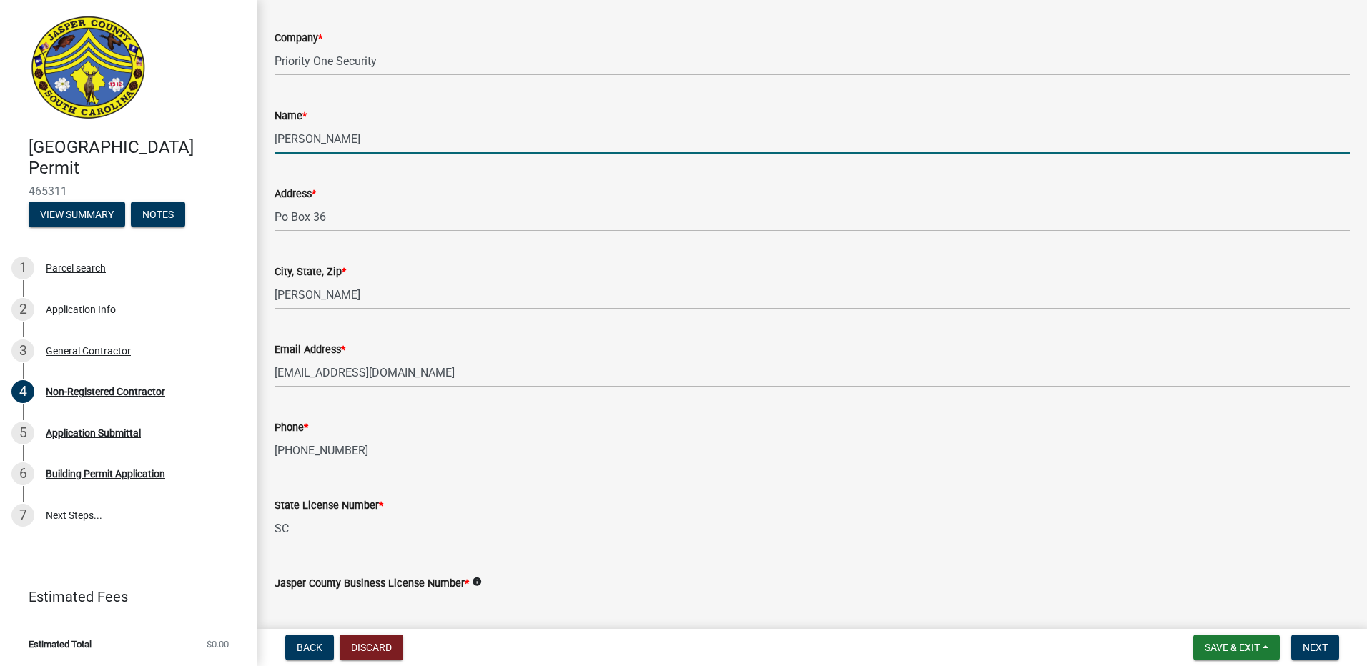
scroll to position [215, 0]
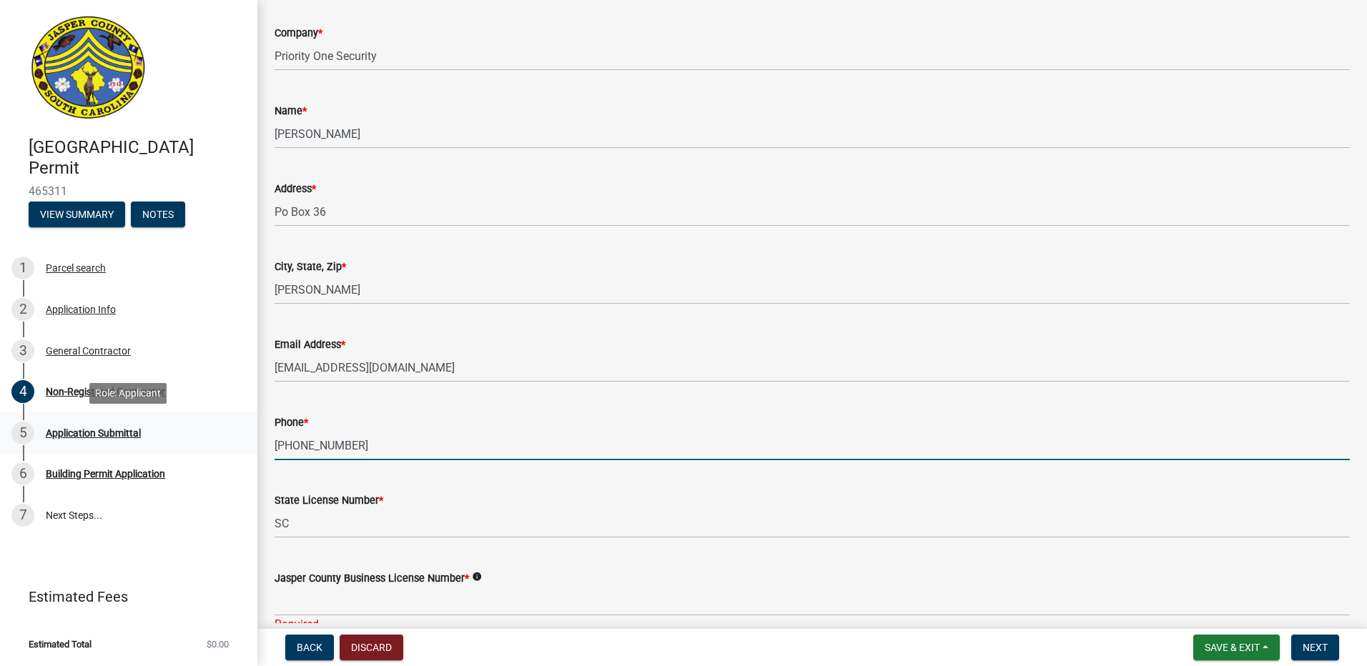
drag, startPoint x: 407, startPoint y: 440, endPoint x: 137, endPoint y: 442, distance: 270.3
click at [137, 442] on div "[GEOGRAPHIC_DATA] Permit 465311 View Summary Notes 1 Parcel search 2 Applicatio…" at bounding box center [683, 333] width 1367 height 666
type input "8"
click at [353, 443] on input "8644011398" at bounding box center [812, 445] width 1075 height 29
type input "8644011398"
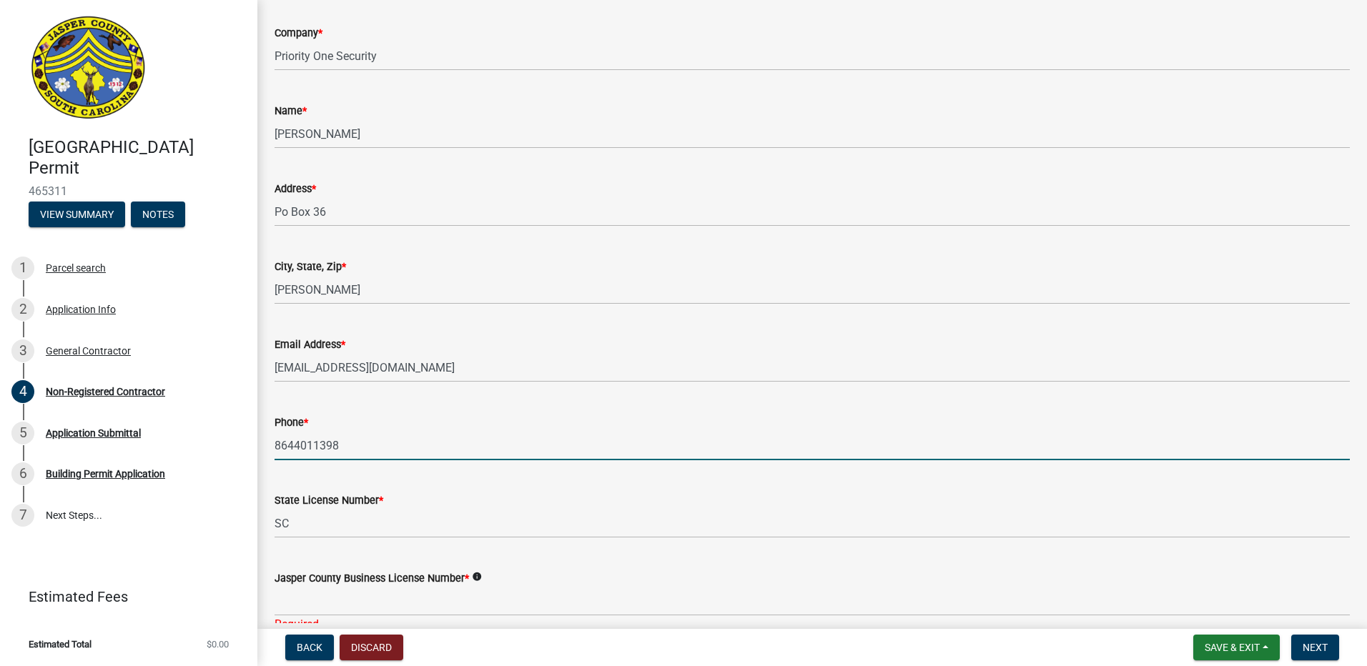
click at [454, 400] on div "Phone * [PHONE_NUMBER]" at bounding box center [812, 427] width 1075 height 66
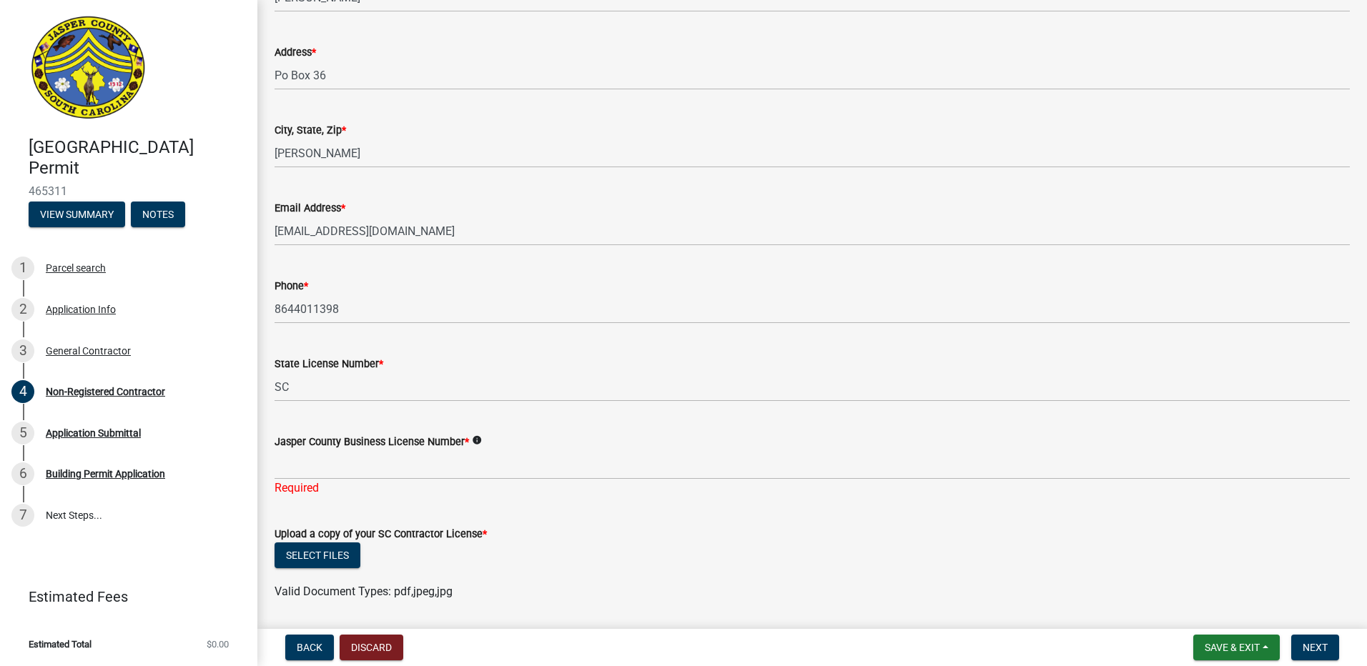
scroll to position [358, 0]
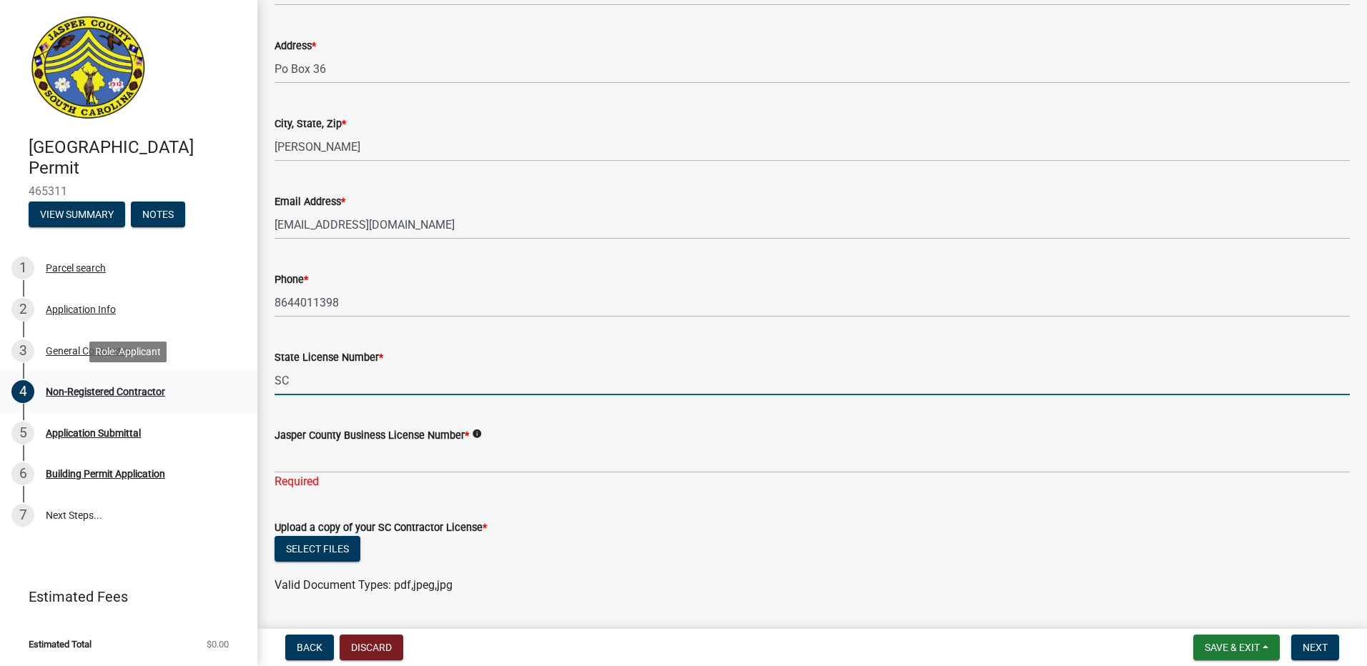
drag, startPoint x: 348, startPoint y: 388, endPoint x: 233, endPoint y: 391, distance: 115.2
click at [233, 391] on div "[GEOGRAPHIC_DATA] Permit 465311 View Summary Notes 1 Parcel search 2 Applicatio…" at bounding box center [683, 333] width 1367 height 666
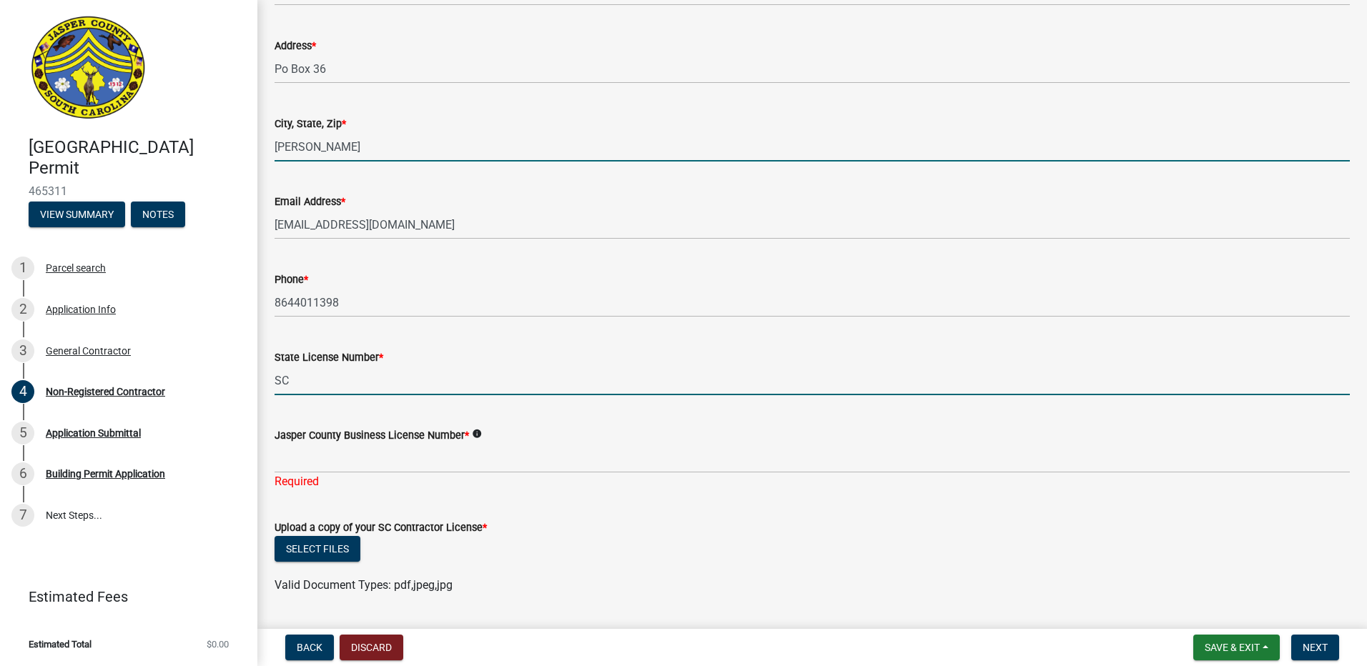
click at [383, 153] on input "[PERSON_NAME]" at bounding box center [812, 146] width 1075 height 29
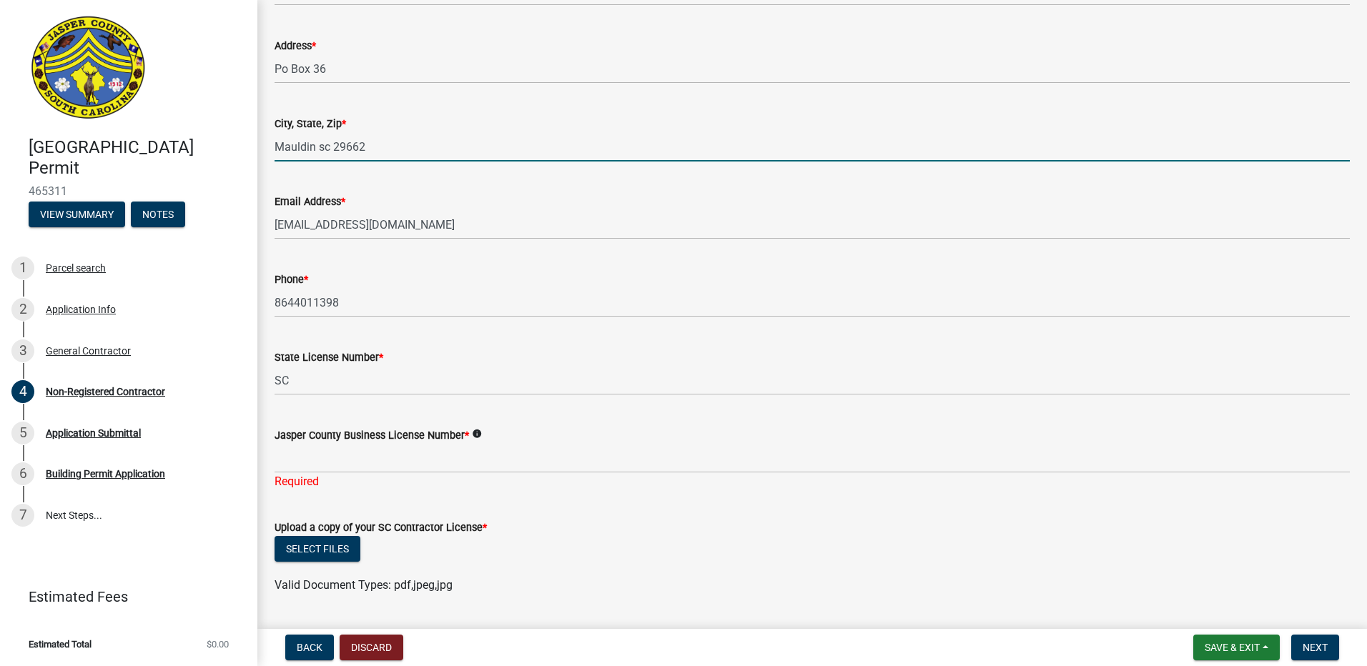
type input "Mauldin sc 29662"
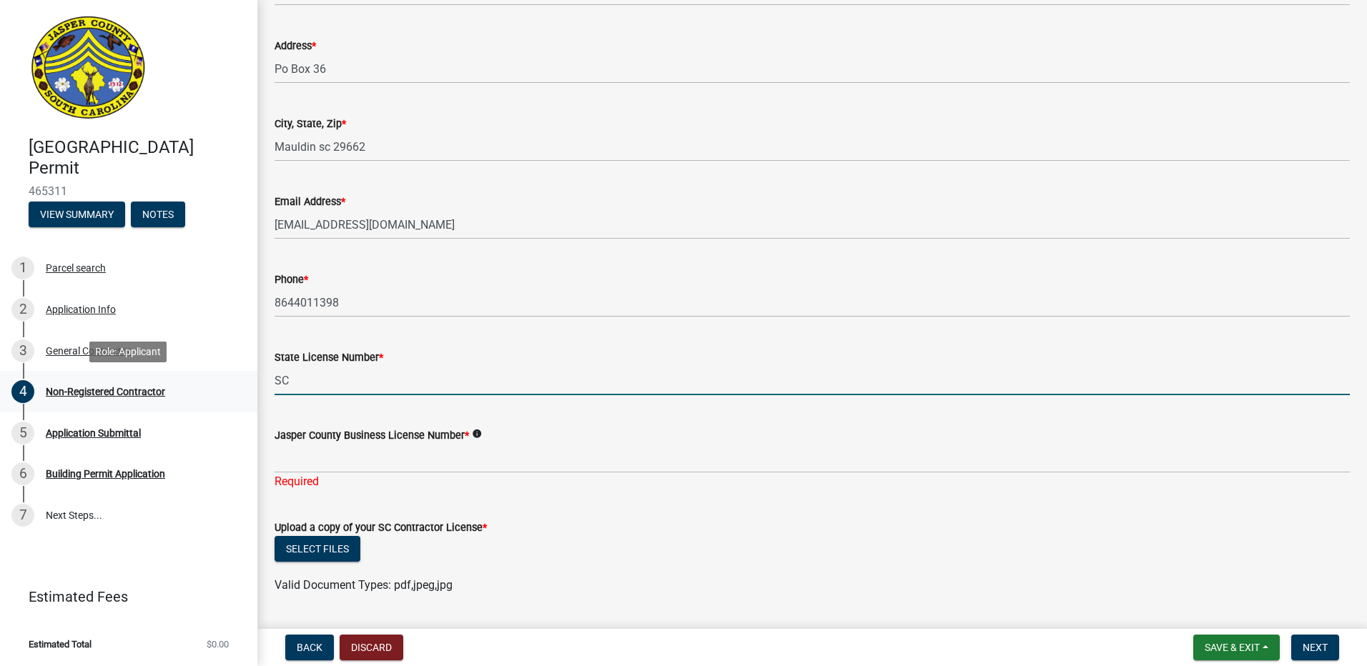
drag, startPoint x: 312, startPoint y: 373, endPoint x: 245, endPoint y: 373, distance: 67.2
click at [245, 373] on div "[GEOGRAPHIC_DATA] Permit 465311 View Summary Notes 1 Parcel search 2 Applicatio…" at bounding box center [683, 333] width 1367 height 666
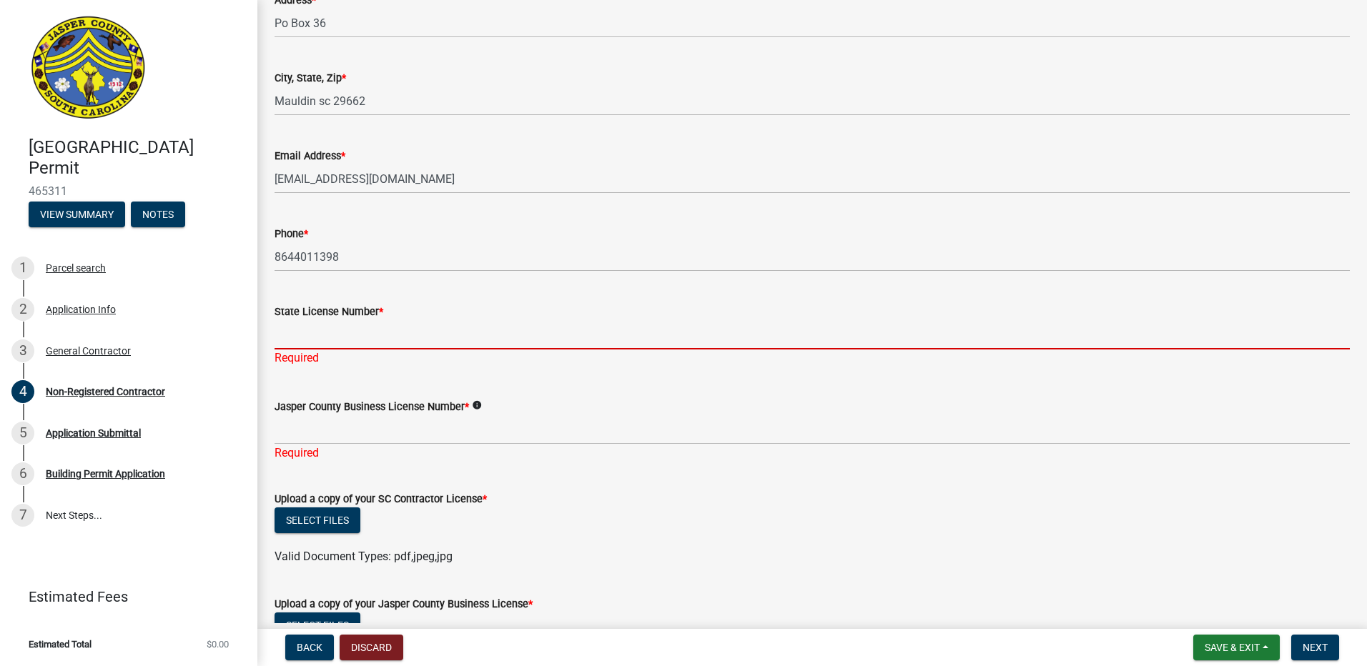
scroll to position [429, 0]
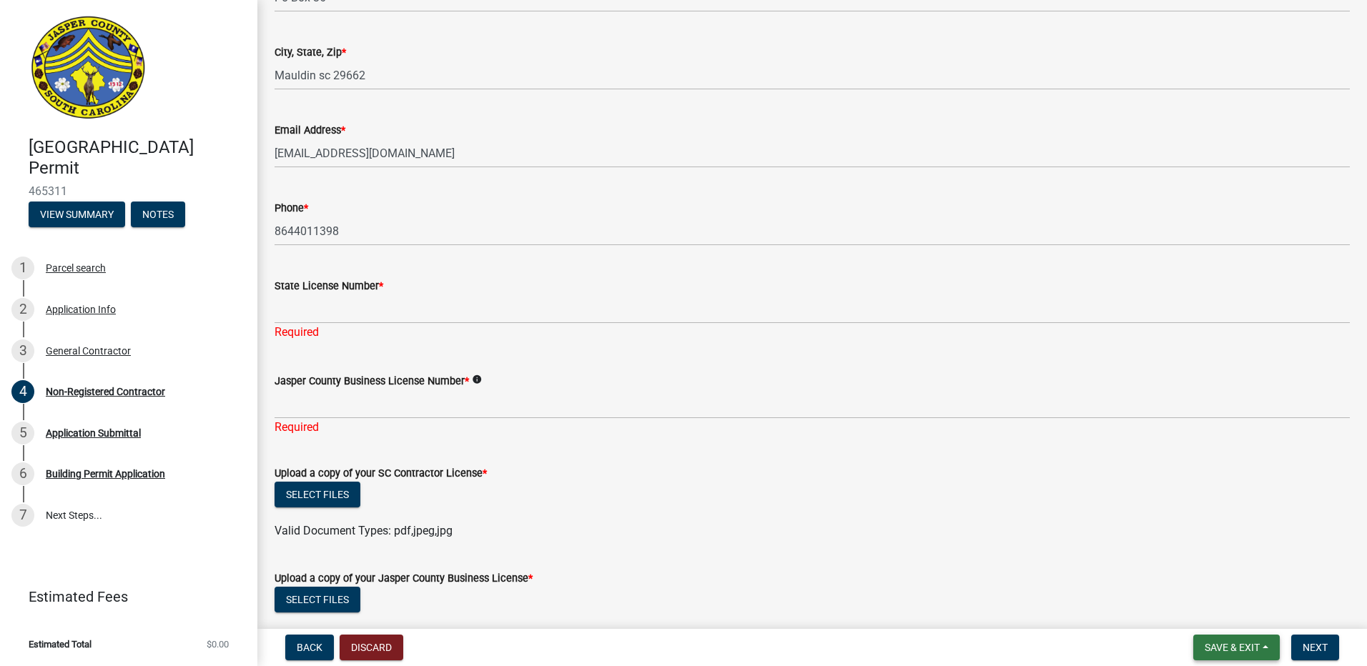
click at [1232, 647] on span "Save & Exit" at bounding box center [1232, 647] width 55 height 11
click at [1200, 581] on button "Save" at bounding box center [1223, 576] width 114 height 34
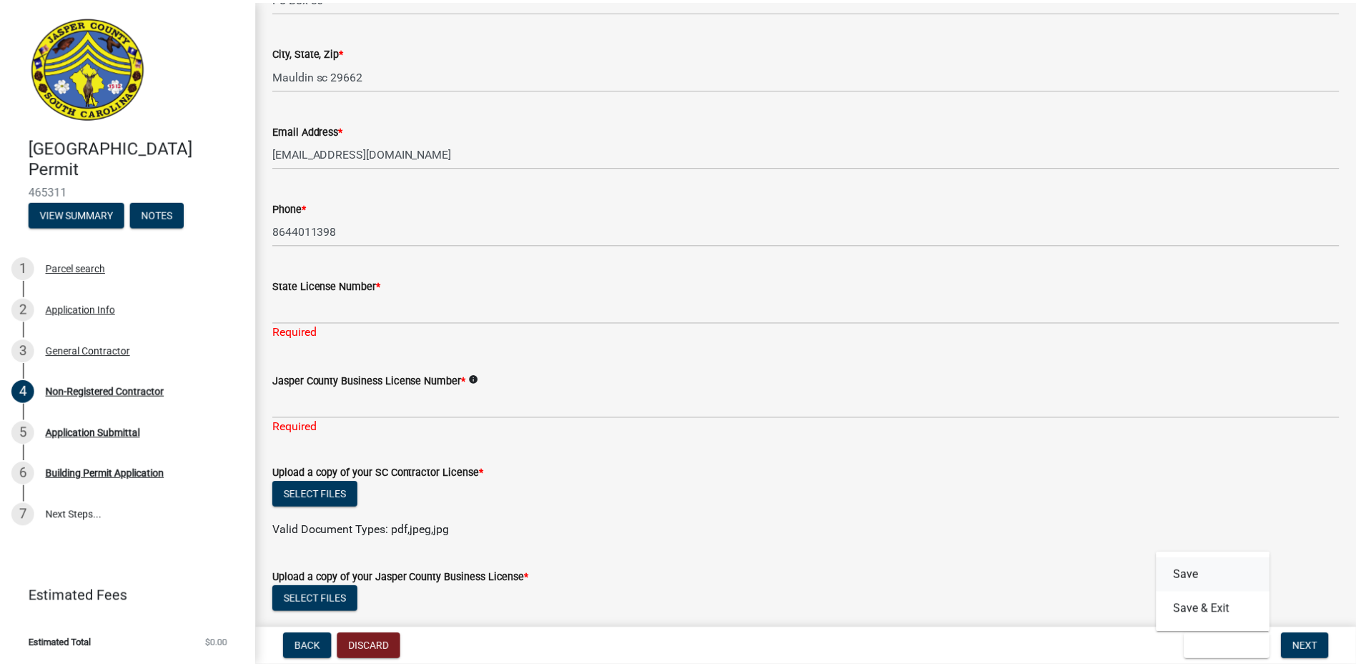
scroll to position [0, 0]
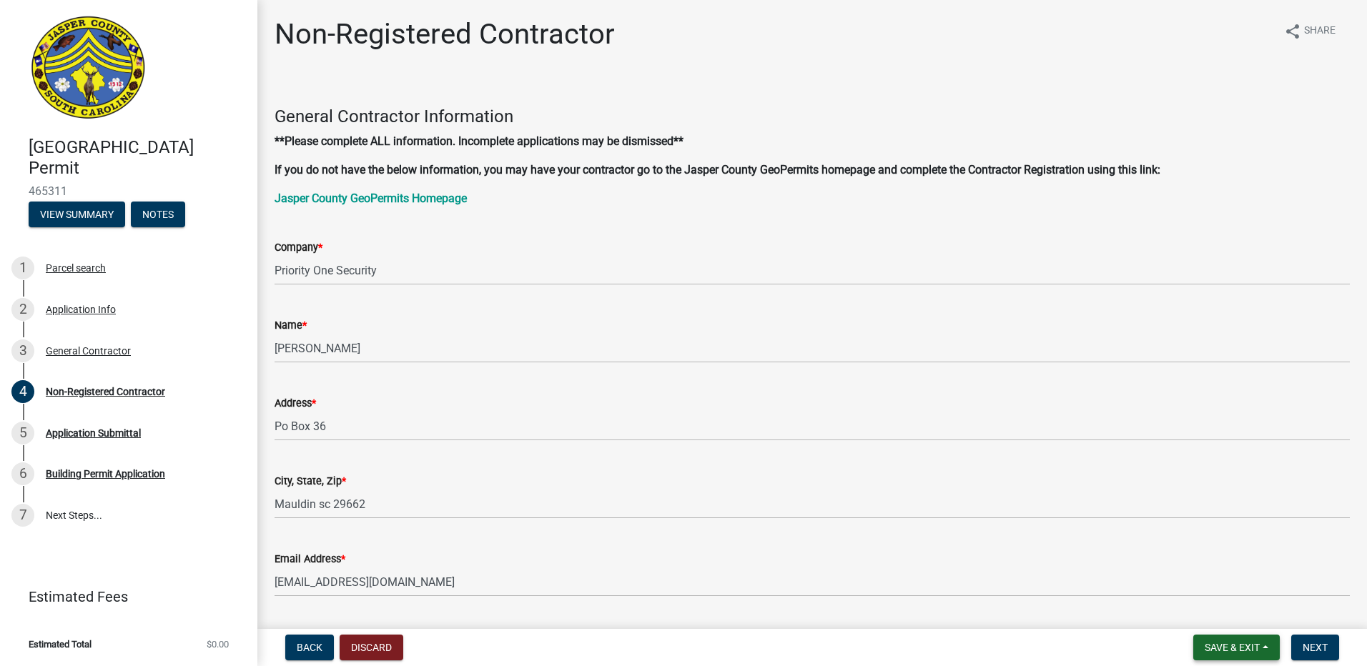
click at [1251, 644] on span "Save & Exit" at bounding box center [1232, 647] width 55 height 11
click at [1224, 611] on button "Save & Exit" at bounding box center [1223, 610] width 114 height 34
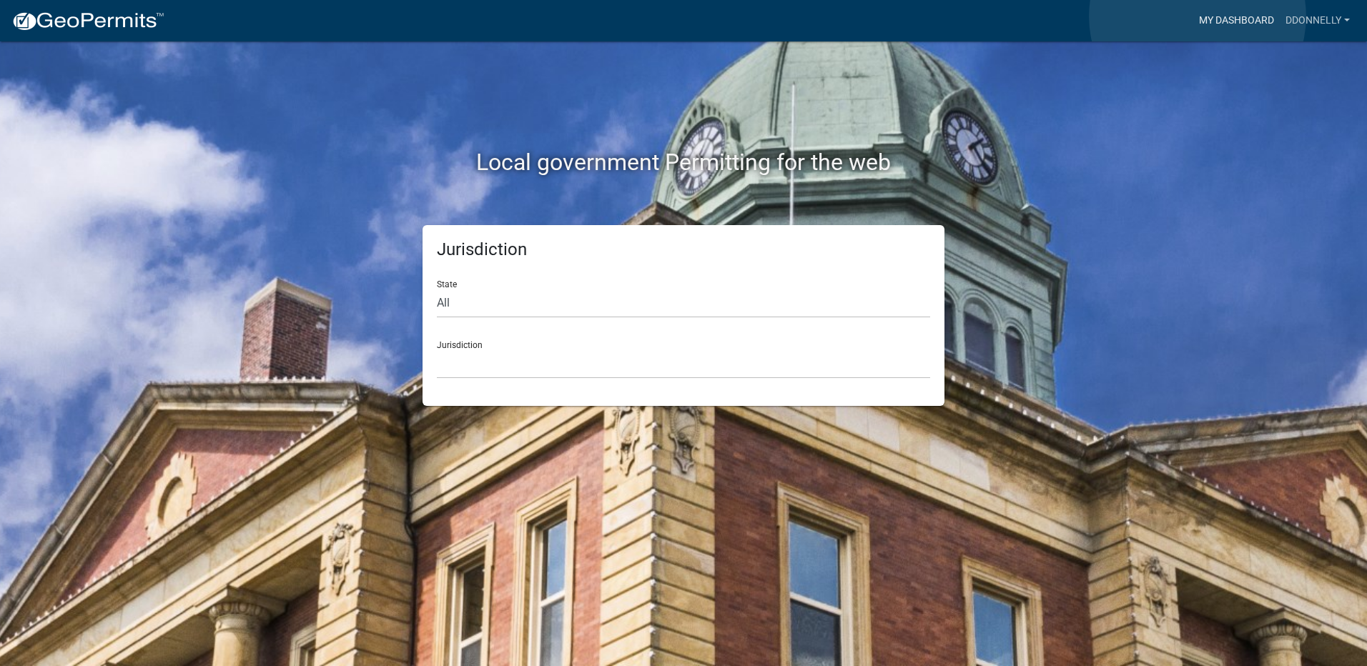
click at [1198, 16] on link "My Dashboard" at bounding box center [1236, 20] width 87 height 27
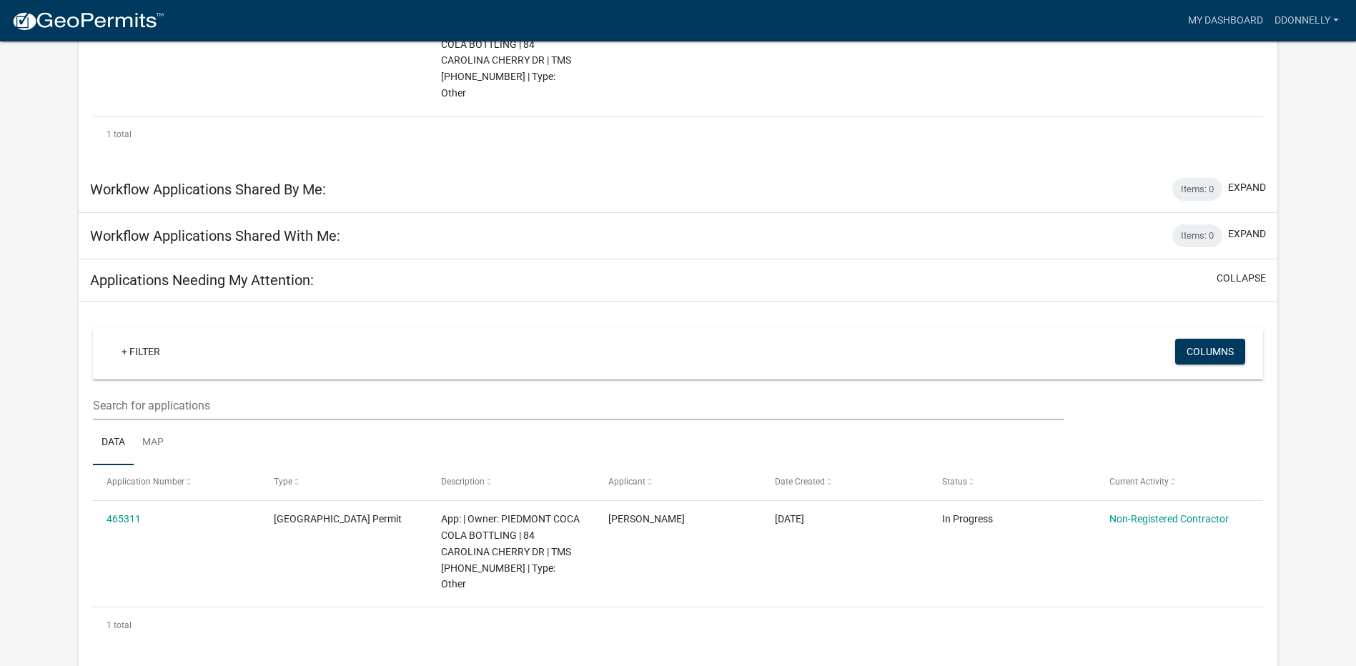
scroll to position [476, 0]
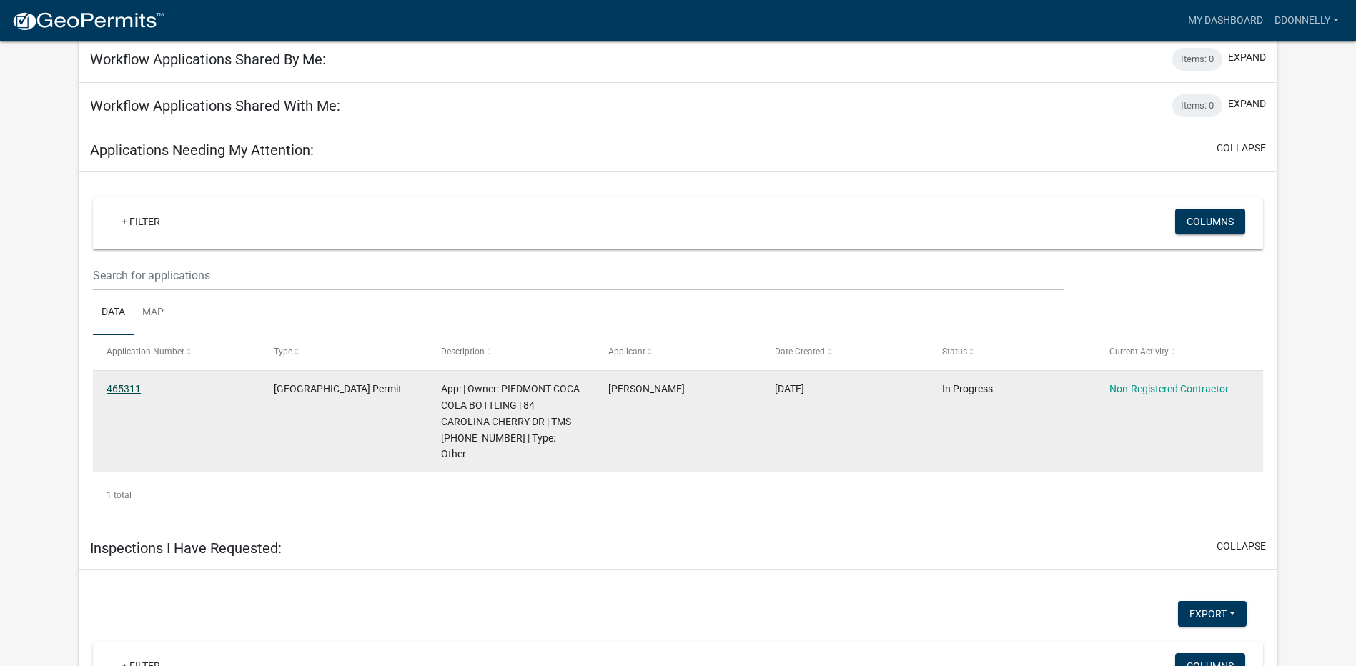
click at [113, 383] on link "465311" at bounding box center [124, 388] width 34 height 11
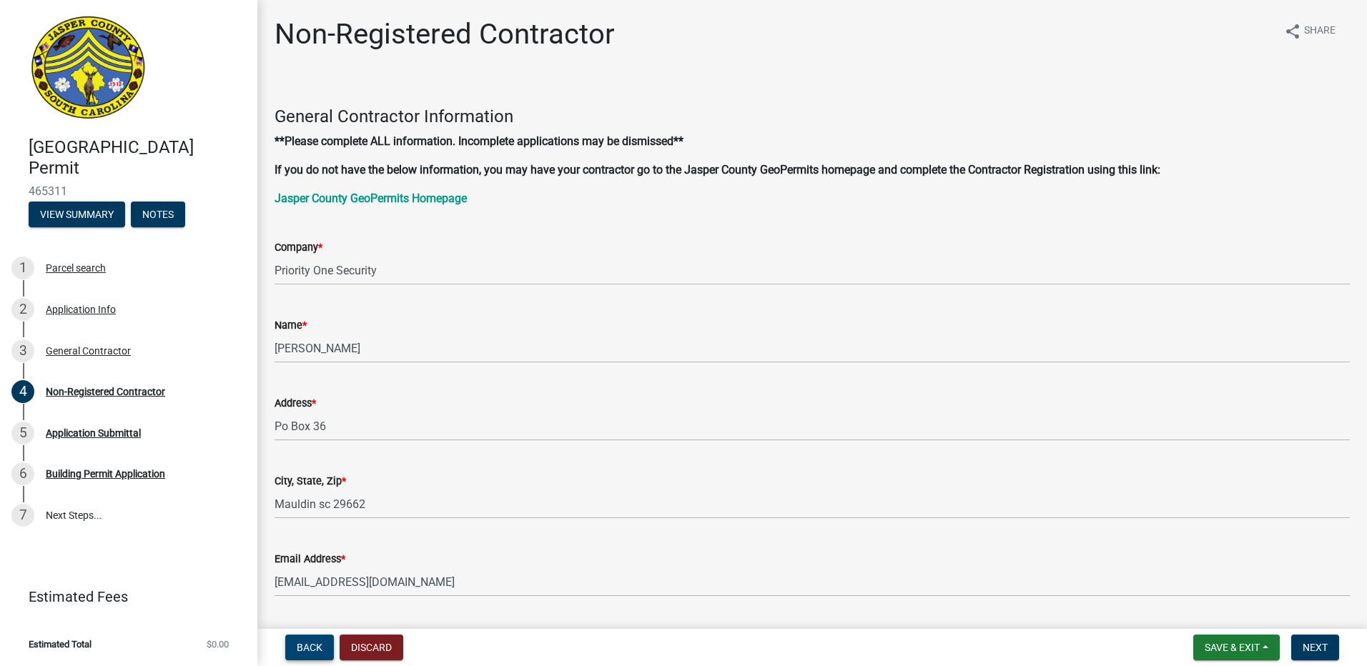
click at [322, 648] on button "Back" at bounding box center [309, 648] width 49 height 26
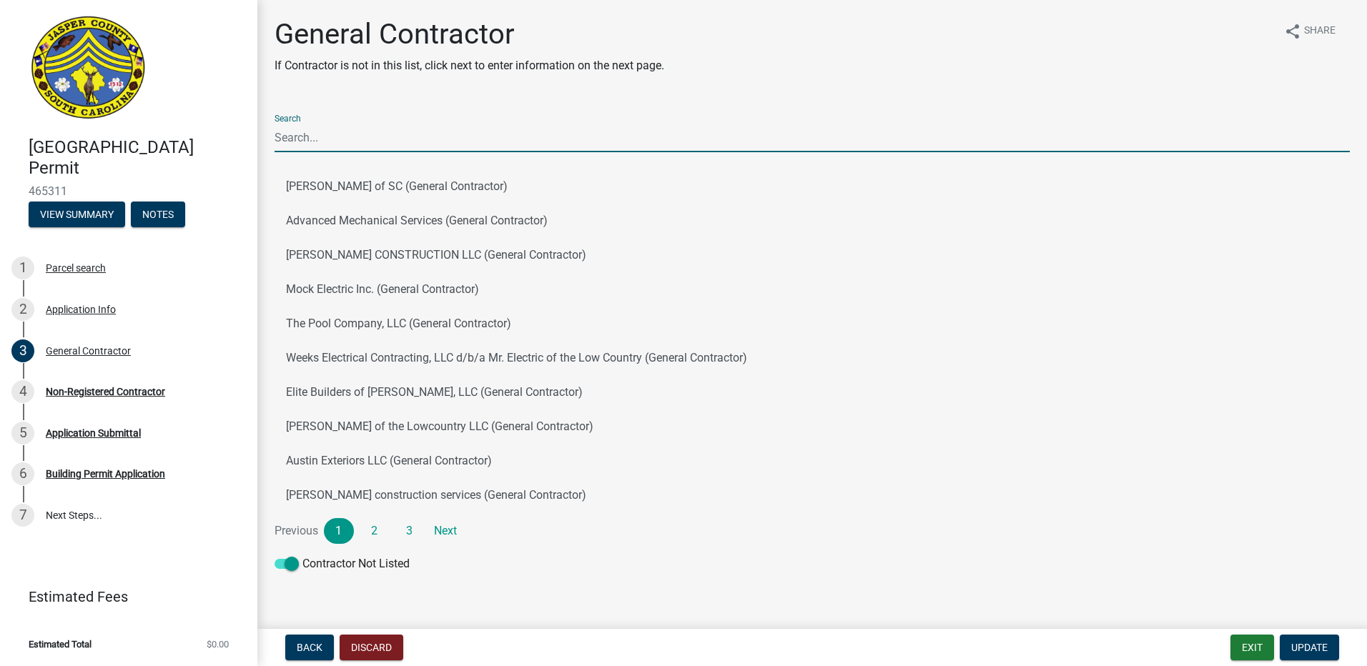
click at [349, 145] on input "Search" at bounding box center [812, 137] width 1075 height 29
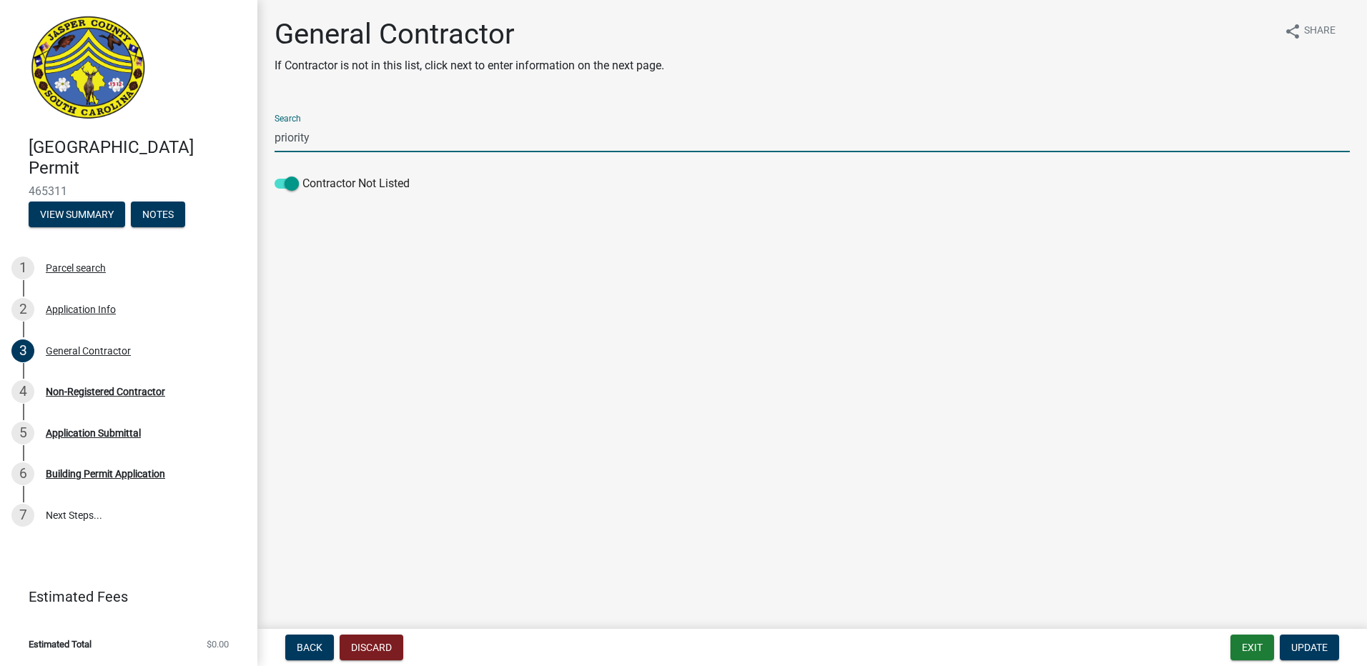
type input "priority"
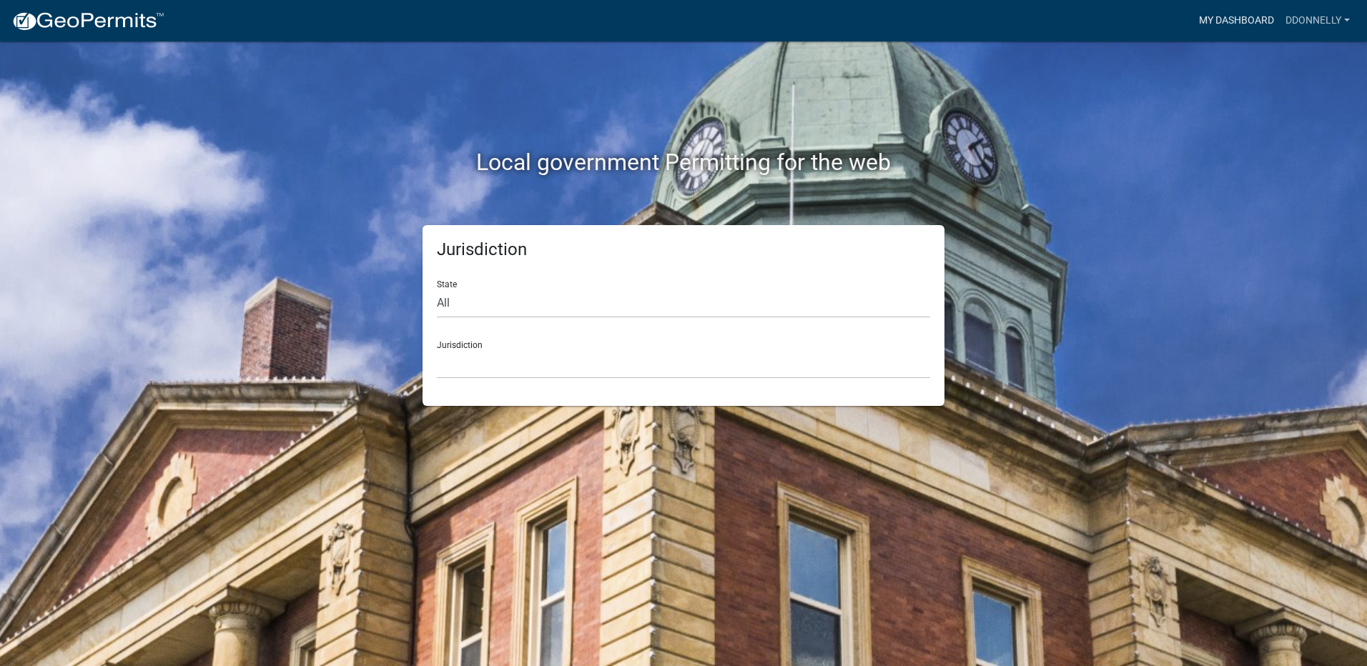
click at [1211, 21] on link "My Dashboard" at bounding box center [1236, 20] width 87 height 27
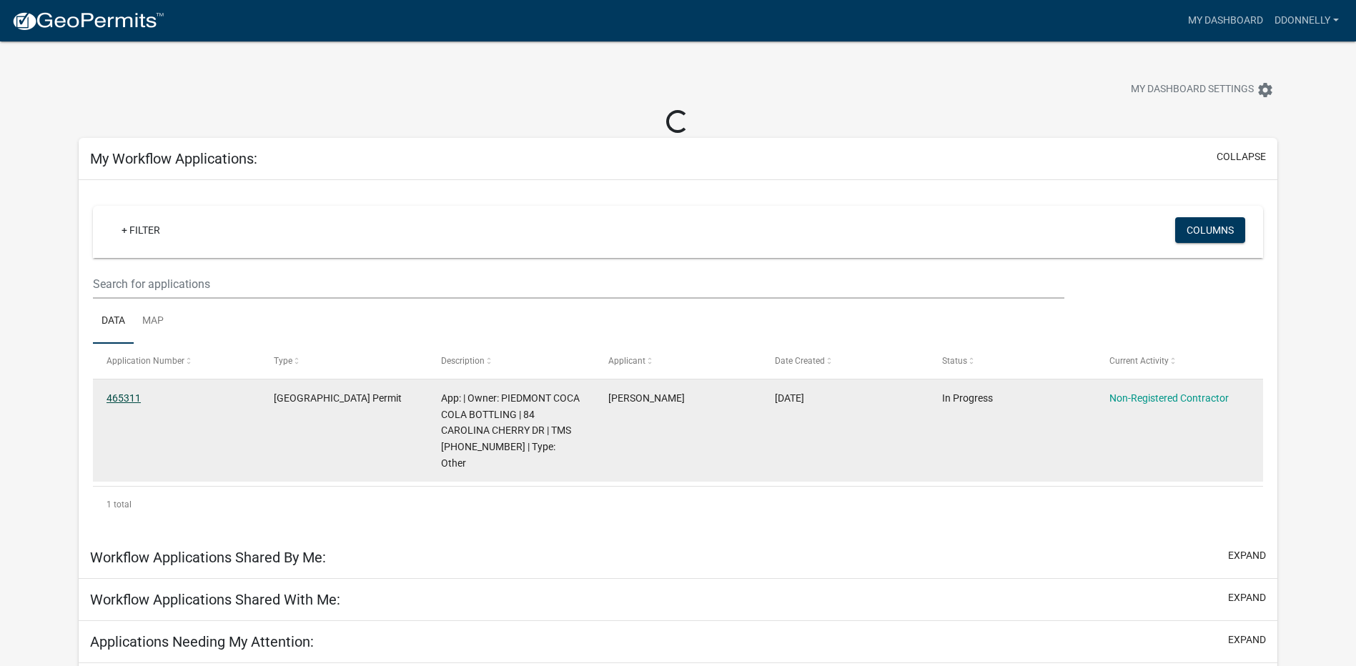
click at [114, 394] on link "465311" at bounding box center [124, 398] width 34 height 11
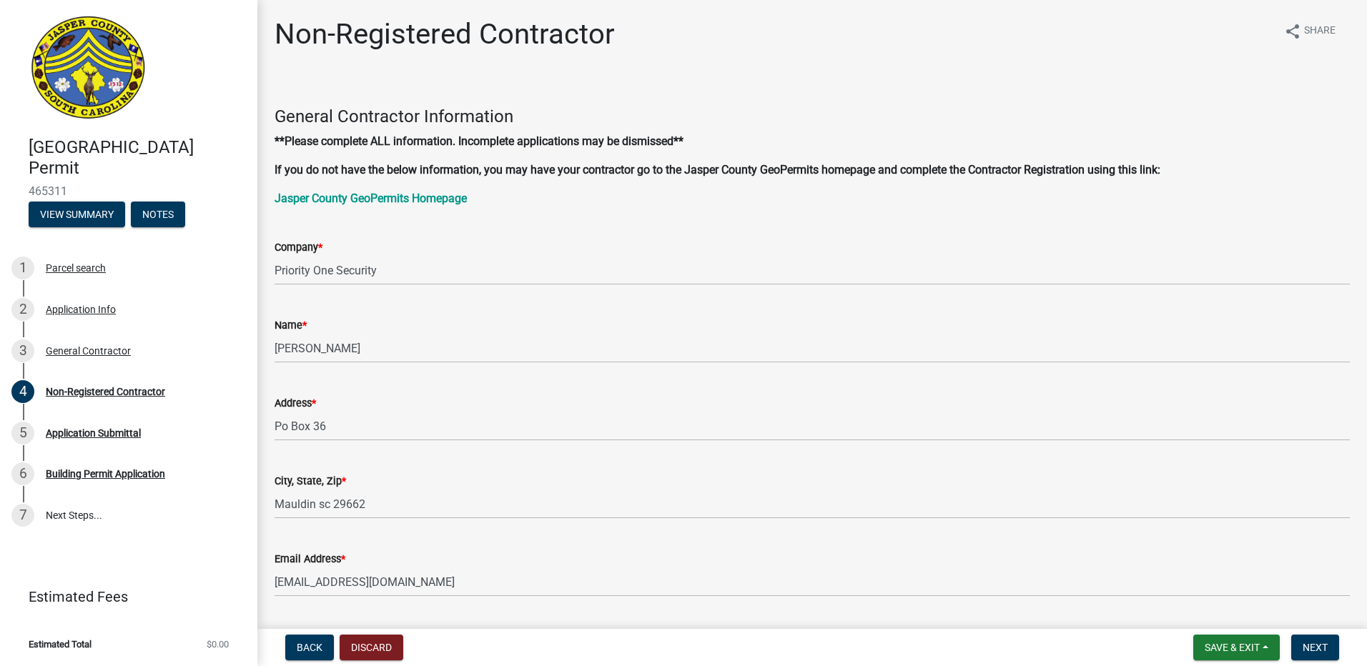
drag, startPoint x: 666, startPoint y: 241, endPoint x: 727, endPoint y: 72, distance: 180.3
click at [727, 72] on div "Non-Registered Contractor share Share General Contractor Information **Please c…" at bounding box center [812, 634] width 1097 height 1235
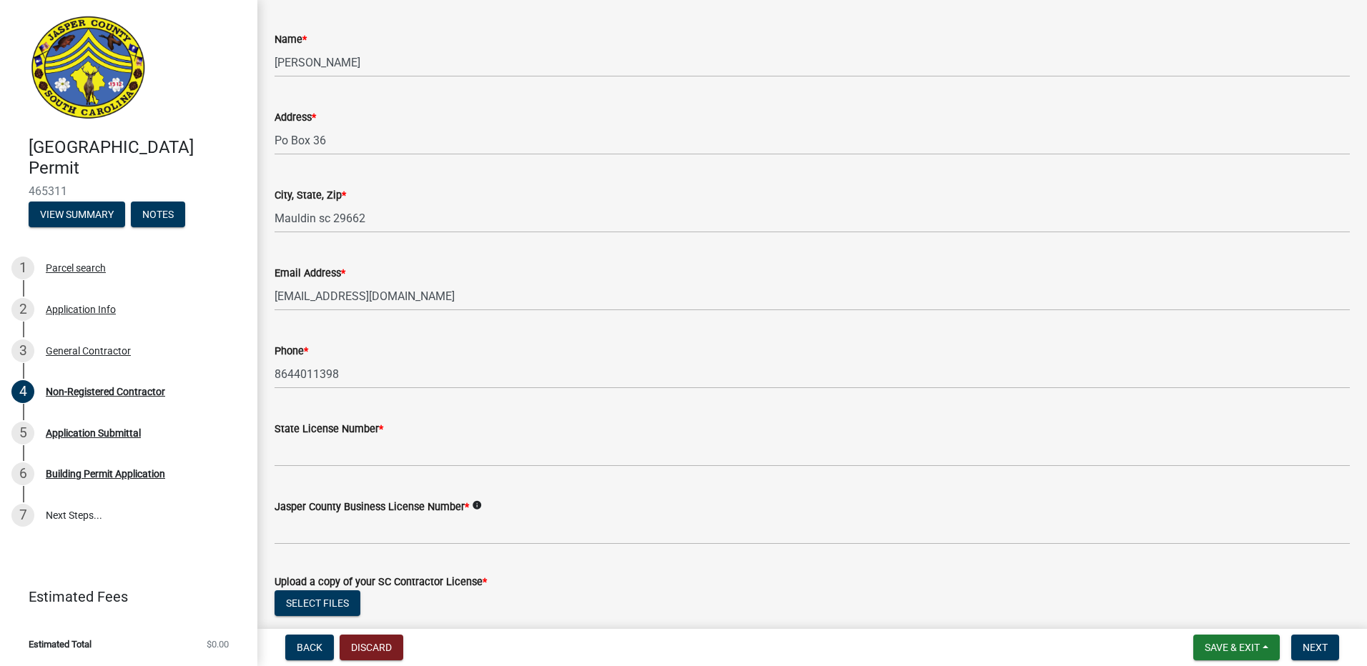
scroll to position [501, 0]
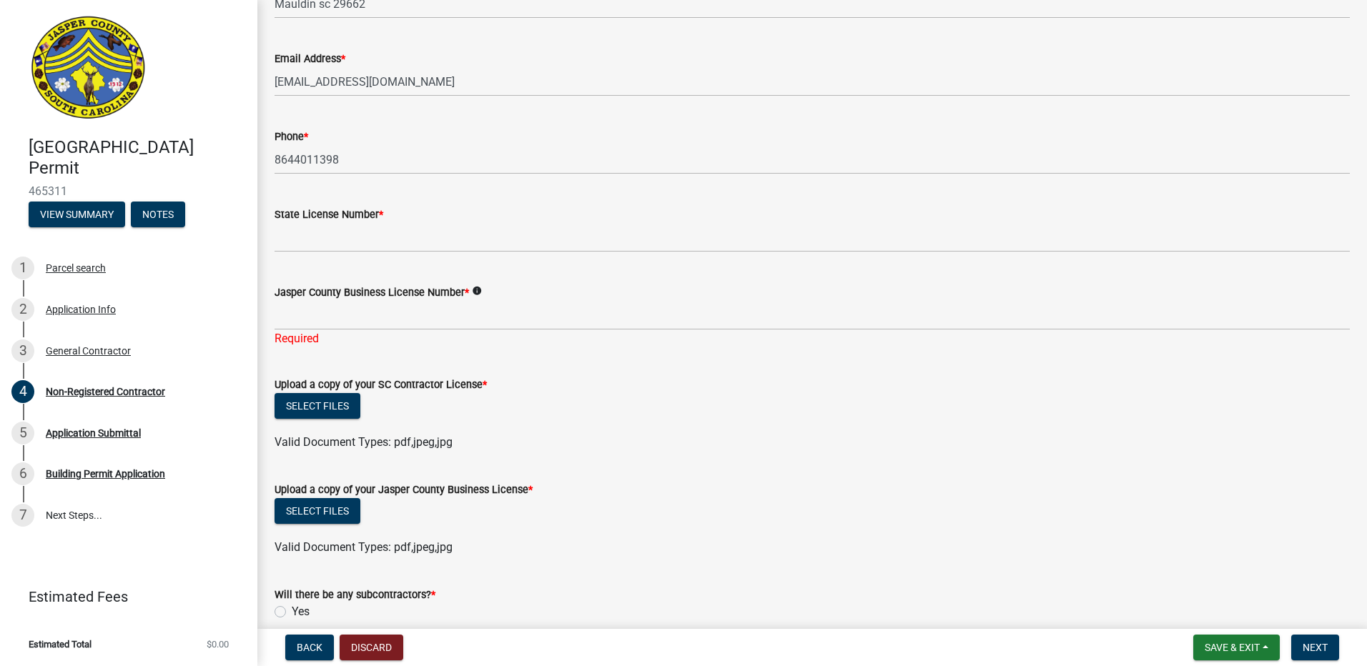
drag, startPoint x: 628, startPoint y: 327, endPoint x: 902, endPoint y: 498, distance: 323.4
click at [902, 498] on div "Select files" at bounding box center [812, 512] width 1075 height 29
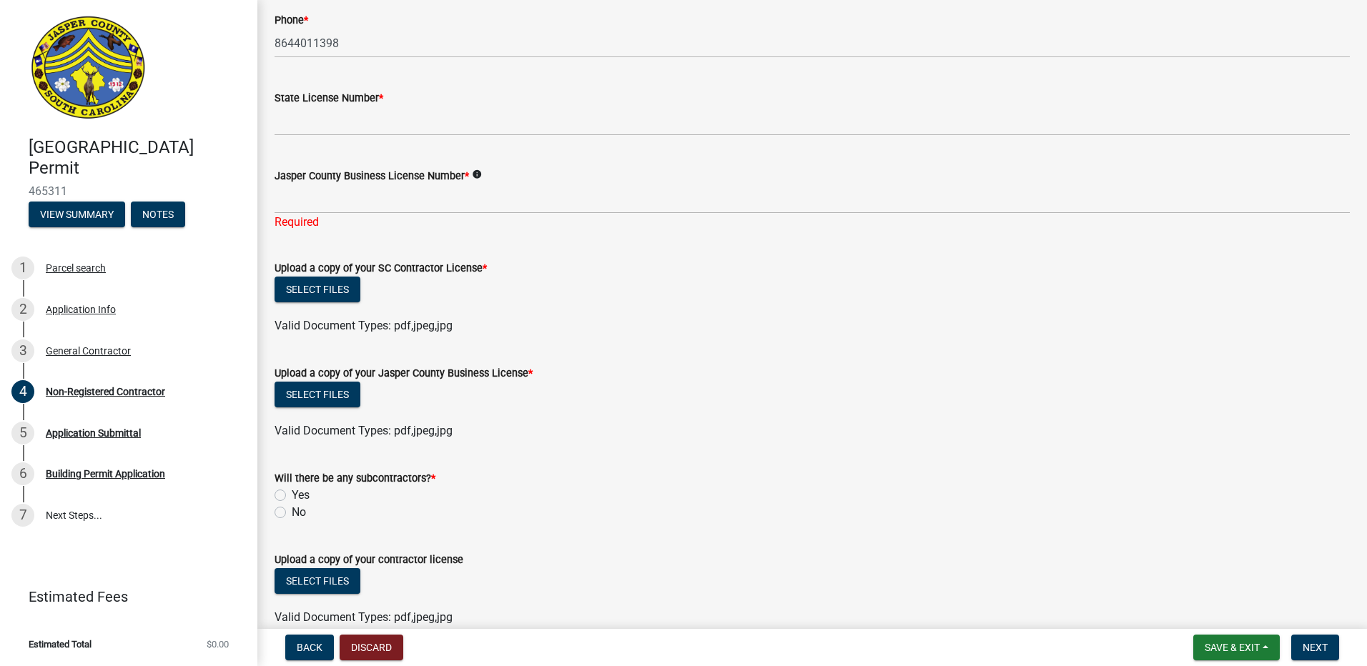
scroll to position [689, 0]
